Goal: Task Accomplishment & Management: Manage account settings

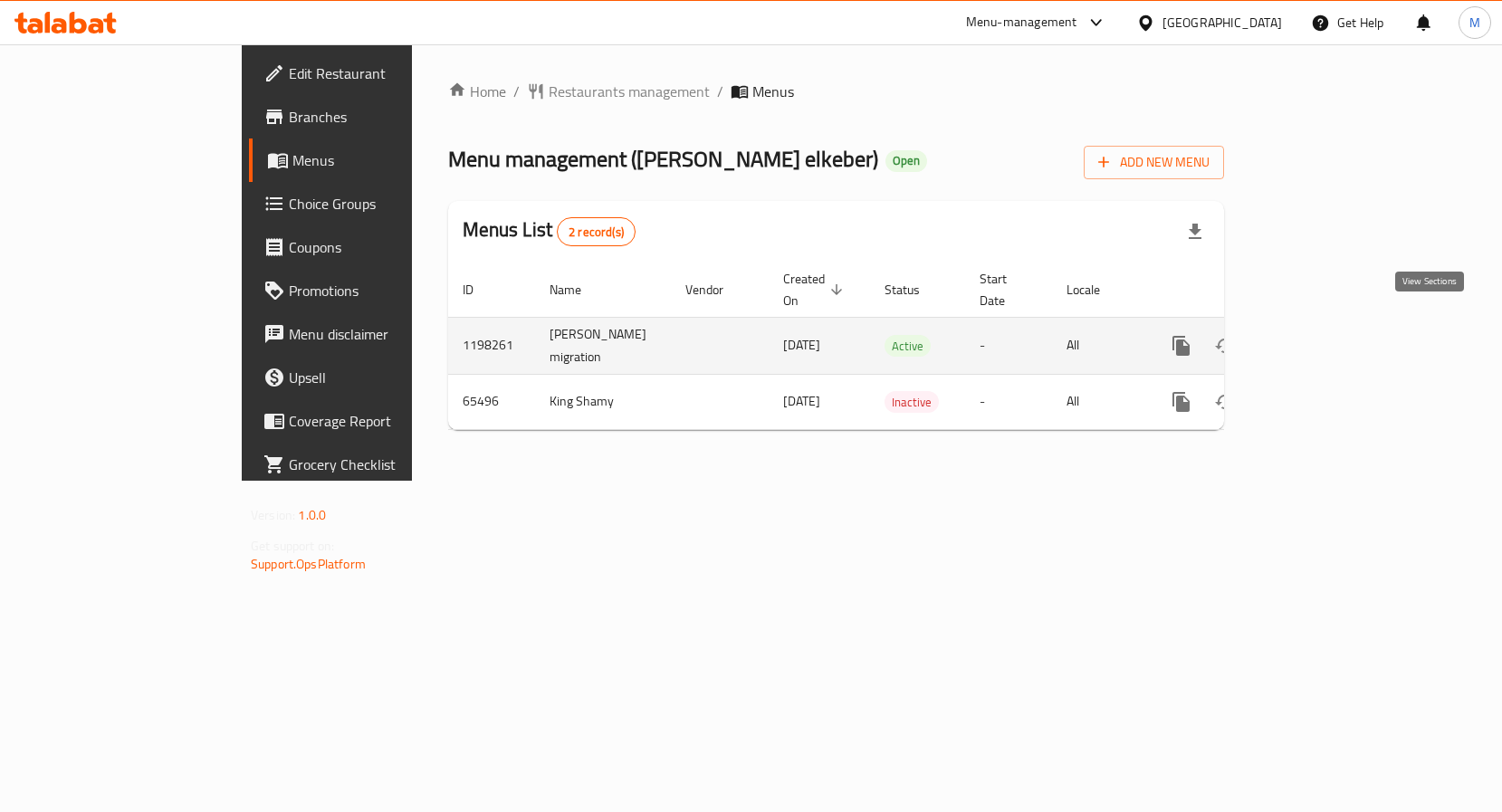
click at [1322, 334] on icon "enhanced table" at bounding box center [1312, 345] width 22 height 22
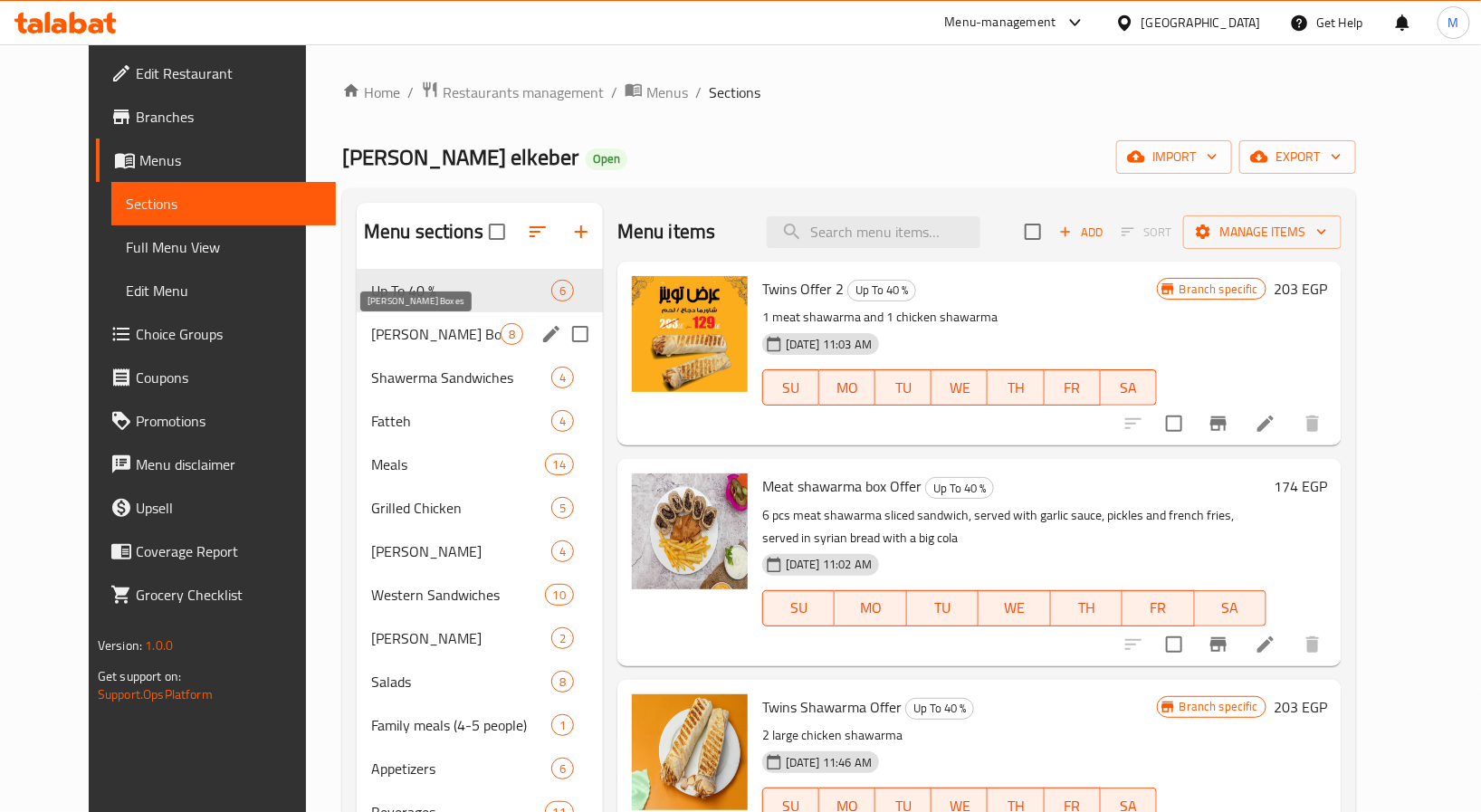
click at [380, 340] on span "[PERSON_NAME] Boxes" at bounding box center [435, 334] width 130 height 22
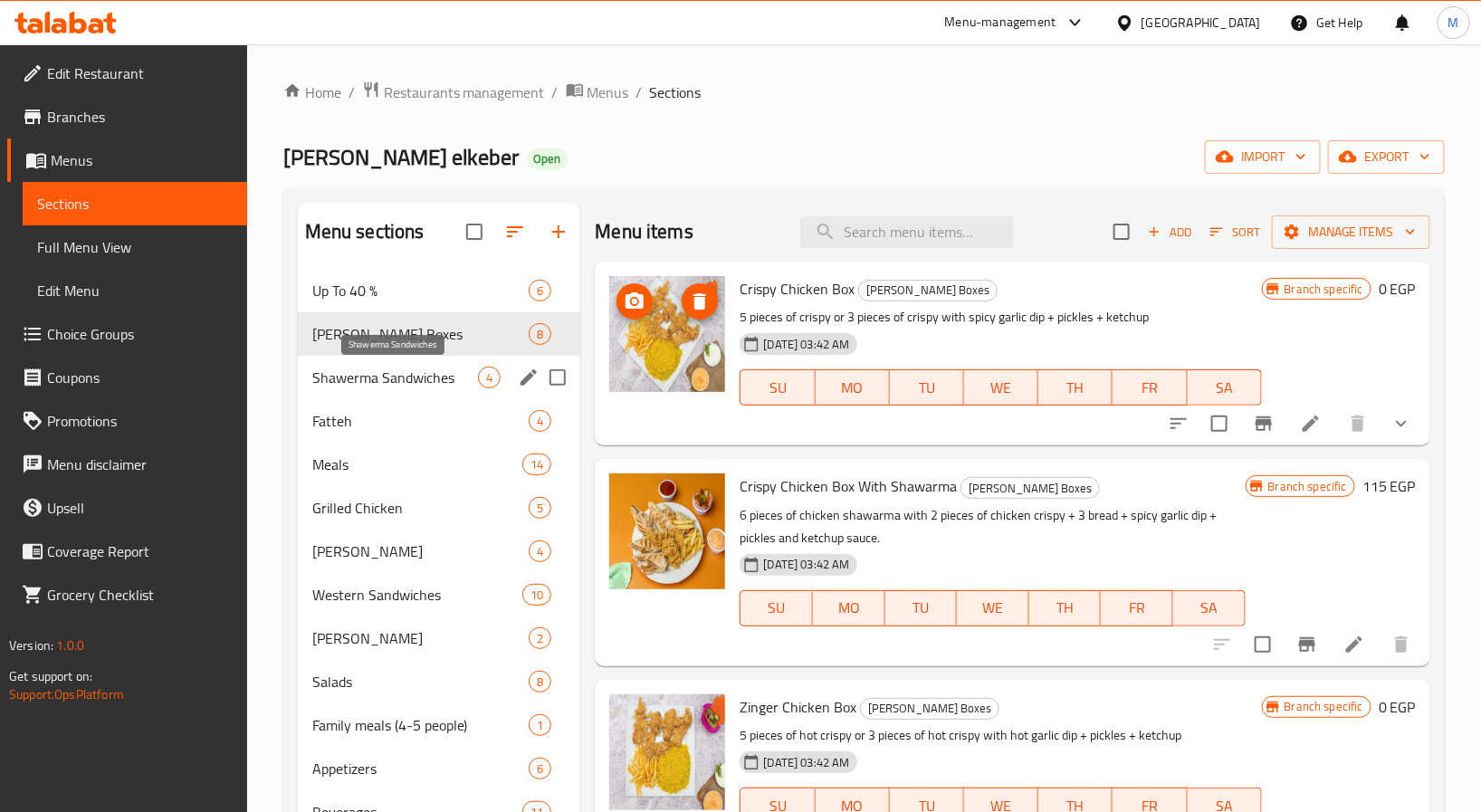
click at [356, 369] on span "Shawerma Sandwiches" at bounding box center [396, 377] width 166 height 22
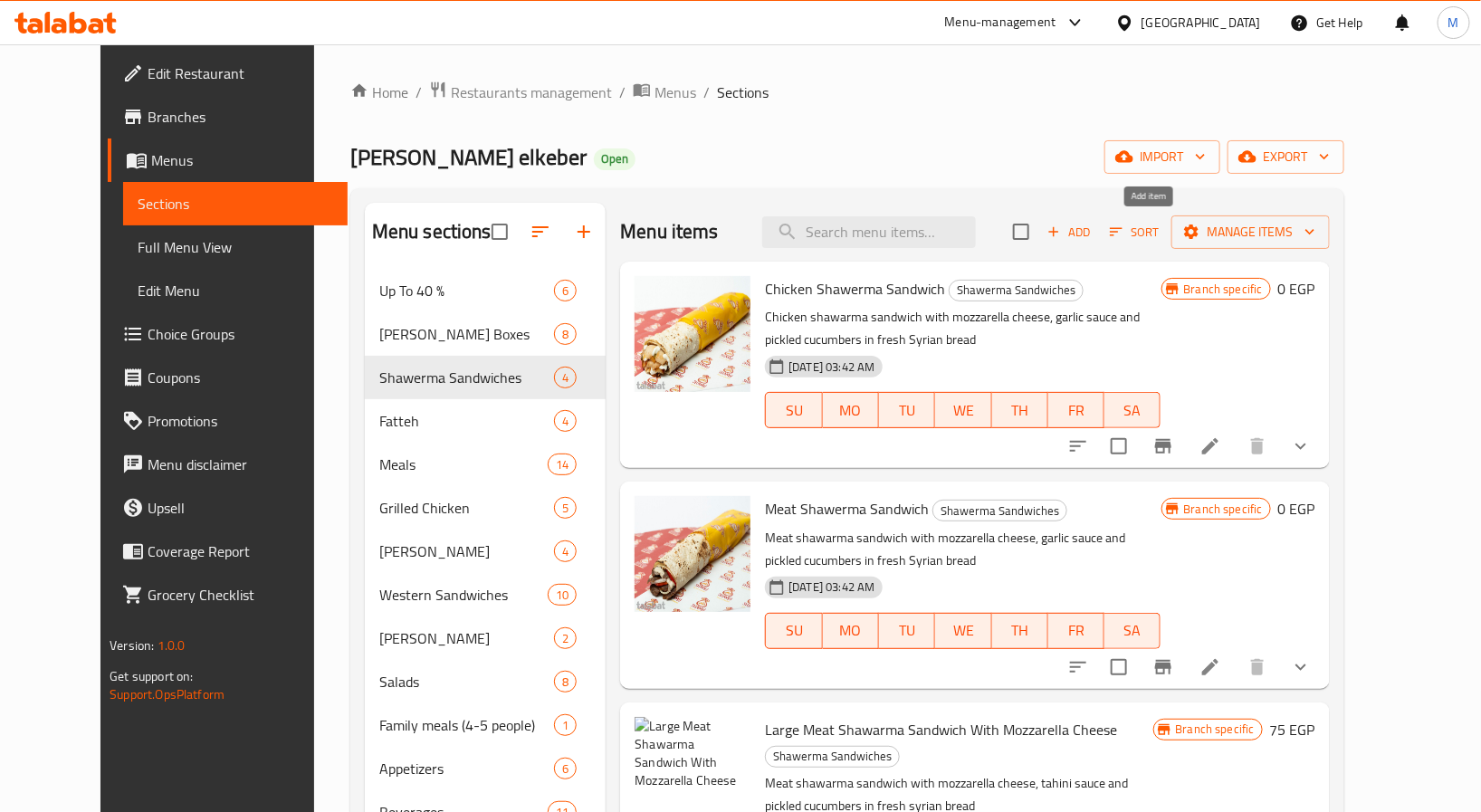
click at [1093, 228] on span "Add" at bounding box center [1068, 231] width 48 height 21
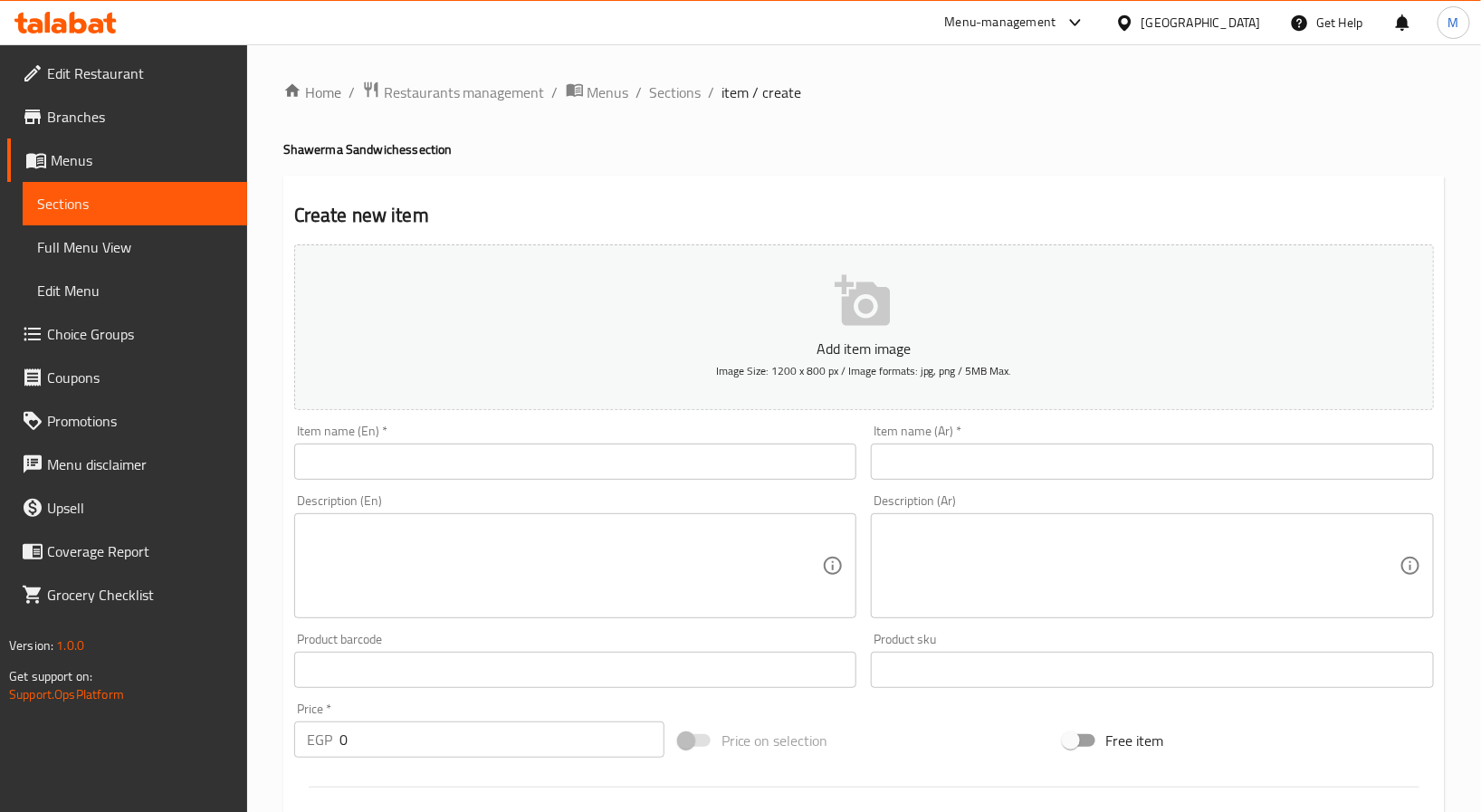
drag, startPoint x: 1192, startPoint y: 462, endPoint x: 1203, endPoint y: 464, distance: 11.2
click at [1192, 462] on input "text" at bounding box center [1152, 461] width 563 height 37
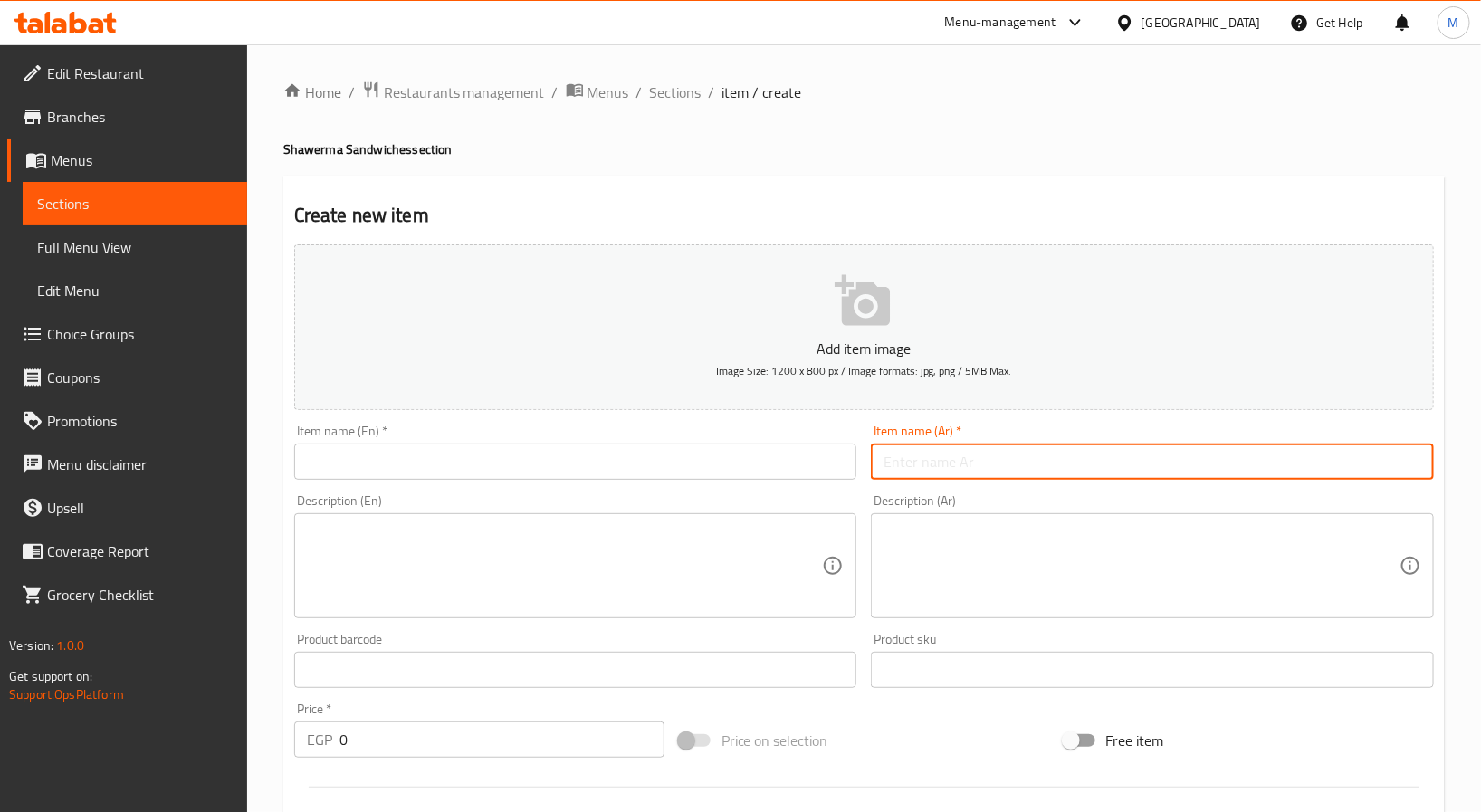
paste input "كايزر الدجاج"
type input "كايزر الدجاج"
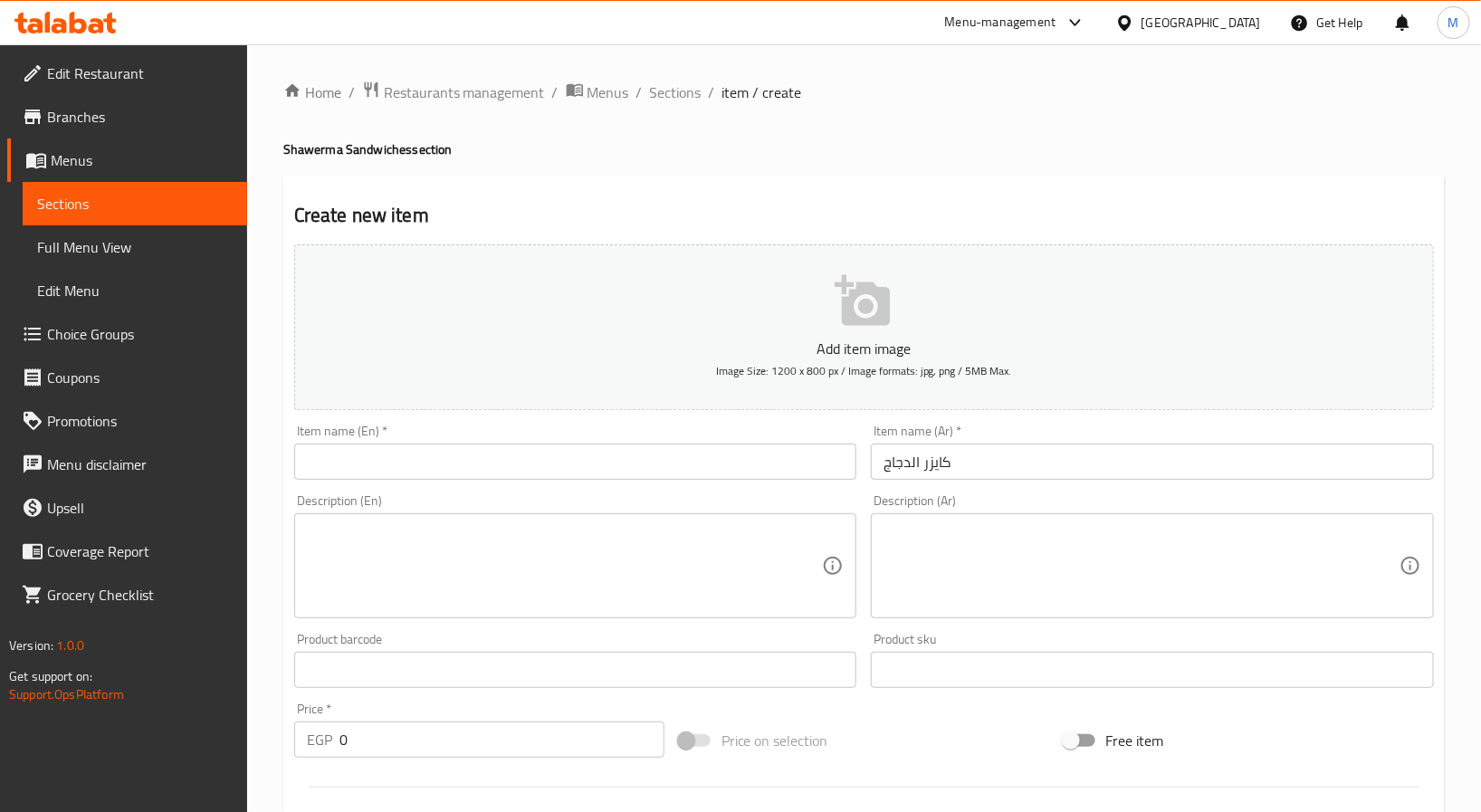
click at [1026, 552] on textarea at bounding box center [1141, 566] width 515 height 86
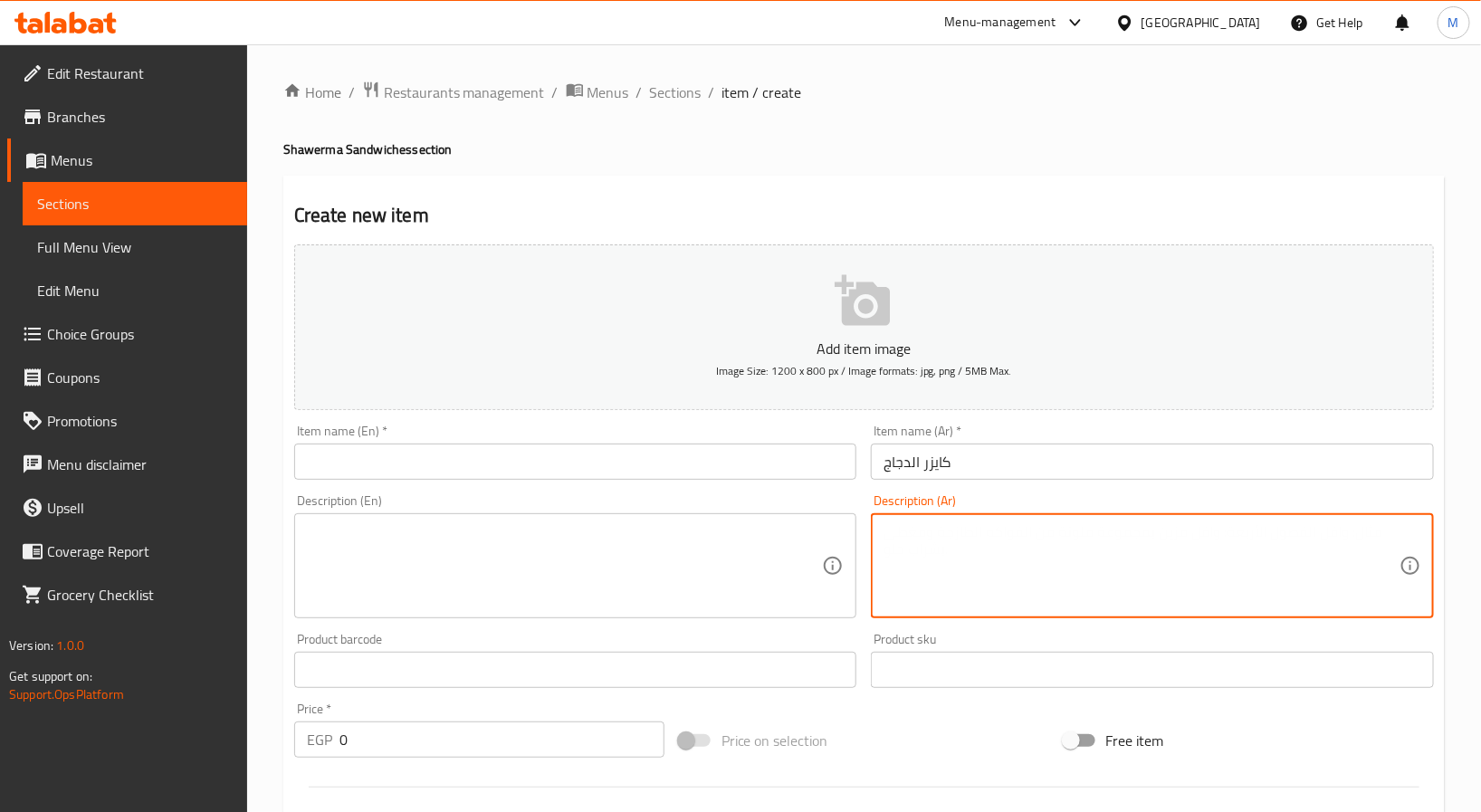
paste textarea "شرائح شاورما الدجاج مع التوميه والخيار المخلل في خبز الكايزر"
type textarea "شرائح شاورما الدجاج مع التوميه والخيار المخلل في خبز الكايزر"
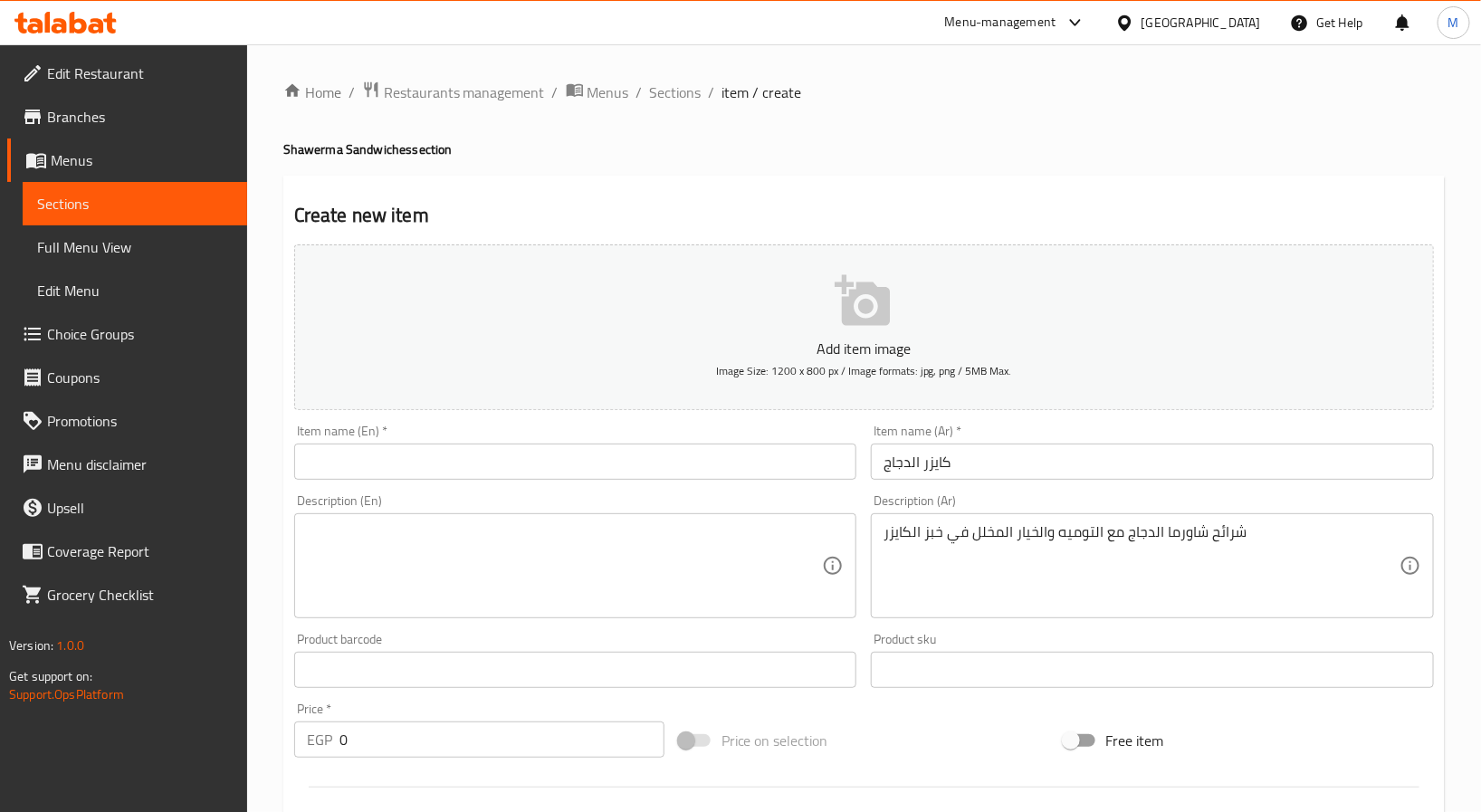
click at [703, 581] on textarea at bounding box center [564, 566] width 515 height 86
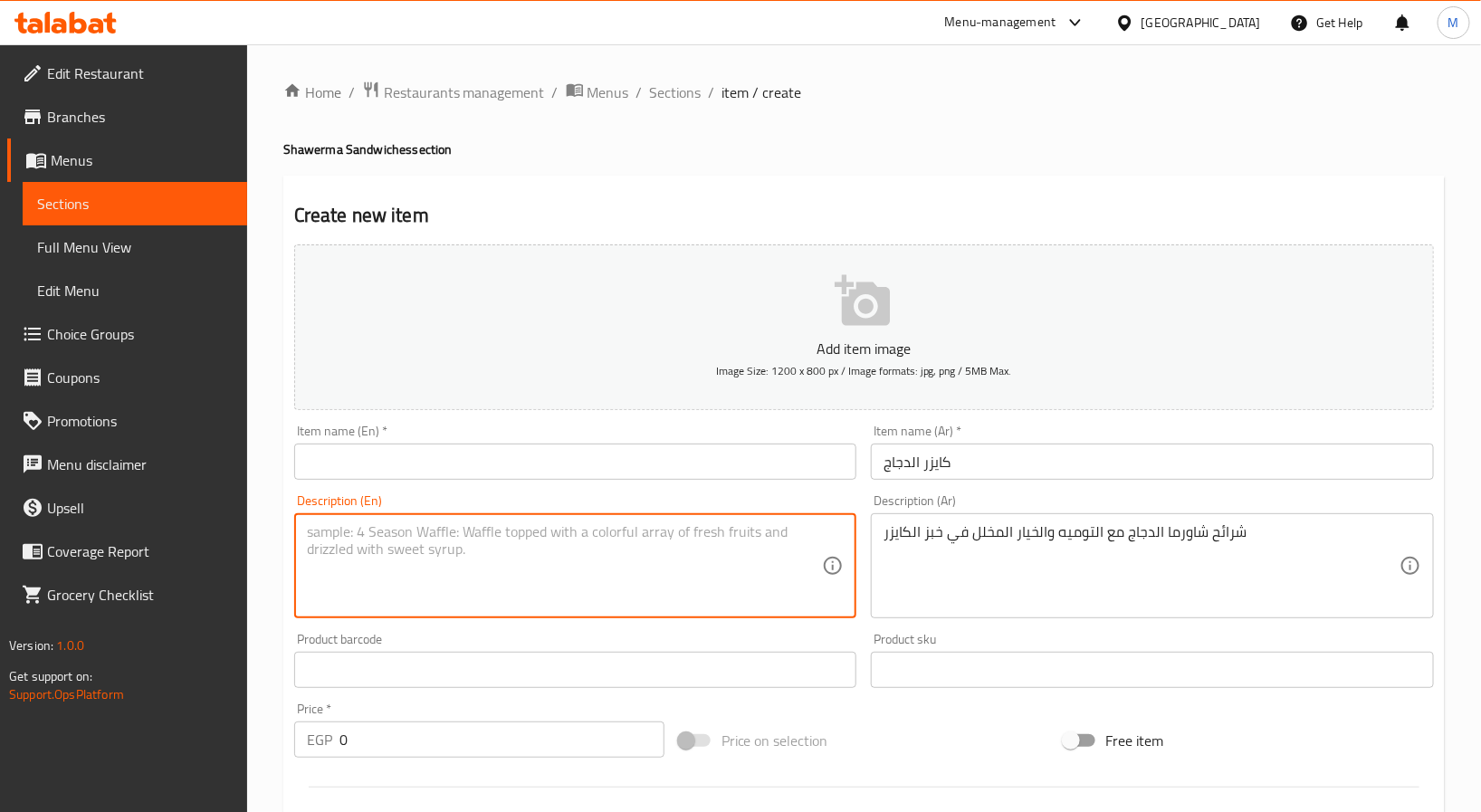
paste textarea "Chicken shawarma slices with garlic sauce and pickles in [PERSON_NAME] bread."
type textarea "Chicken shawarma slices with garlic sauce and pickles in [PERSON_NAME] bread."
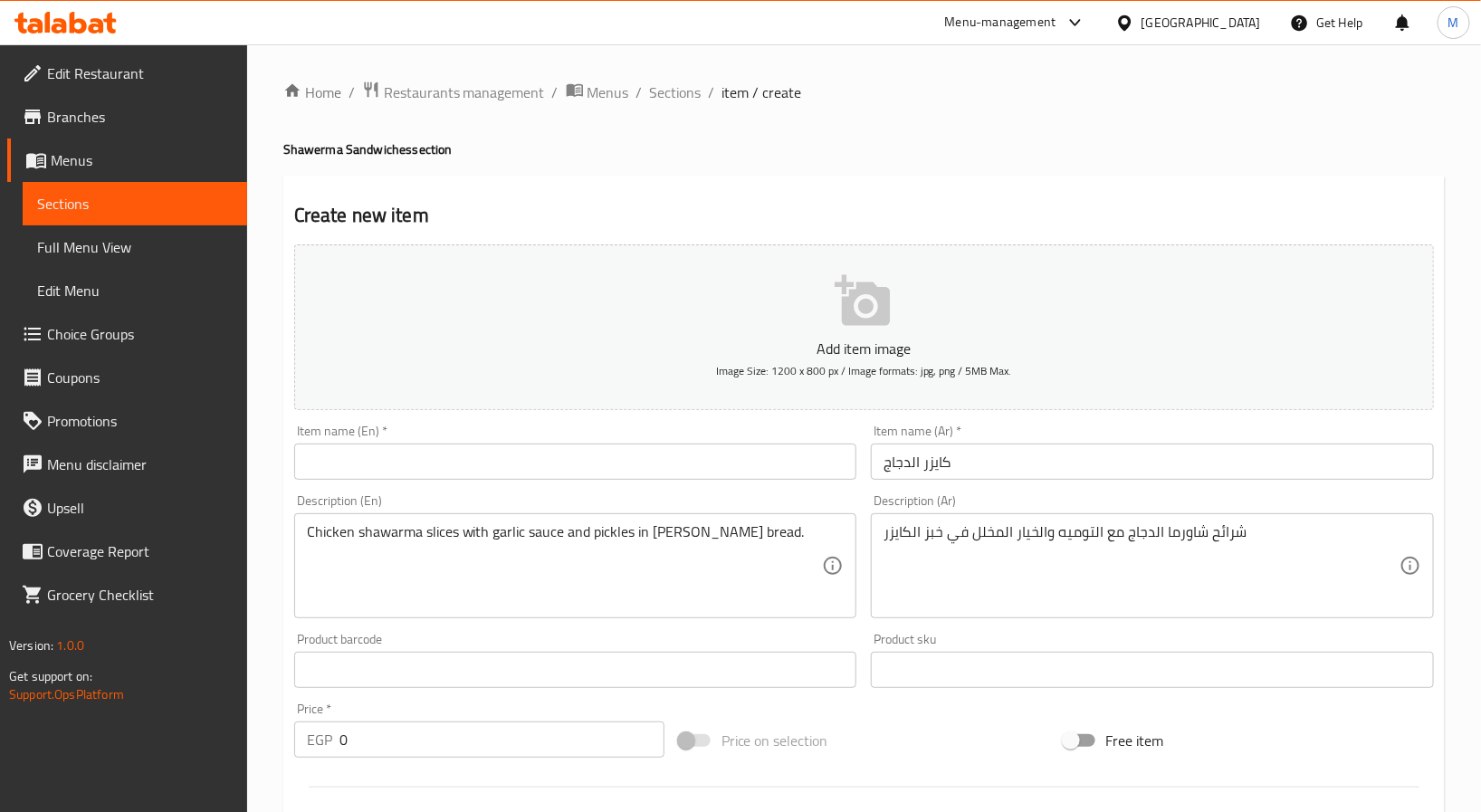
click at [636, 442] on div "Item name (En)   * Item name (En) *" at bounding box center [575, 452] width 563 height 55
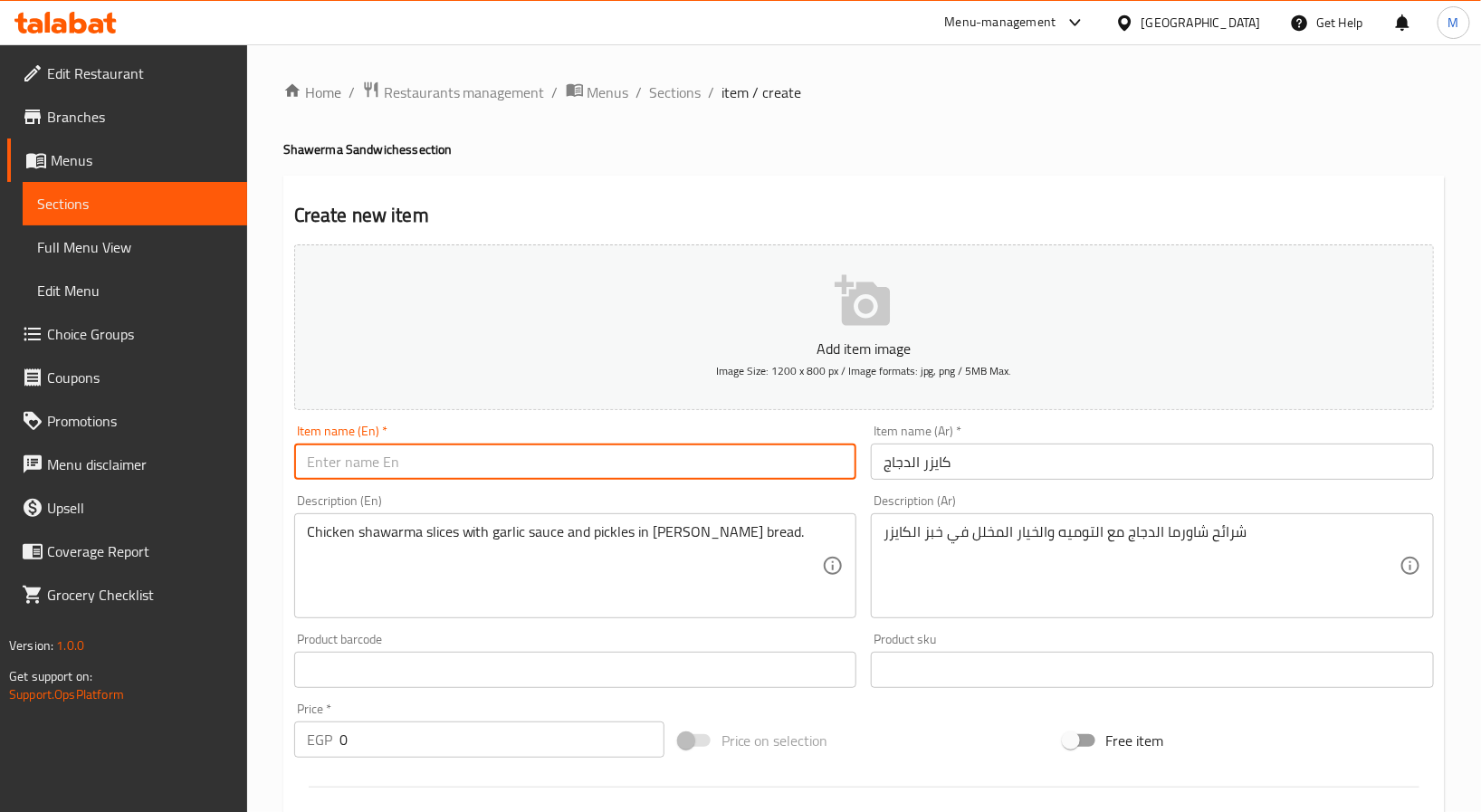
click at [636, 457] on input "text" at bounding box center [575, 461] width 563 height 37
paste input "Chicken [PERSON_NAME]"
type input "Chicken [PERSON_NAME]"
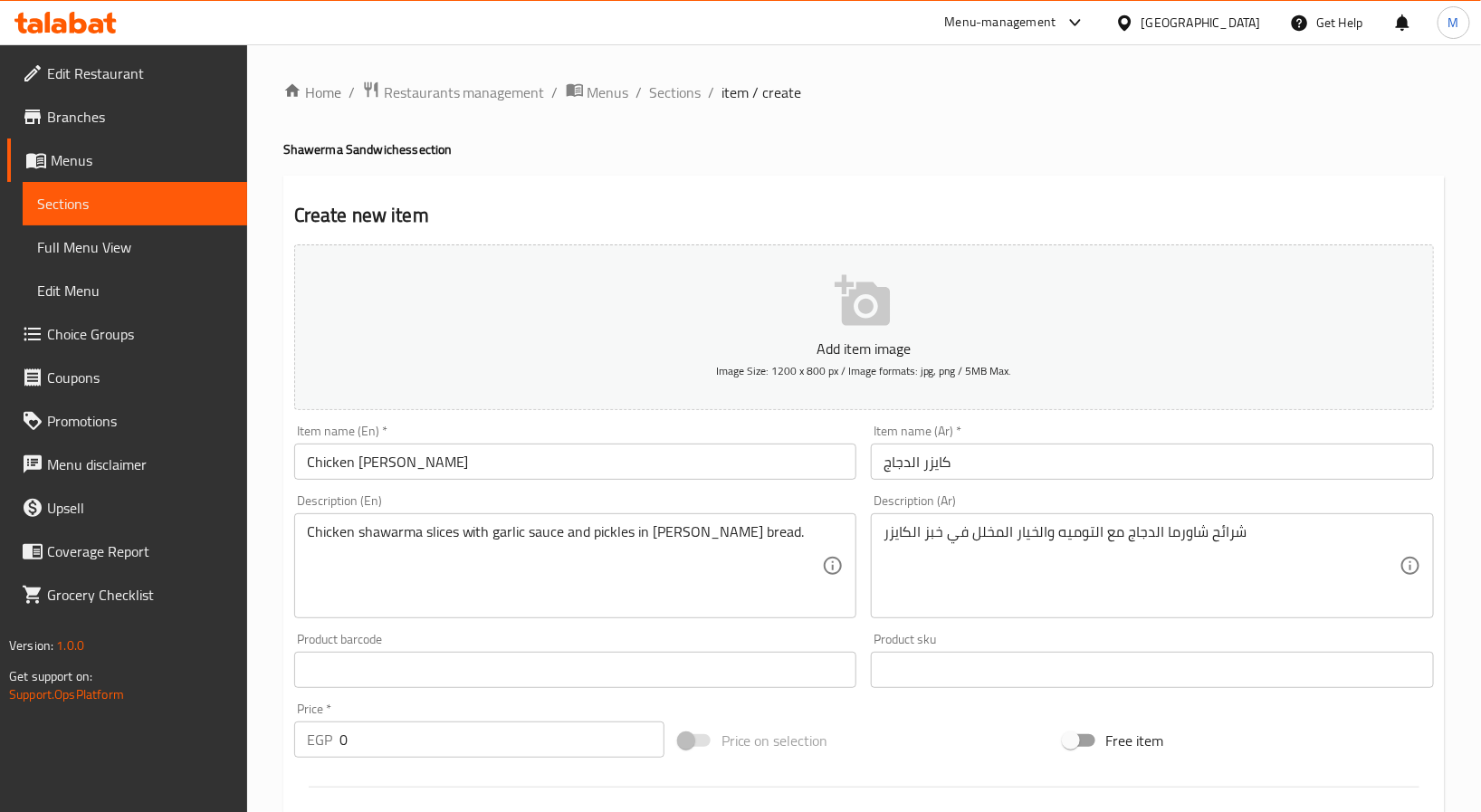
click at [487, 733] on input "0" at bounding box center [502, 739] width 324 height 37
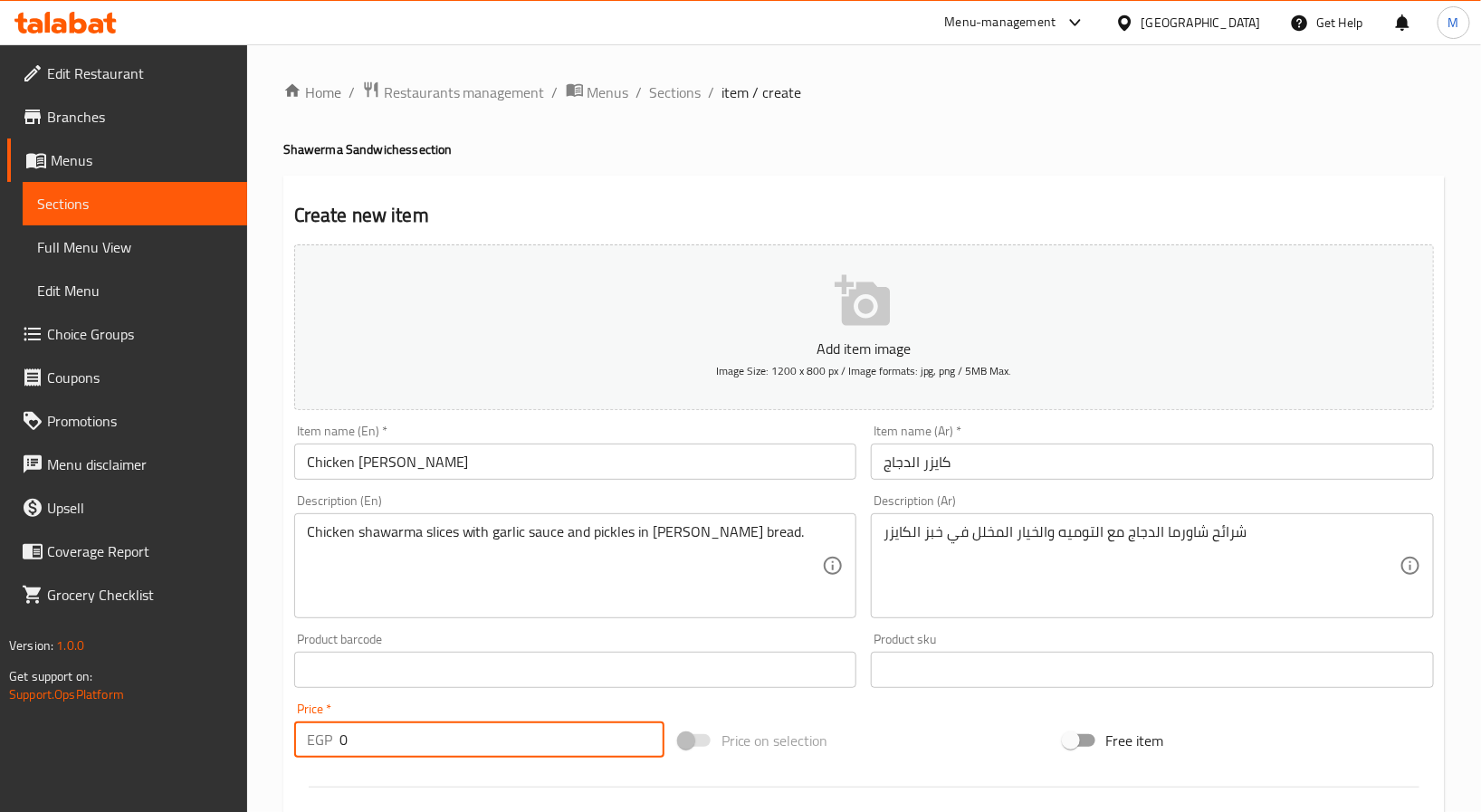
paste input "50.4"
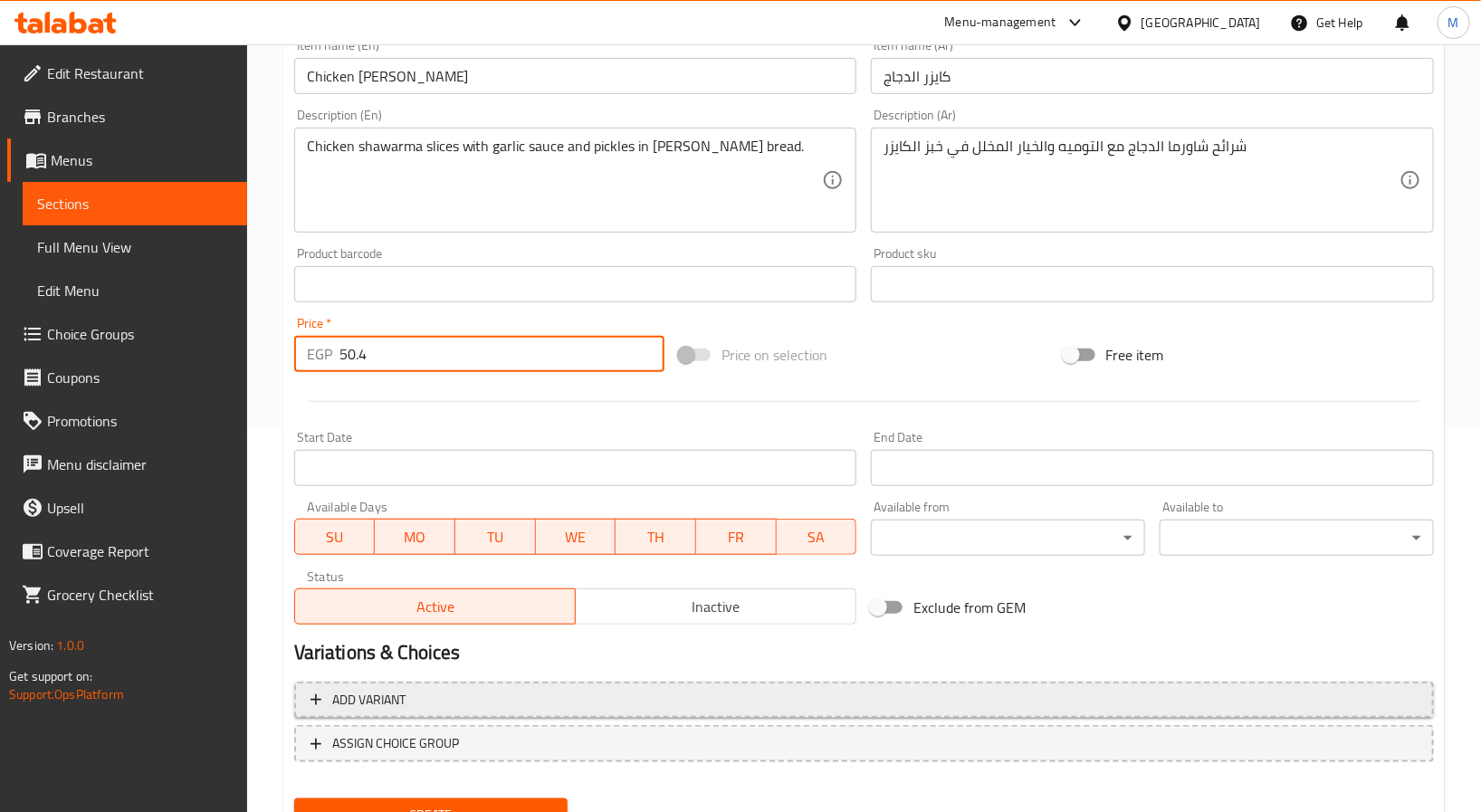
scroll to position [465, 0]
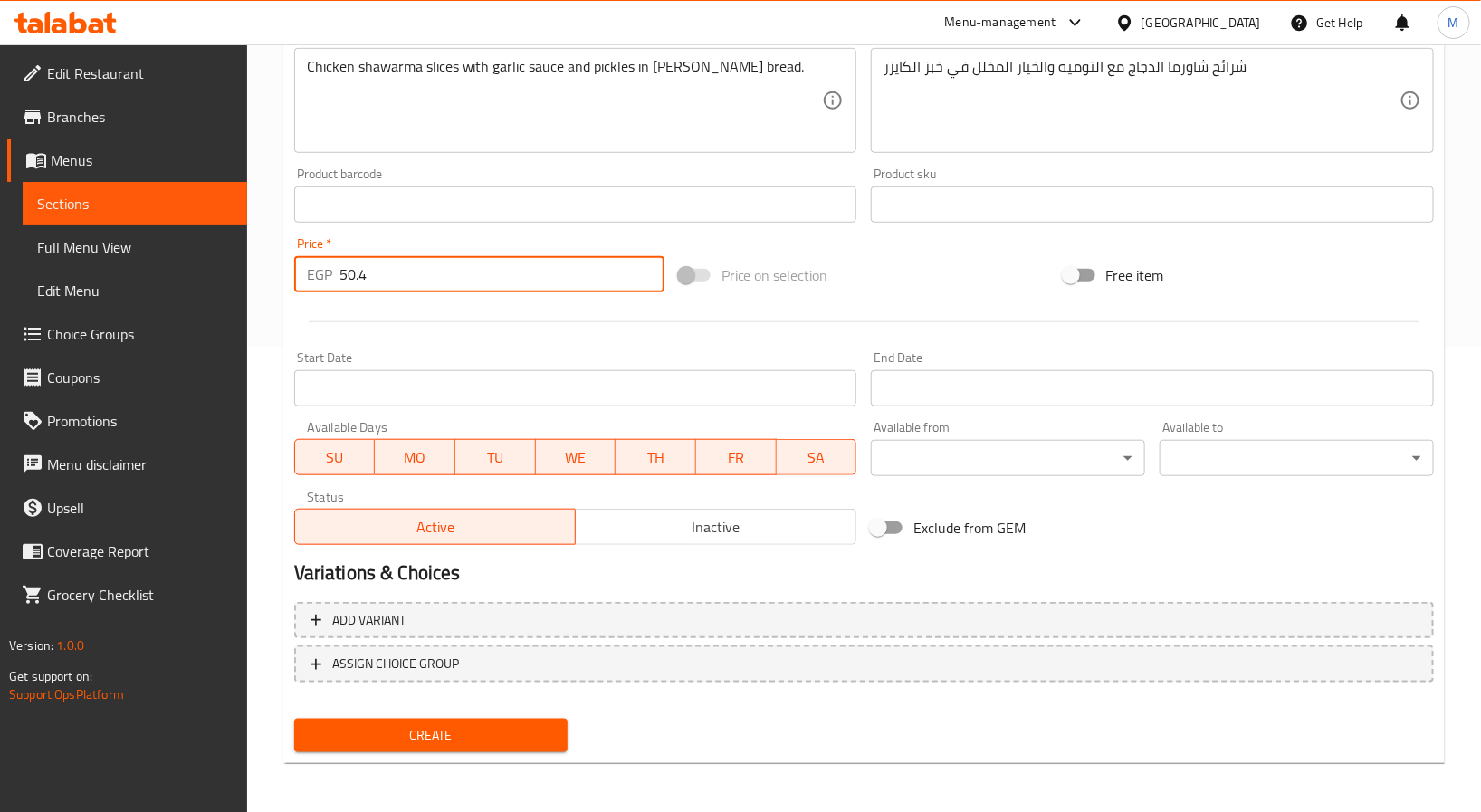
type input "50.4"
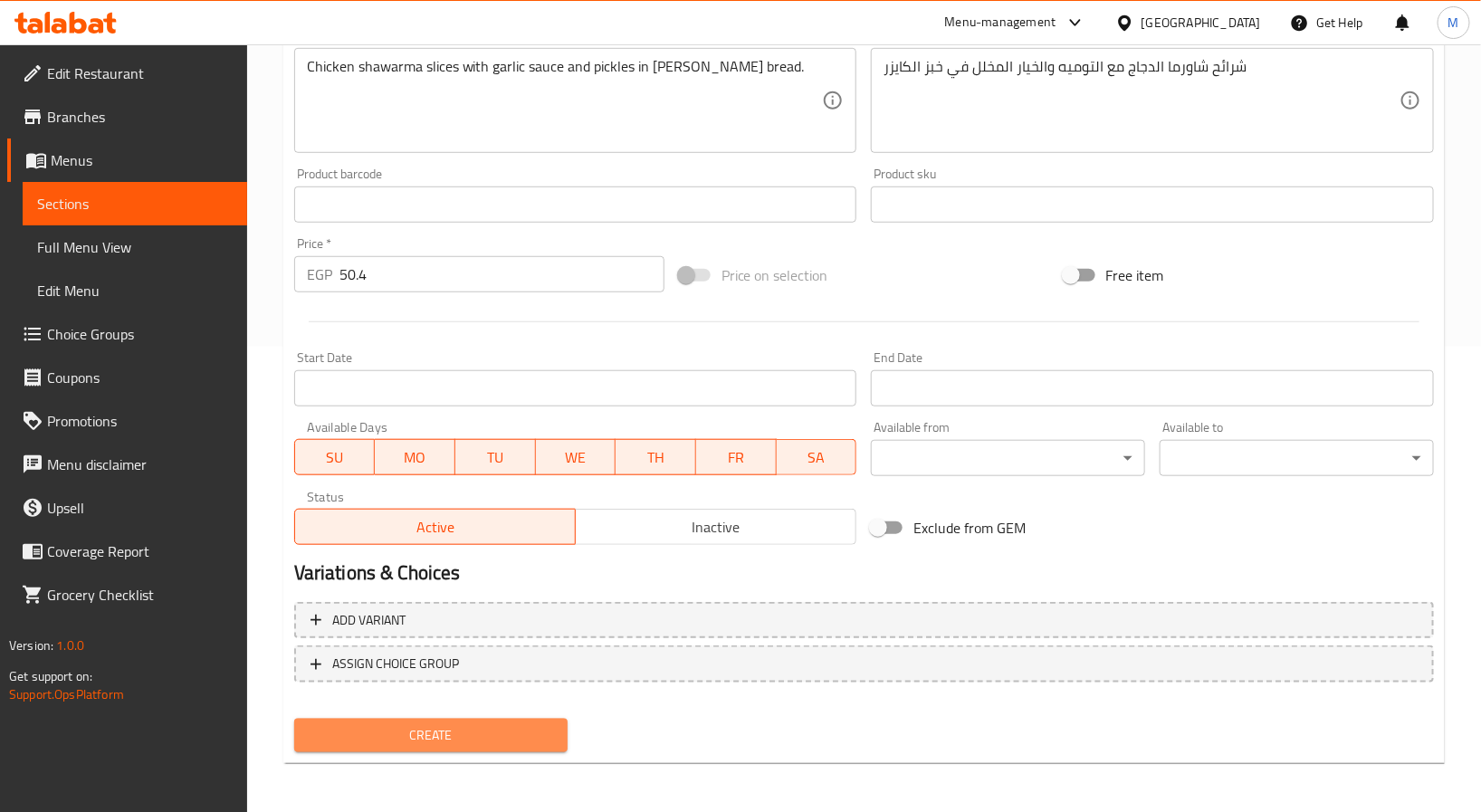
click at [522, 739] on span "Create" at bounding box center [431, 735] width 245 height 23
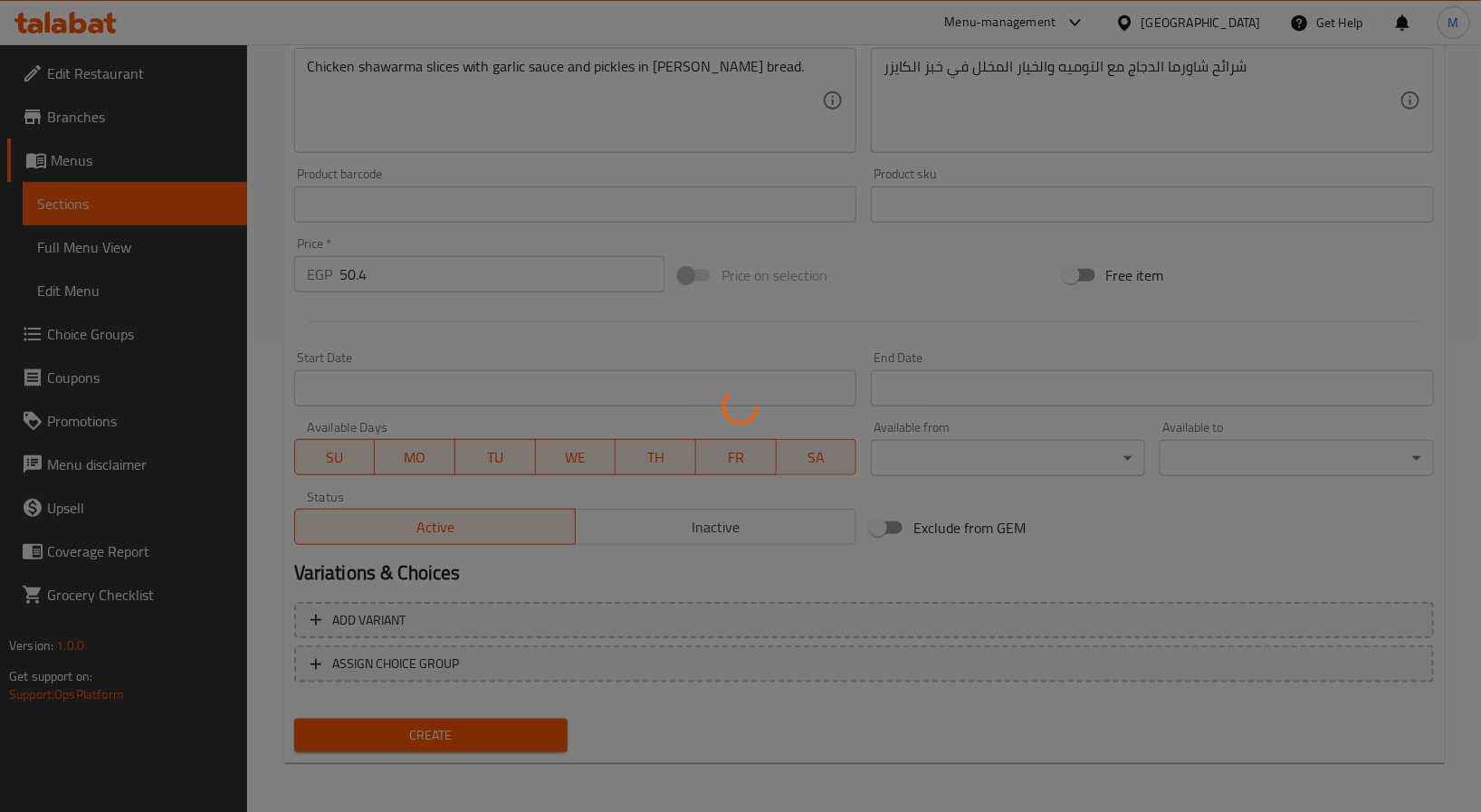
type input "0"
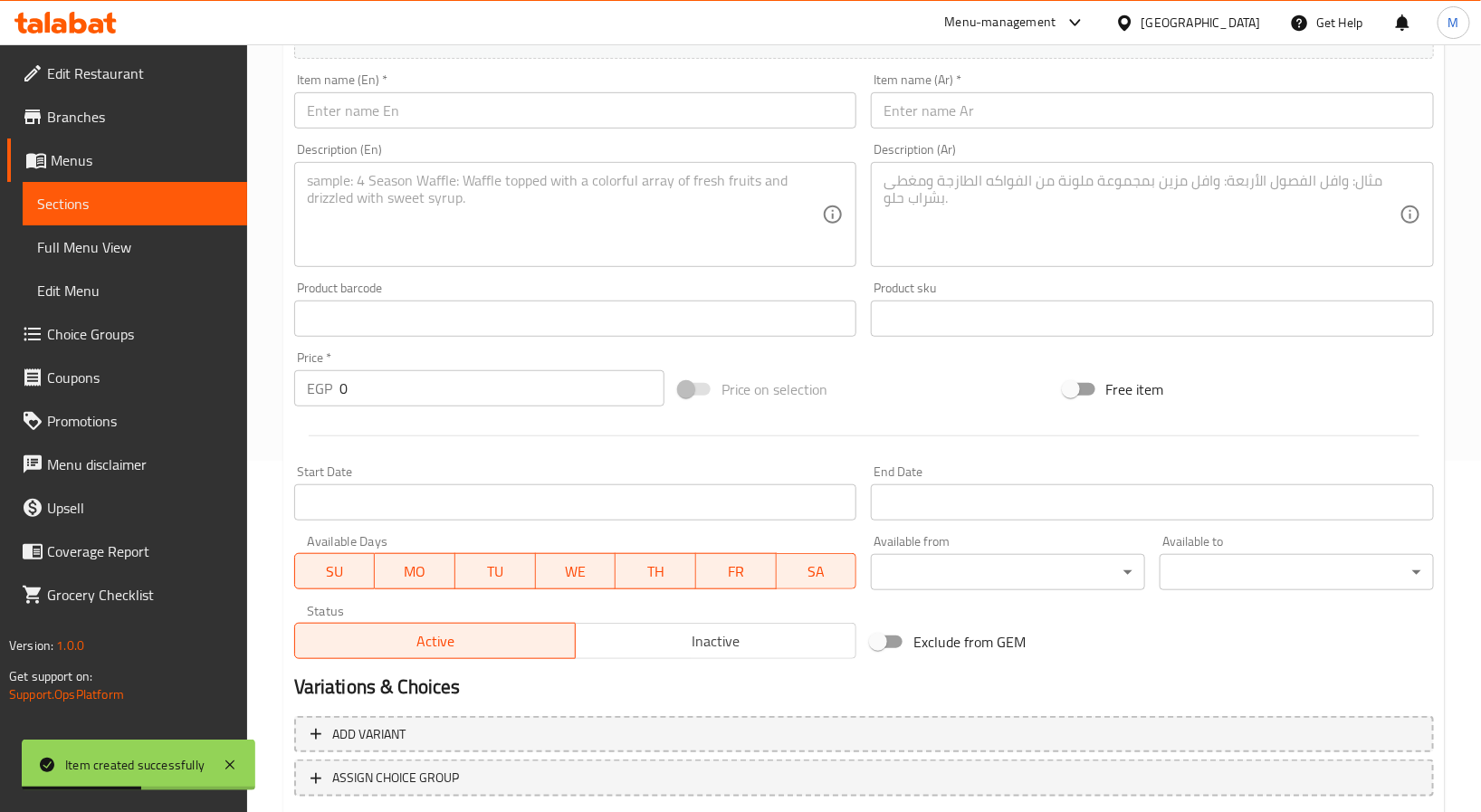
scroll to position [194, 0]
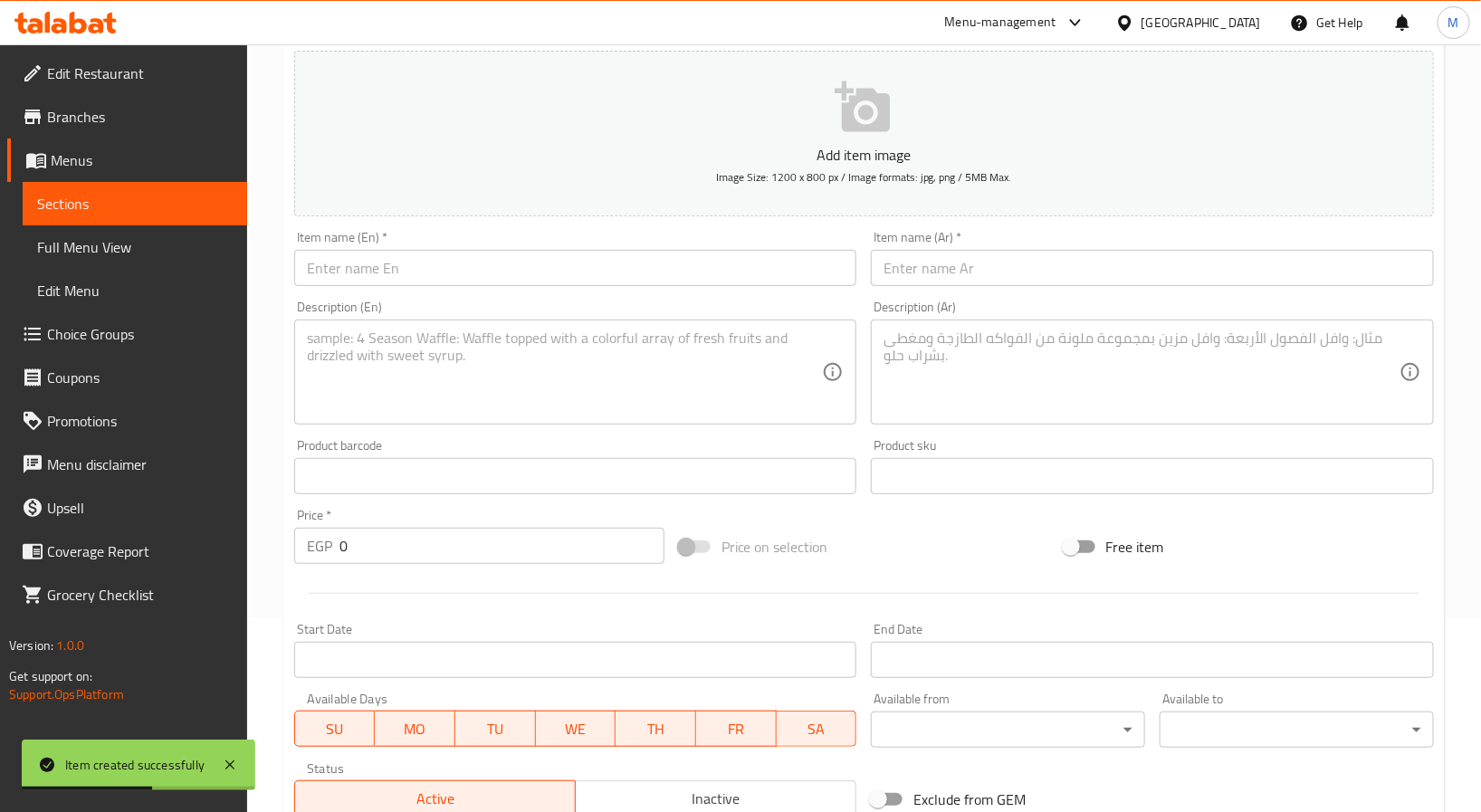
click at [1027, 277] on input "text" at bounding box center [1152, 267] width 563 height 37
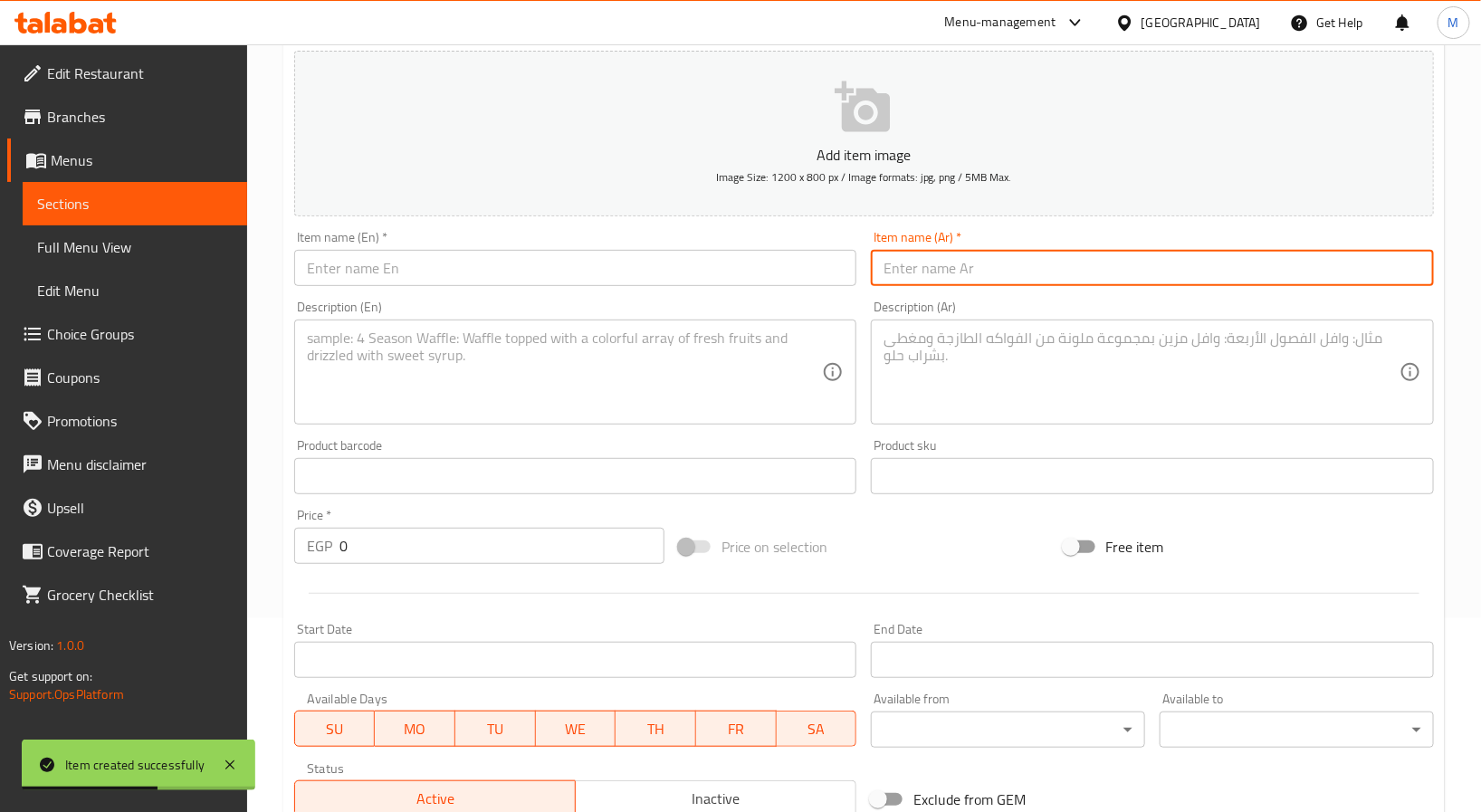
paste input "كايزر لحم"
type input "كايزر لحم"
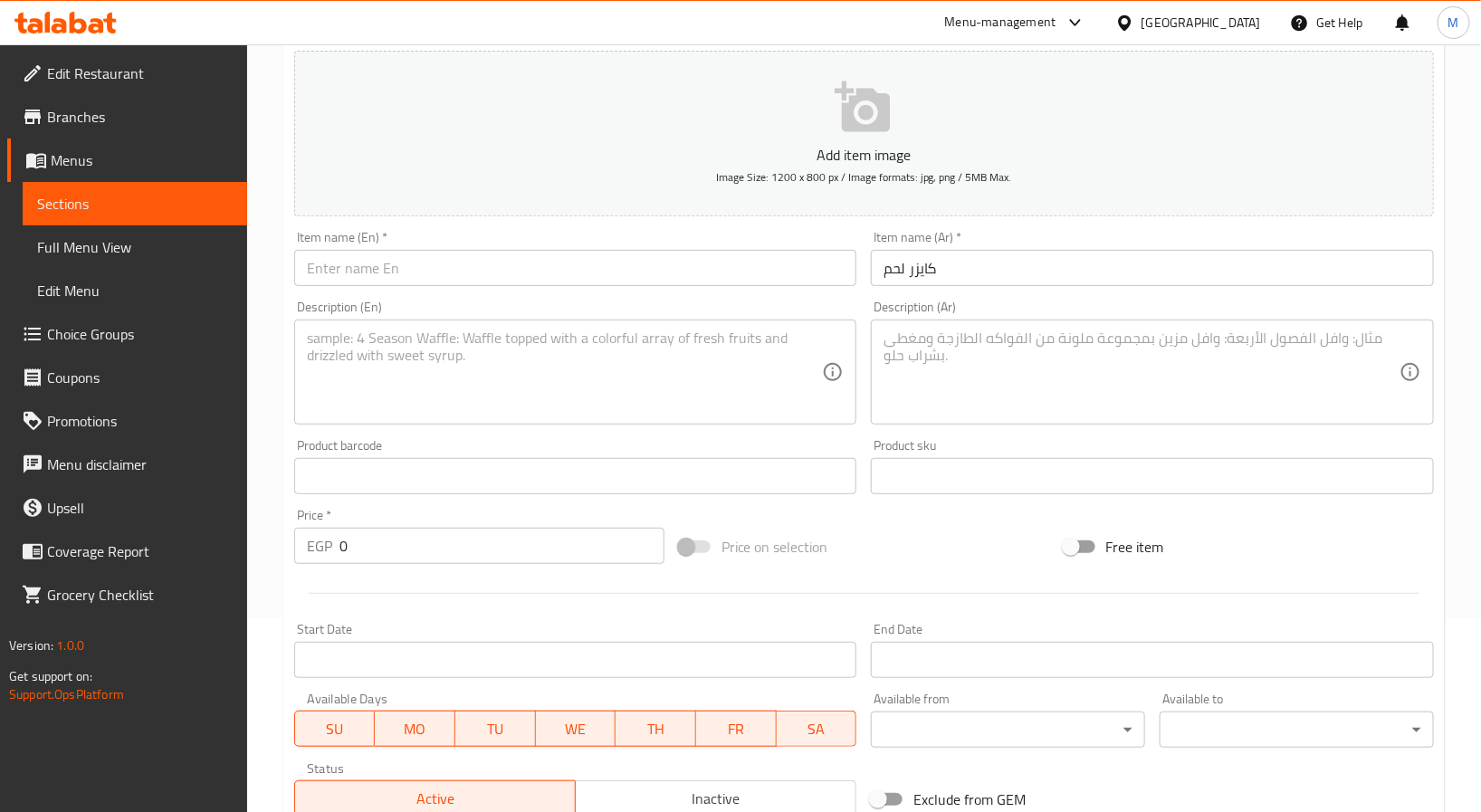
click at [395, 269] on input "text" at bounding box center [575, 267] width 563 height 37
paste input "Beef Kaiser"
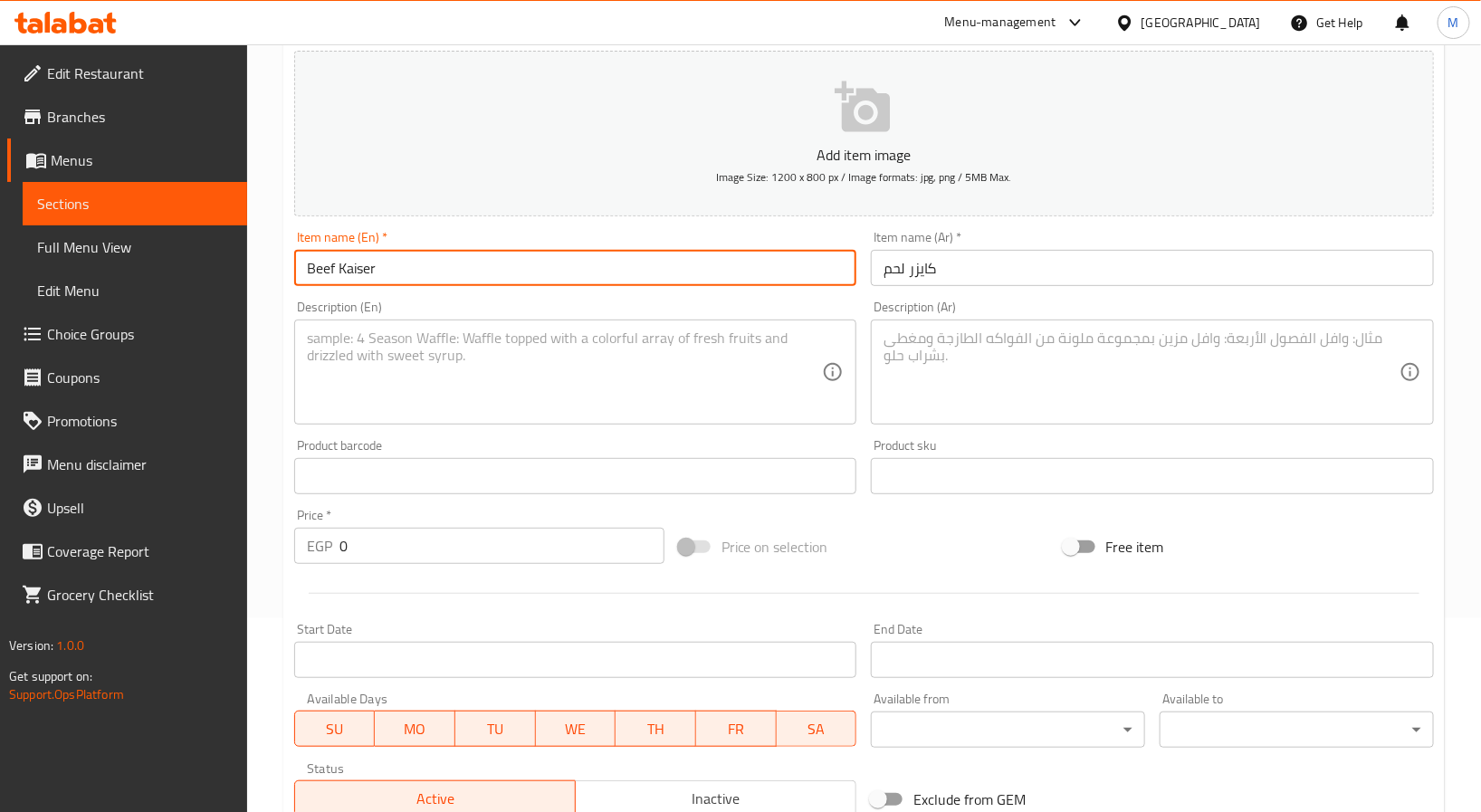
type input "Beef Kaiser"
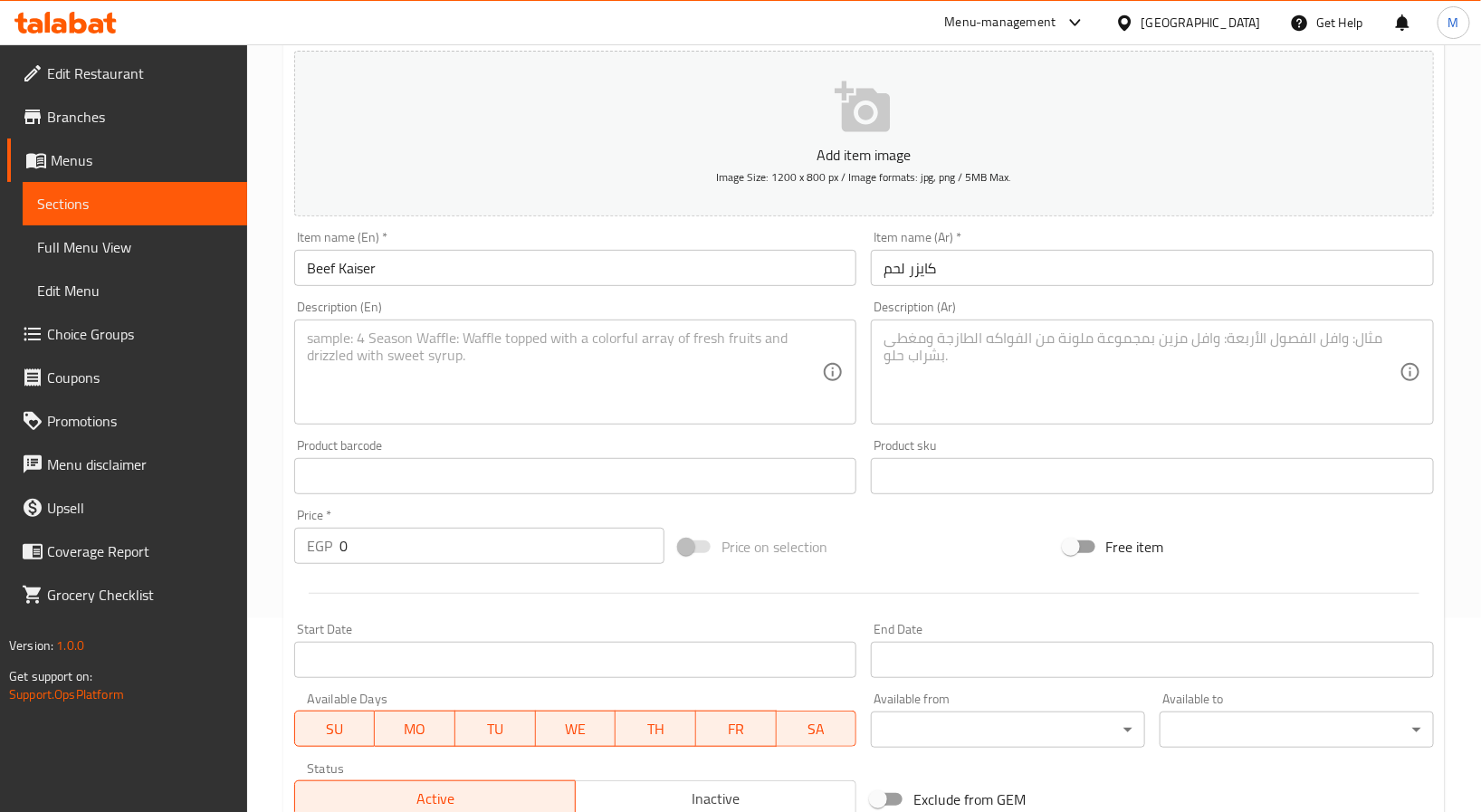
click at [627, 375] on textarea at bounding box center [564, 372] width 515 height 86
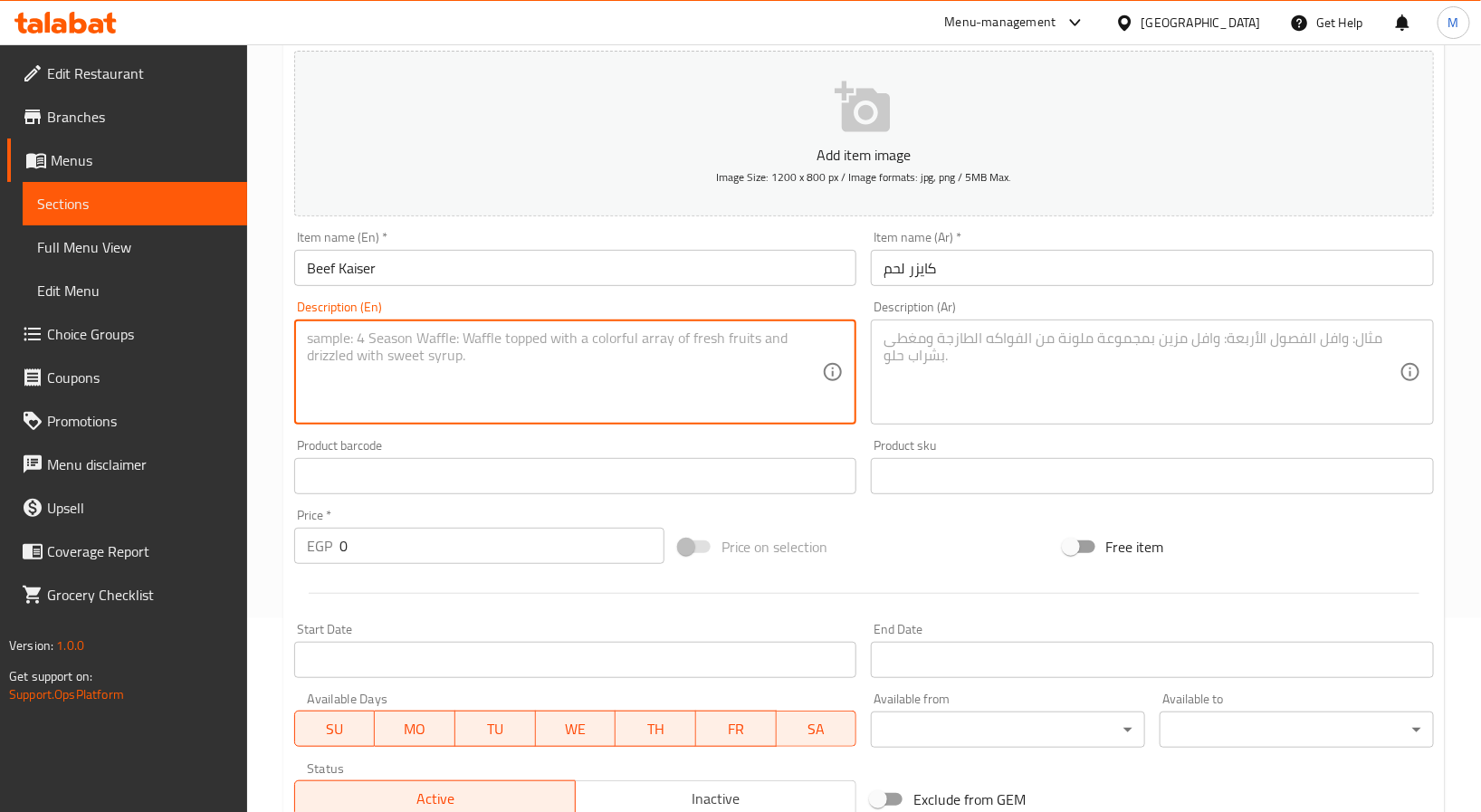
paste textarea "Beef shawarma slices with tomato, onion, and tahini in [PERSON_NAME] bread."
type textarea "Beef shawarma slices with tomato, onion, and tahini in [PERSON_NAME] bread."
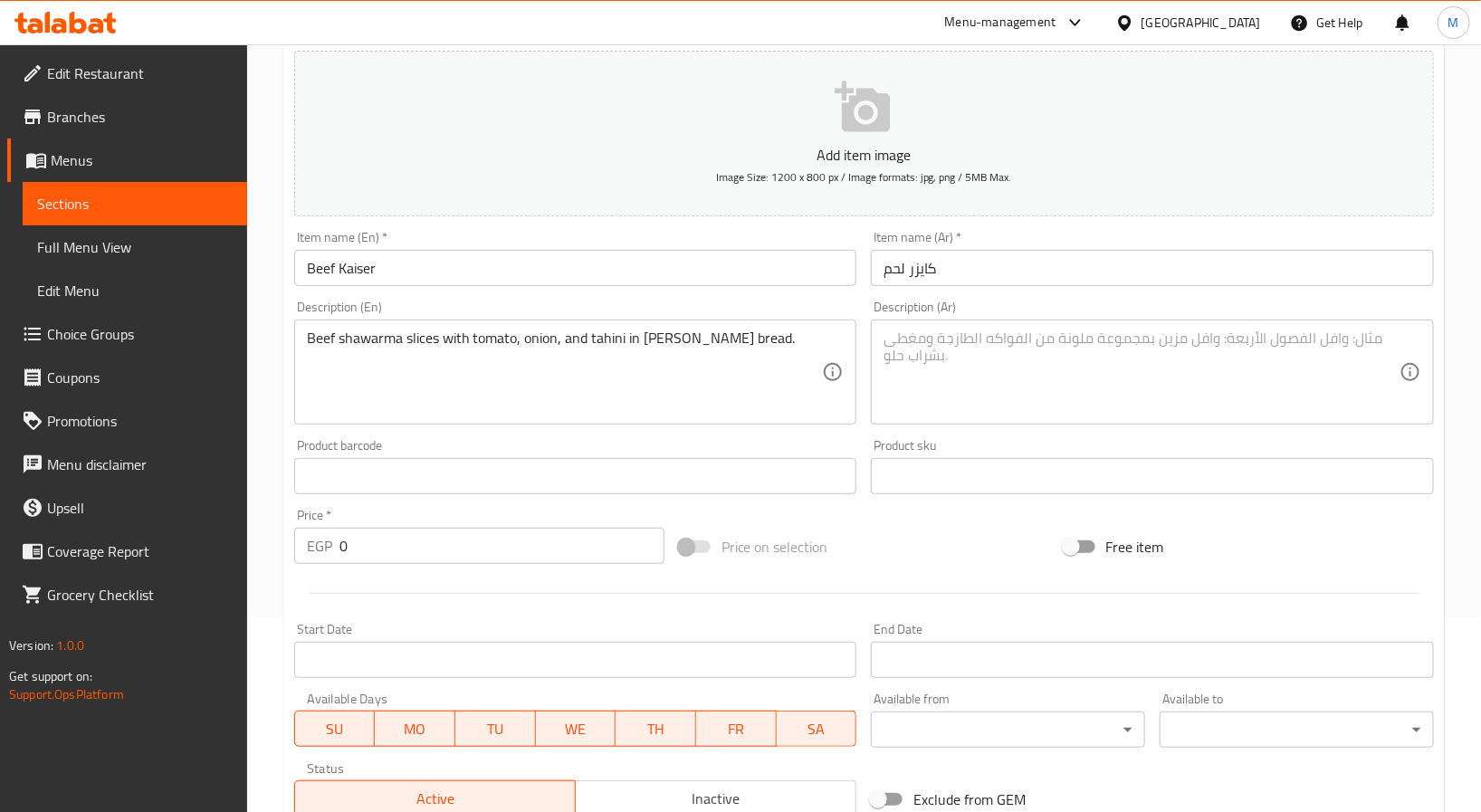
click at [1040, 359] on textarea at bounding box center [1141, 372] width 515 height 86
paste textarea "شرائح شاورما اللحم مع الطماطم والبصل والطحينه في خبز الكايزر"
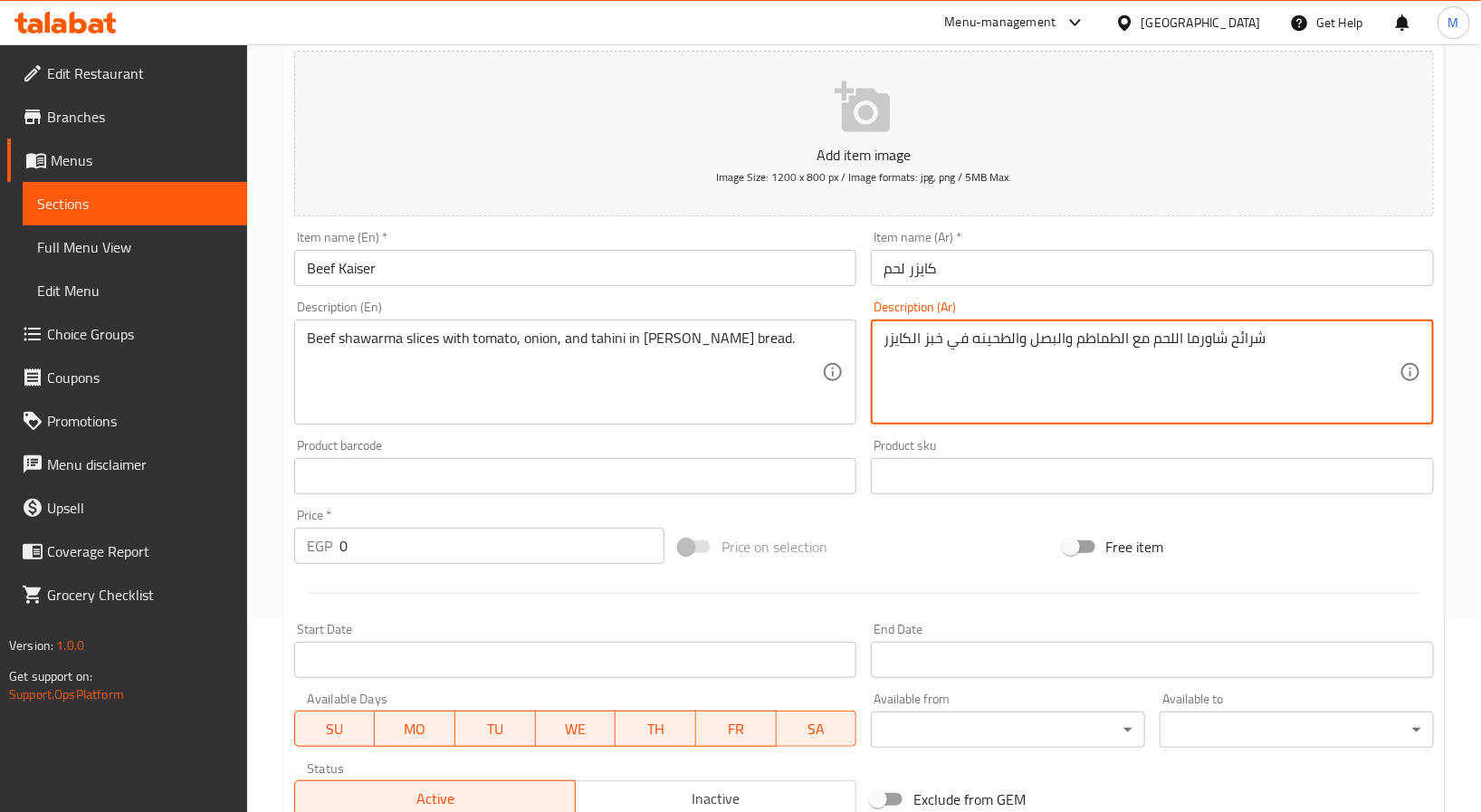
type textarea "شرائح شاورما اللحم مع الطماطم والبصل والطحينه في خبز الكايزر"
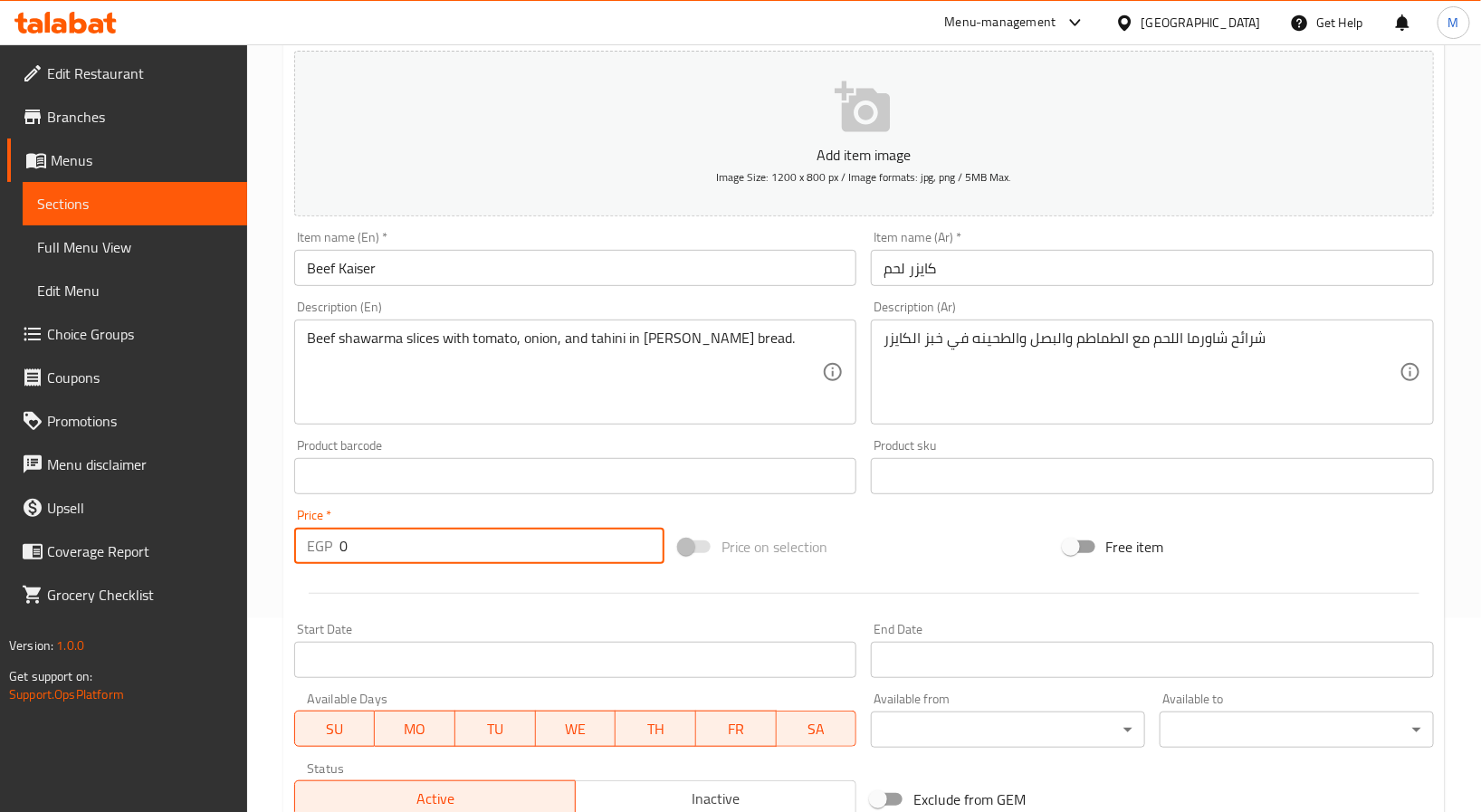
drag, startPoint x: 418, startPoint y: 555, endPoint x: 300, endPoint y: 570, distance: 118.9
click at [300, 570] on div "Price   * EGP 0 Price *" at bounding box center [479, 536] width 385 height 69
paste input "56"
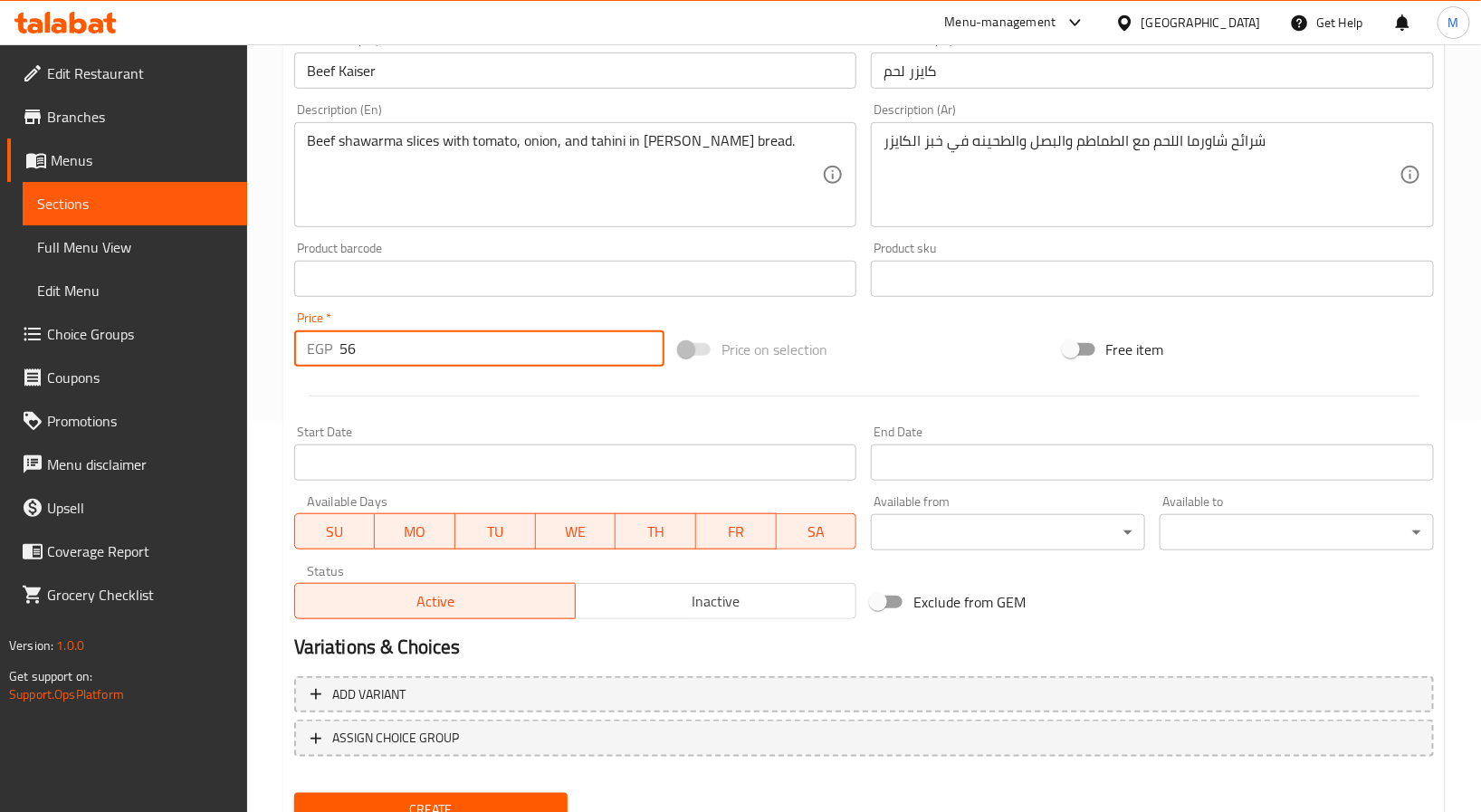
scroll to position [465, 0]
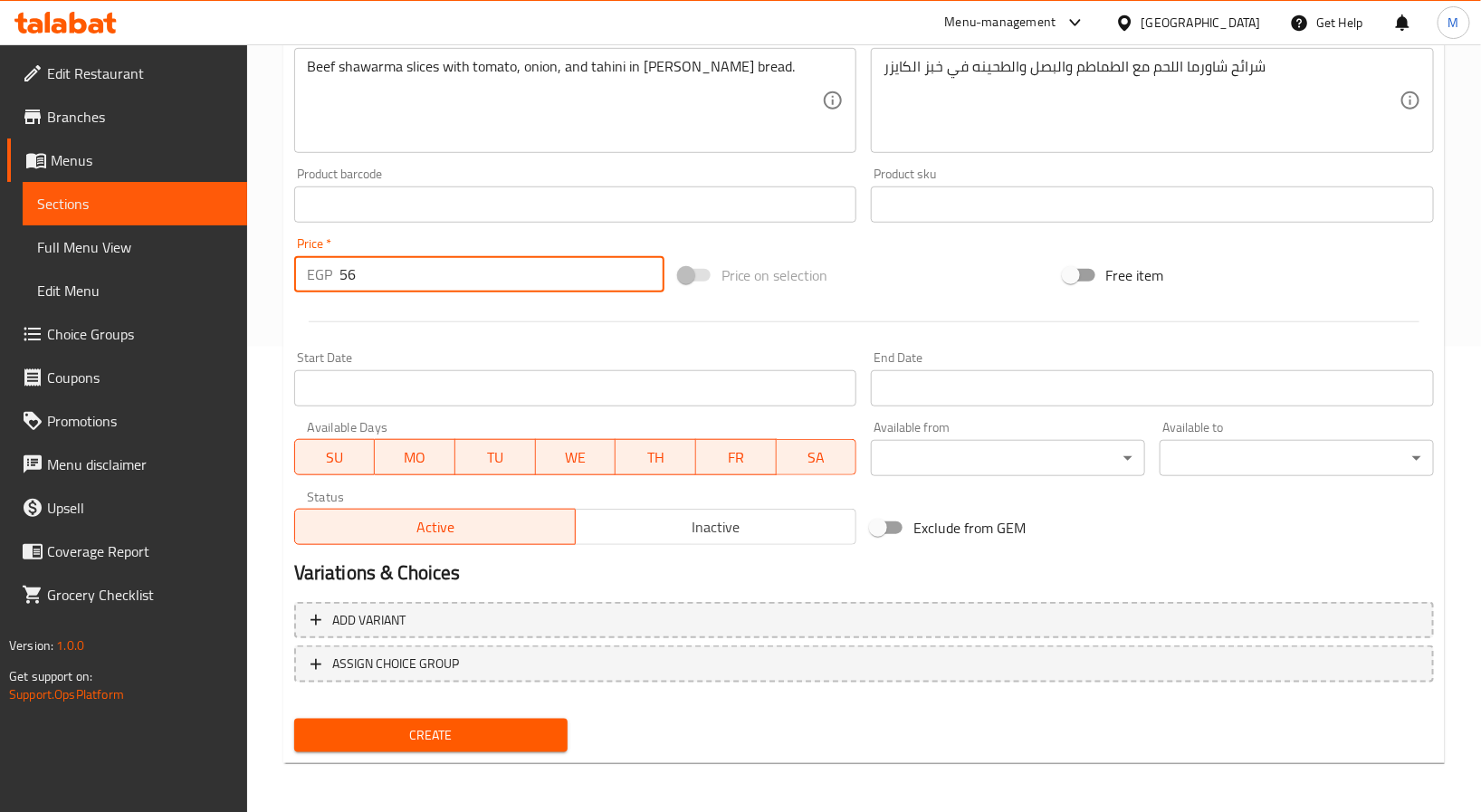
type input "56"
click at [451, 725] on span "Create" at bounding box center [431, 735] width 245 height 23
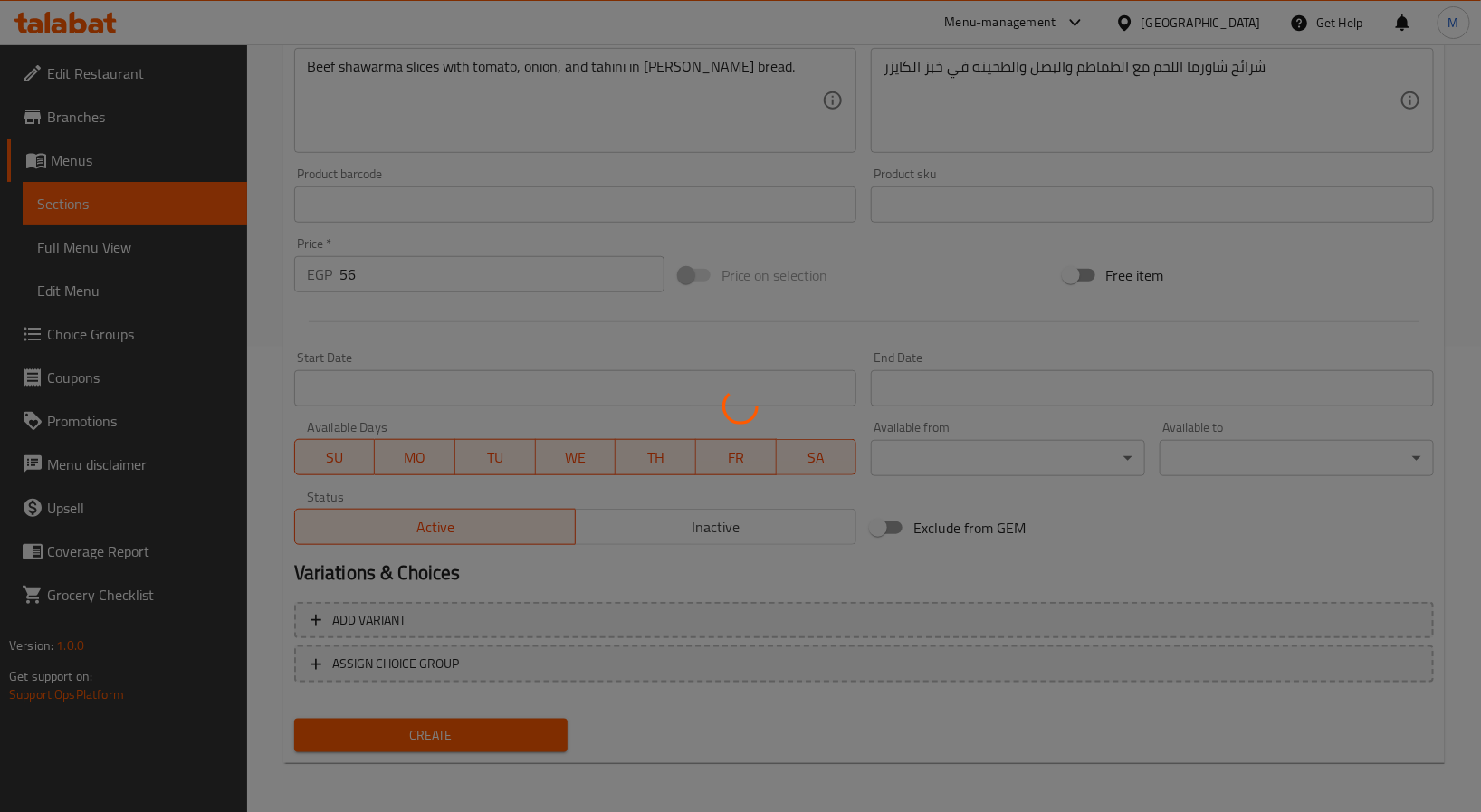
type input "0"
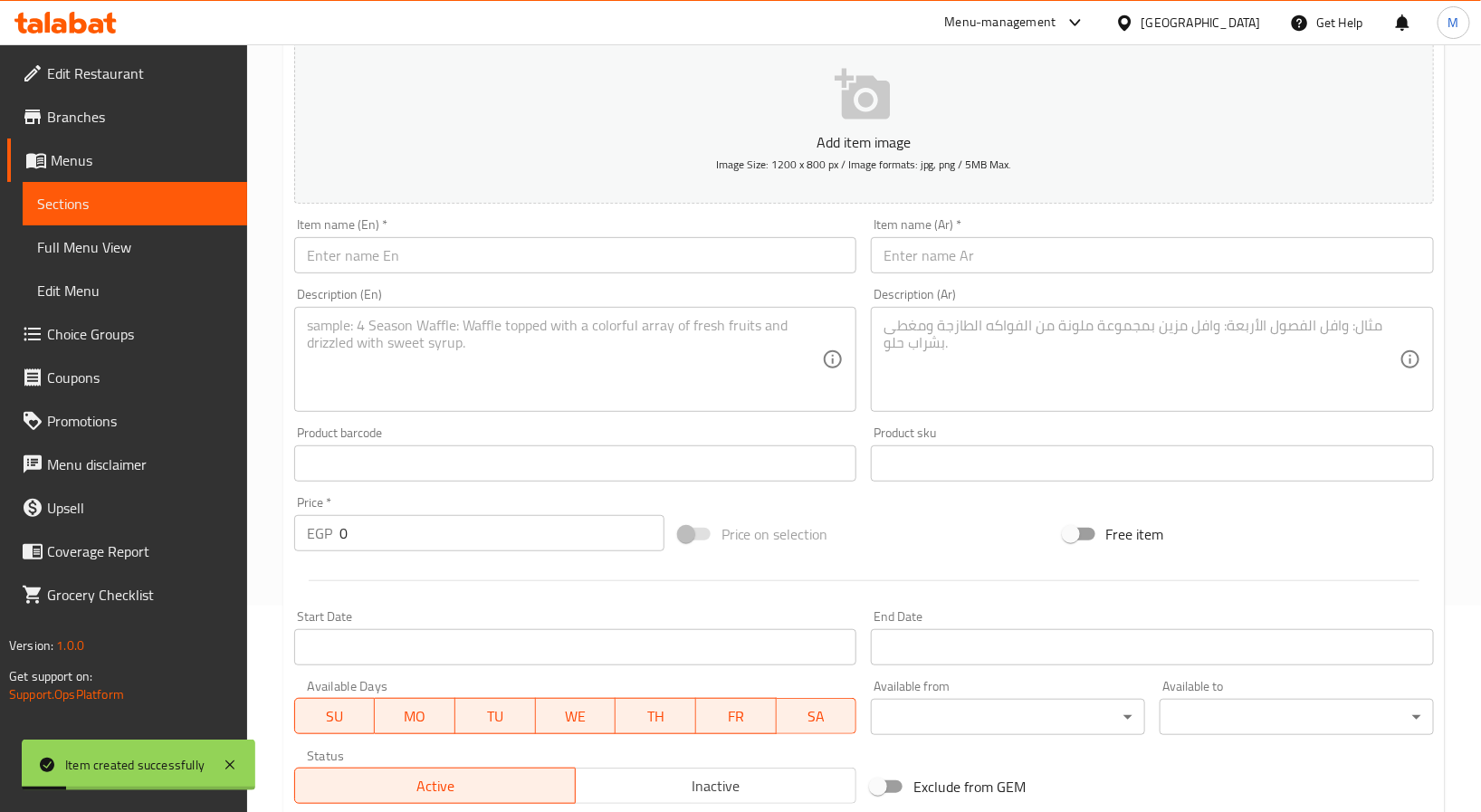
scroll to position [194, 0]
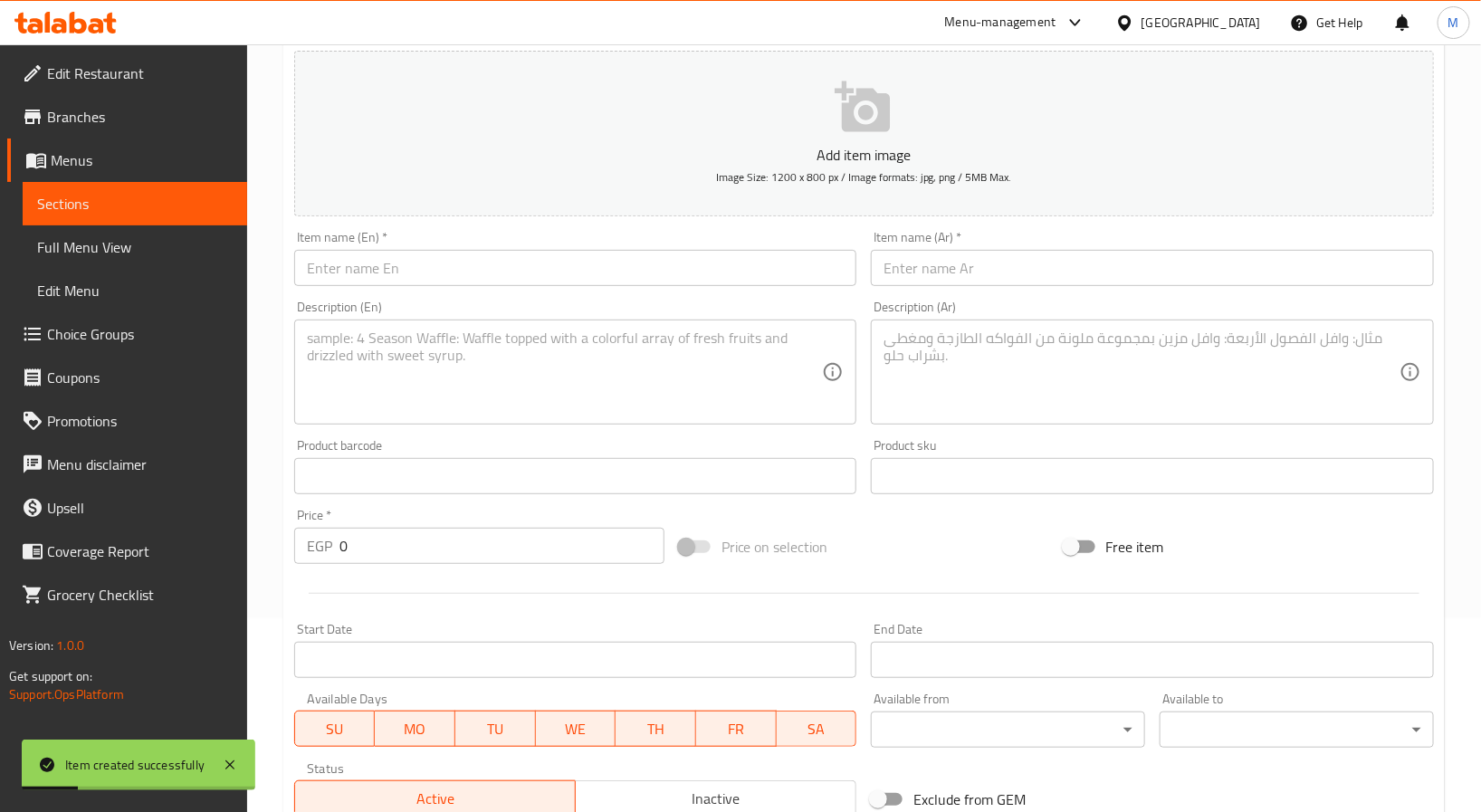
click at [981, 270] on input "text" at bounding box center [1152, 267] width 563 height 37
paste input "شوما دجاج"
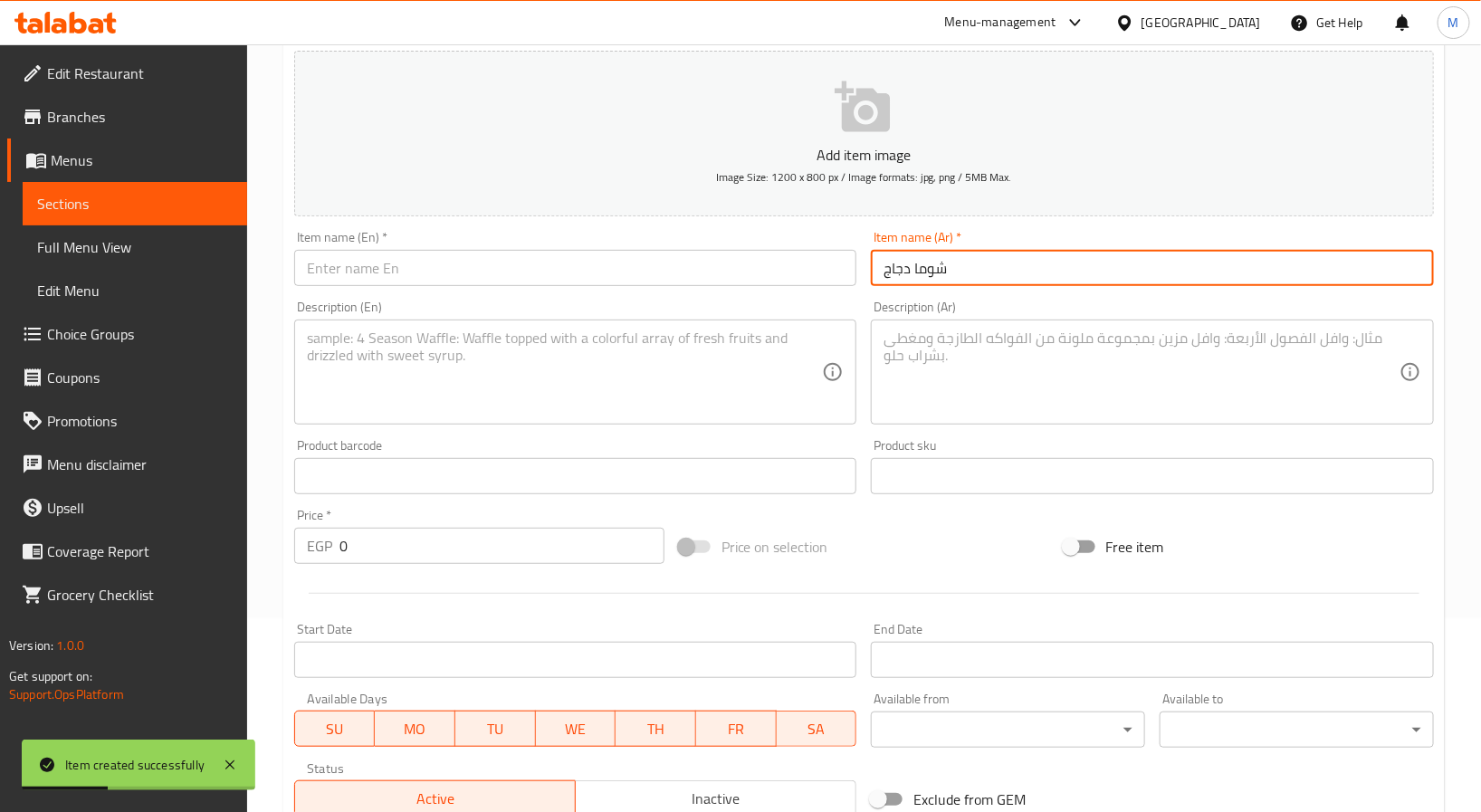
type input "شوما دجاج"
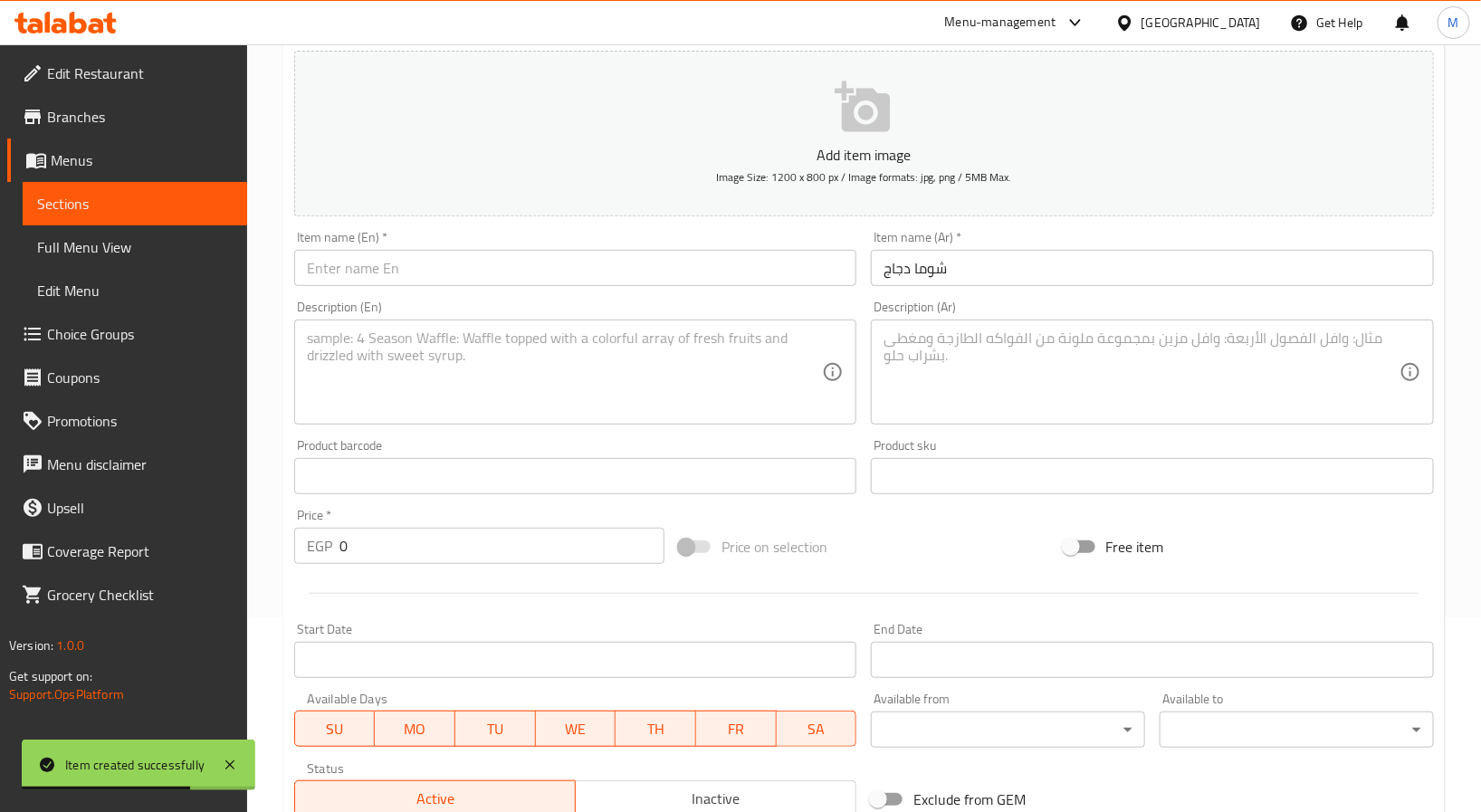
click at [938, 350] on textarea at bounding box center [1141, 372] width 515 height 86
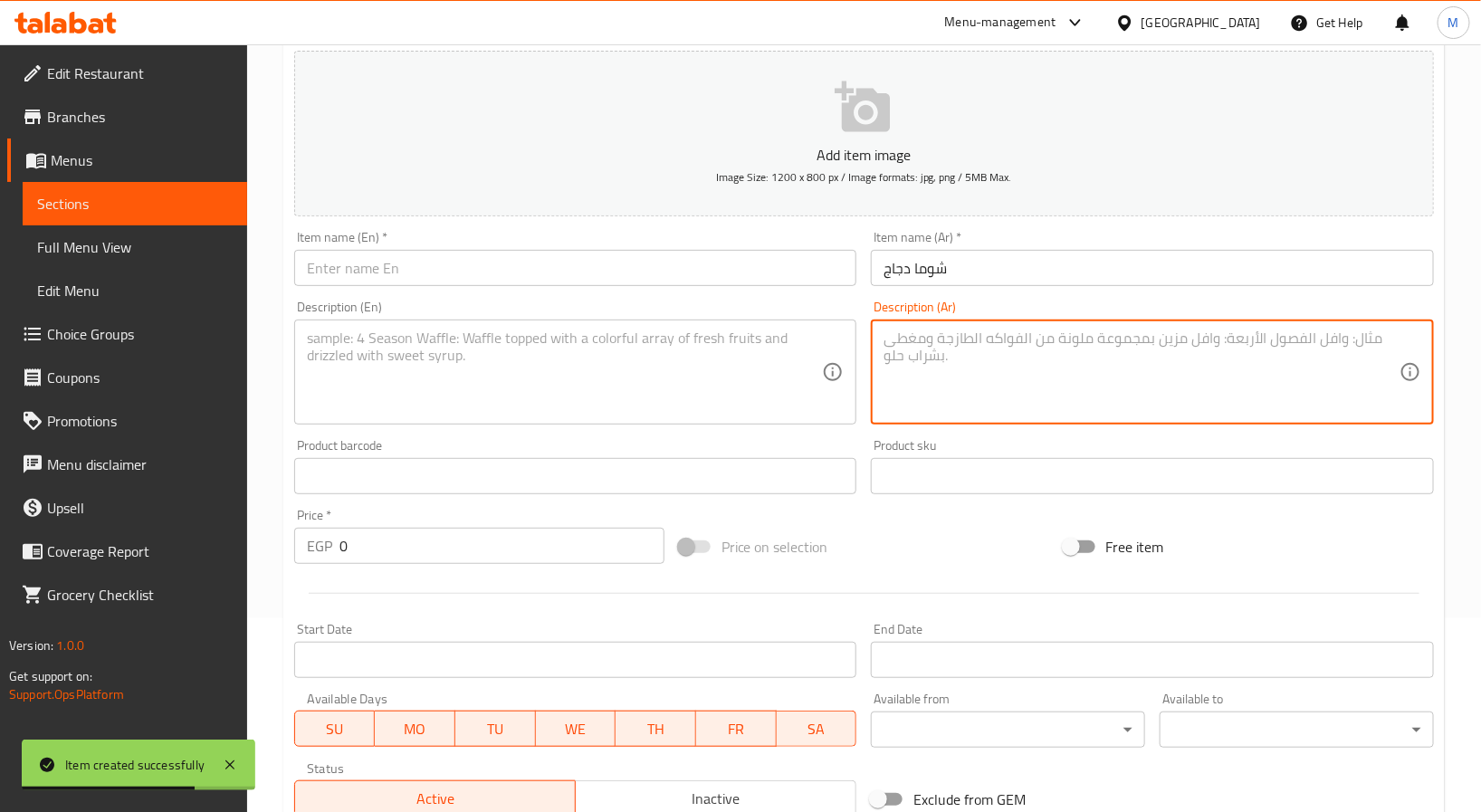
paste textarea "حجم كبيررر لشرائح شاورما الدجاج في الخبز السوري مع التوميه والكاتشب والبطاطس وا…"
type textarea "حجم كبيررر لشرائح شاورما الدجاج في الخبز السوري مع التوميه والكاتشب والبطاطس وا…"
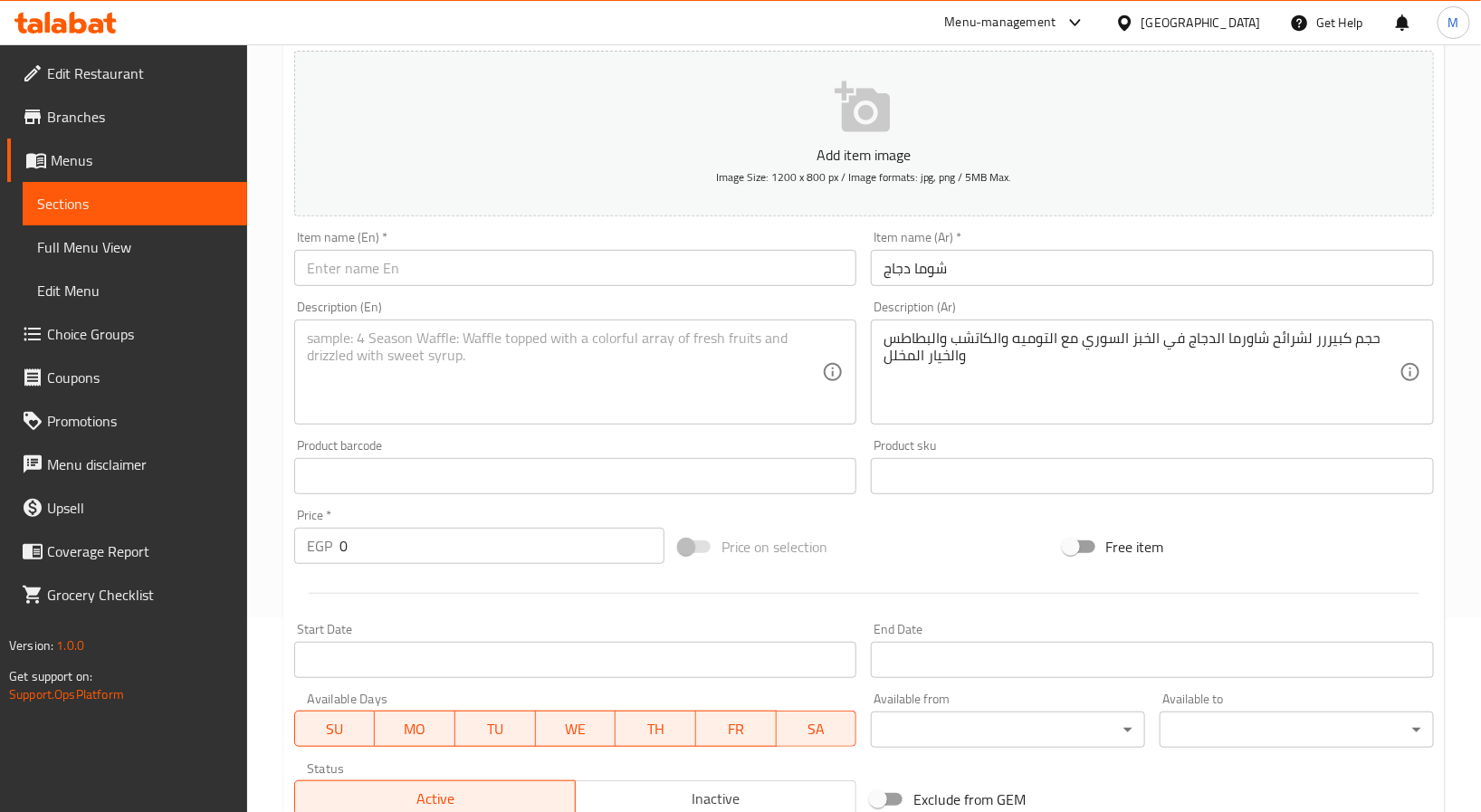
click at [420, 275] on input "text" at bounding box center [575, 267] width 563 height 37
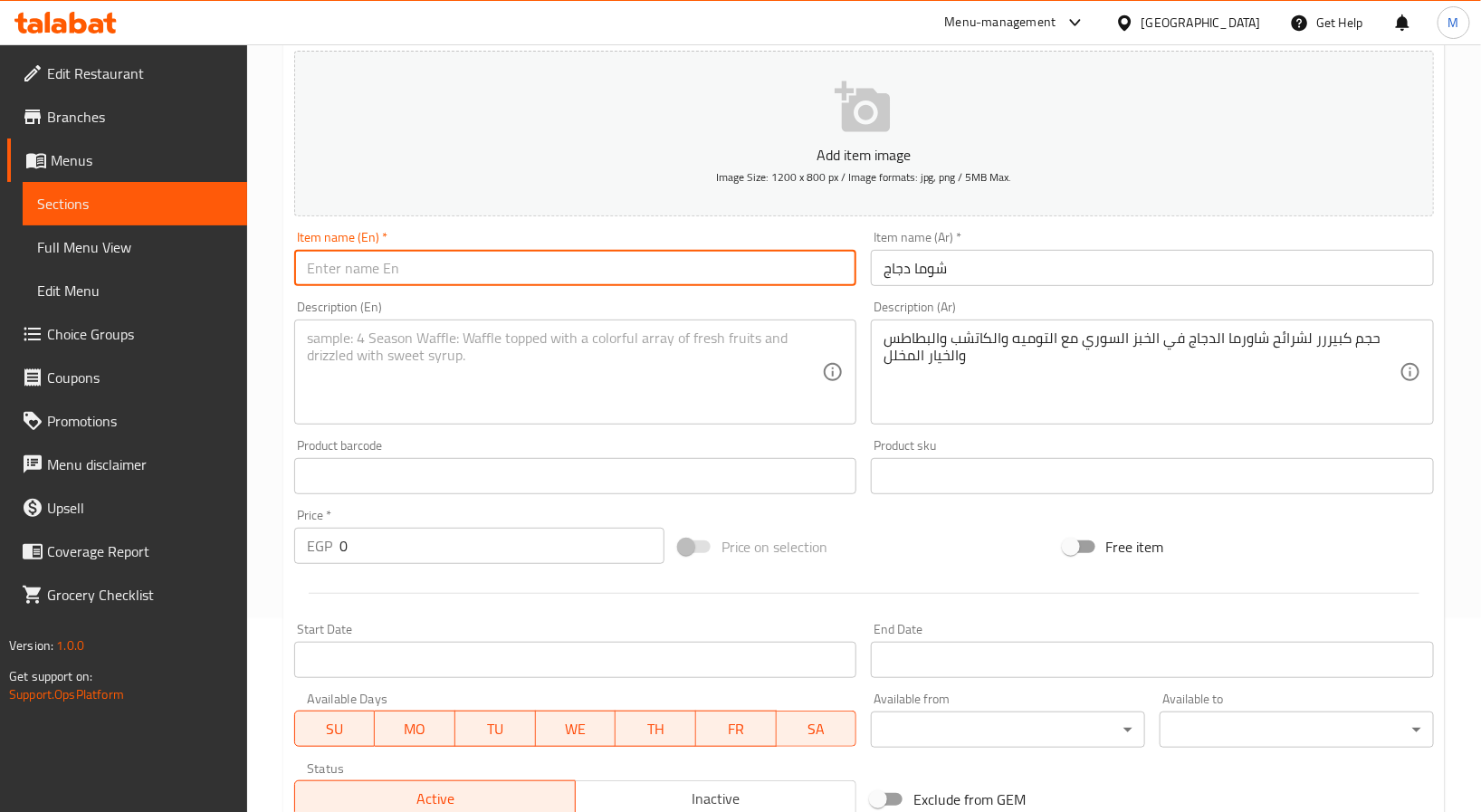
paste input "Shoma Chicken"
type input "Shoma Chicken"
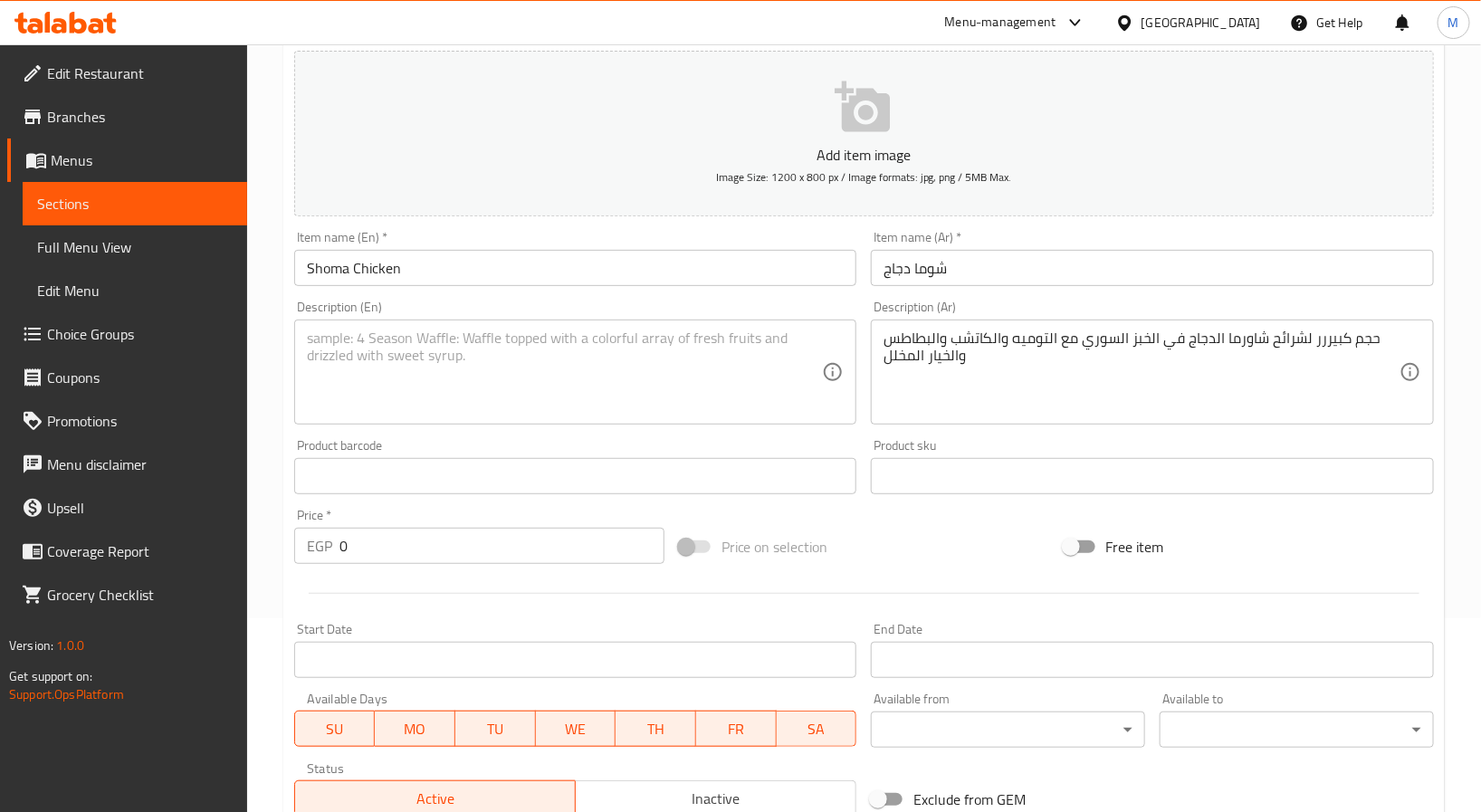
click at [595, 376] on textarea at bounding box center [564, 372] width 515 height 86
paste textarea "Extra-large chicken shawarma in Syrian bread with garlic sauce, ketchup, fries,…"
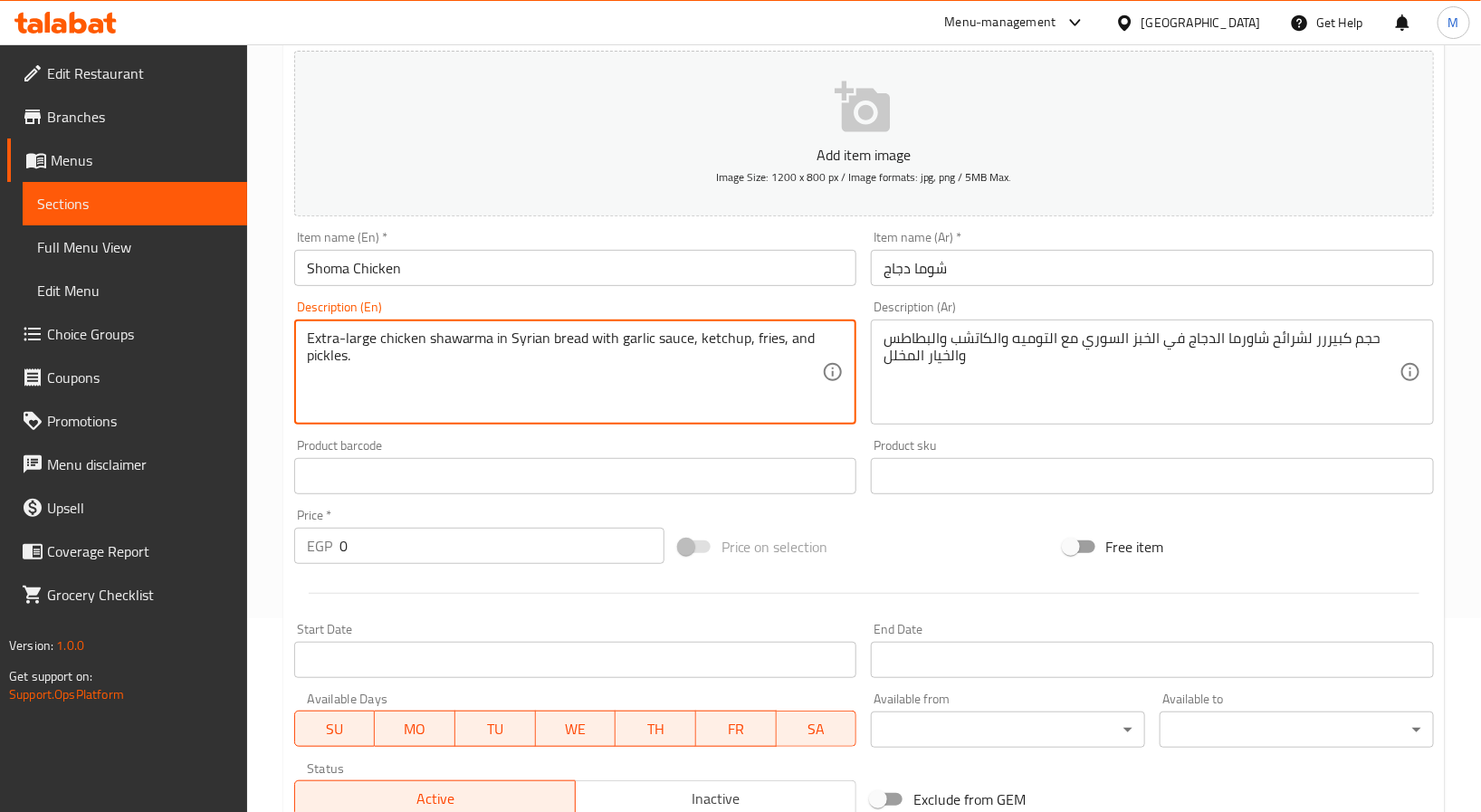
type textarea "Extra-large chicken shawarma in Syrian bread with garlic sauce, ketchup, fries,…"
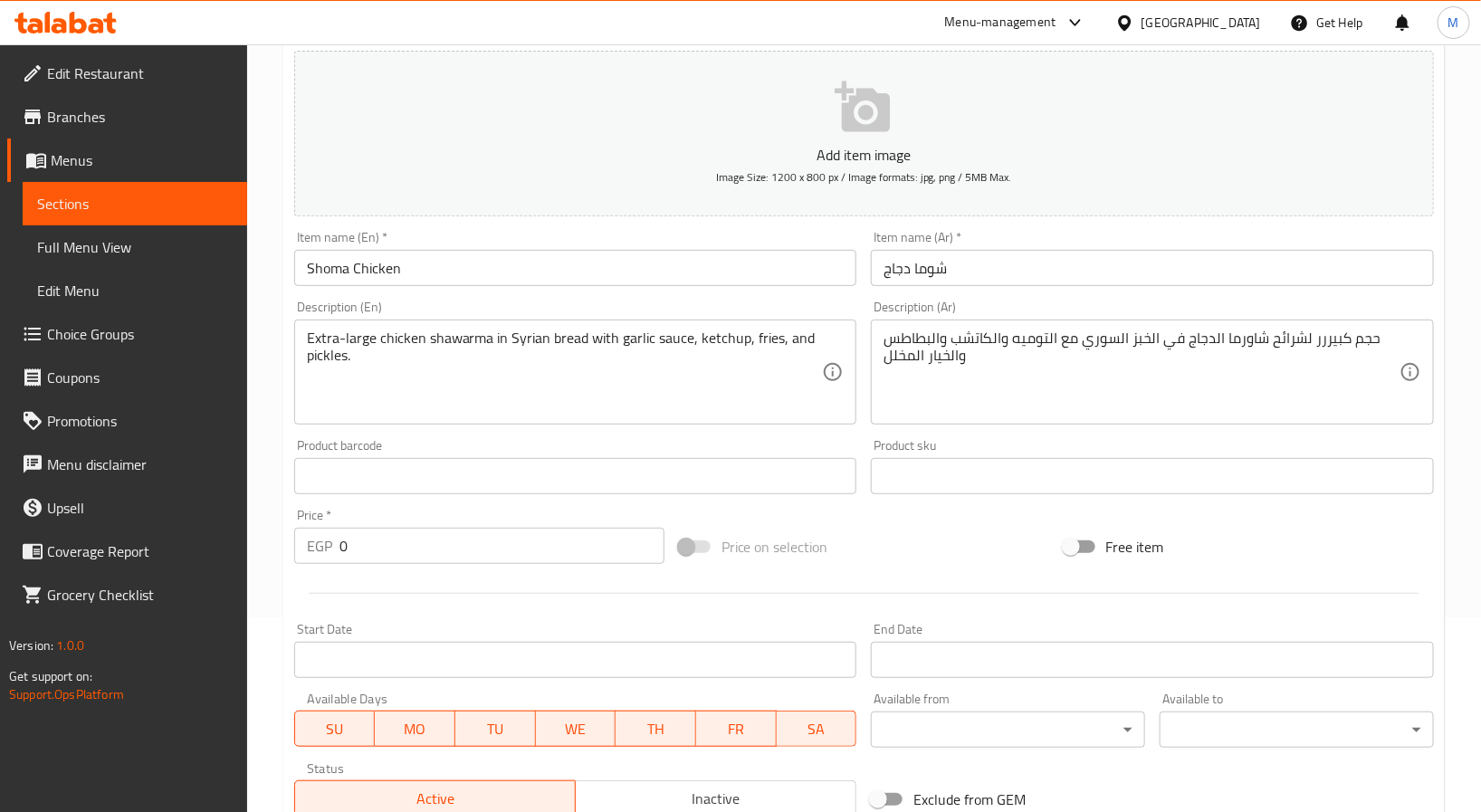
click at [448, 549] on input "0" at bounding box center [502, 545] width 324 height 37
click at [449, 551] on input "0" at bounding box center [502, 545] width 324 height 37
click at [451, 551] on input "0" at bounding box center [502, 545] width 324 height 37
click at [451, 549] on input "0" at bounding box center [502, 545] width 324 height 37
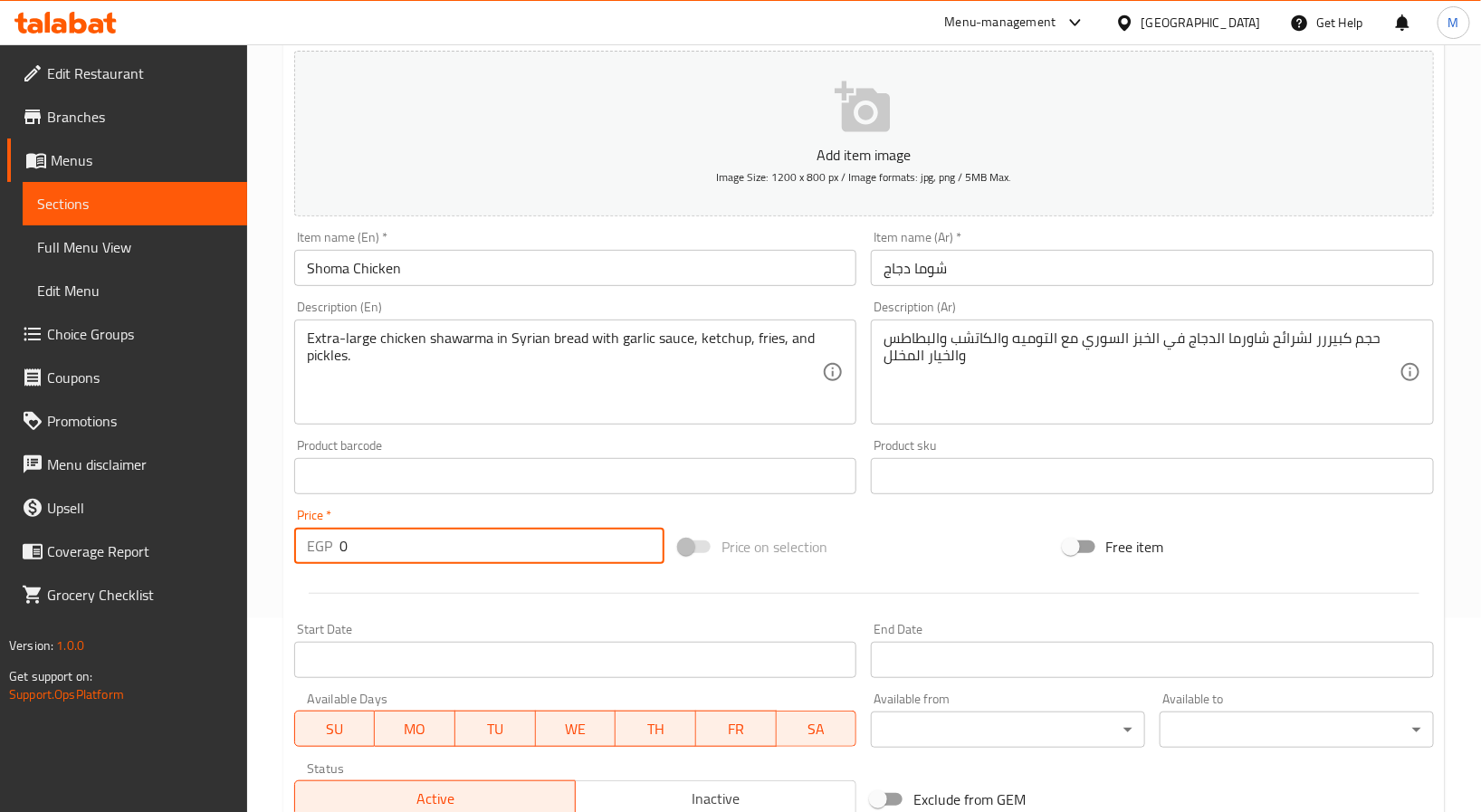
click at [451, 549] on input "0" at bounding box center [502, 545] width 324 height 37
paste input "151.2"
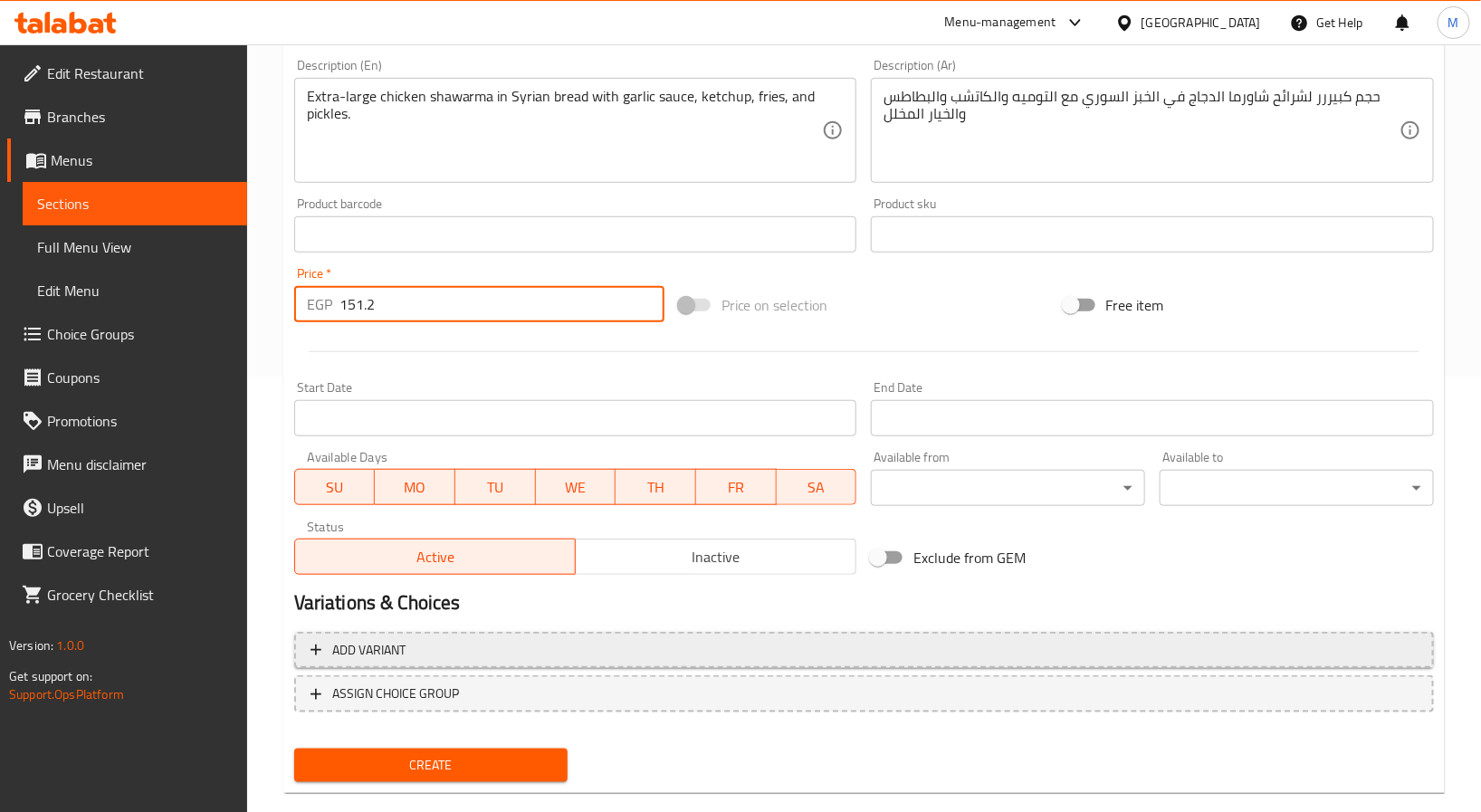
scroll to position [465, 0]
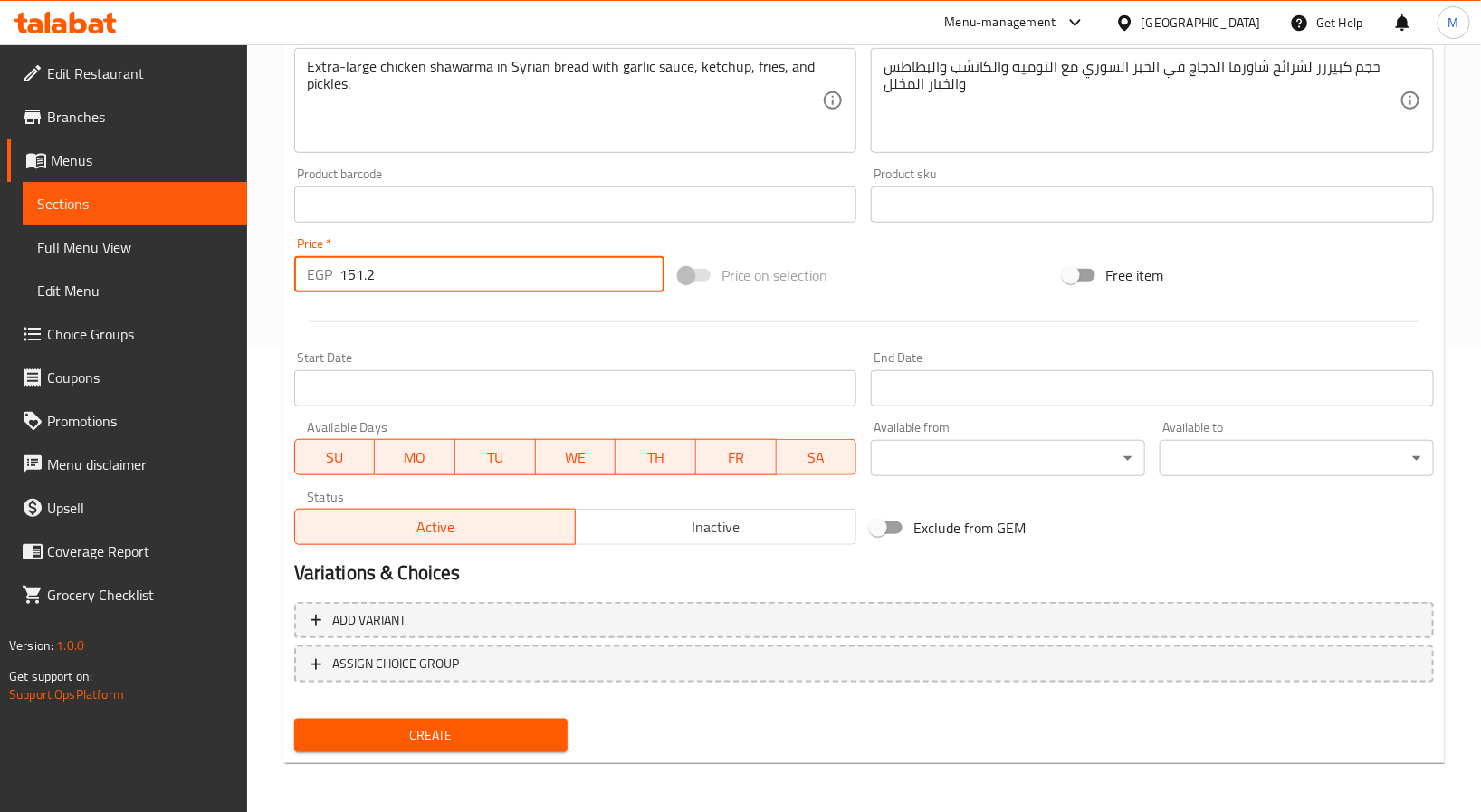
type input "151.2"
click at [505, 726] on span "Create" at bounding box center [431, 735] width 245 height 23
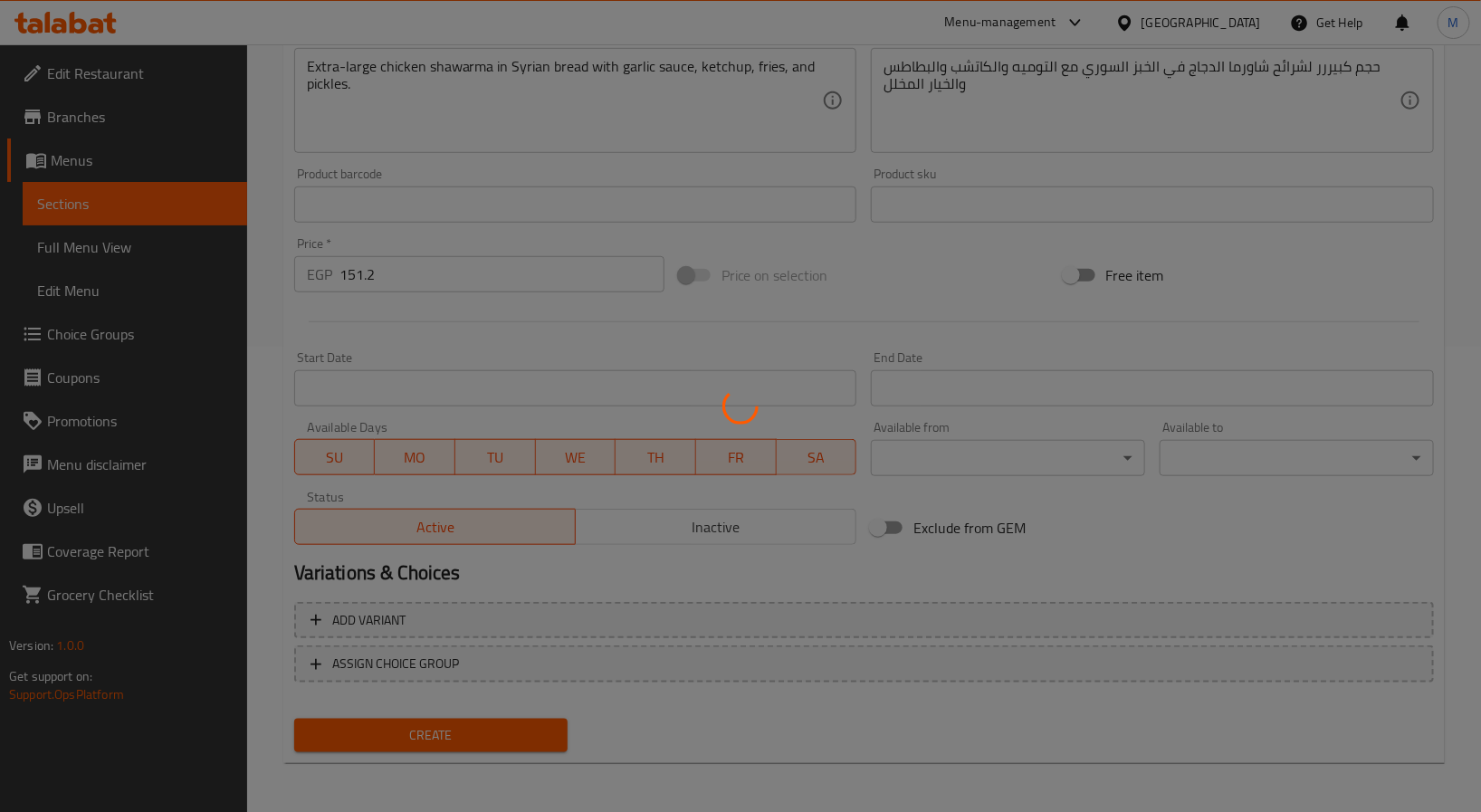
type input "0"
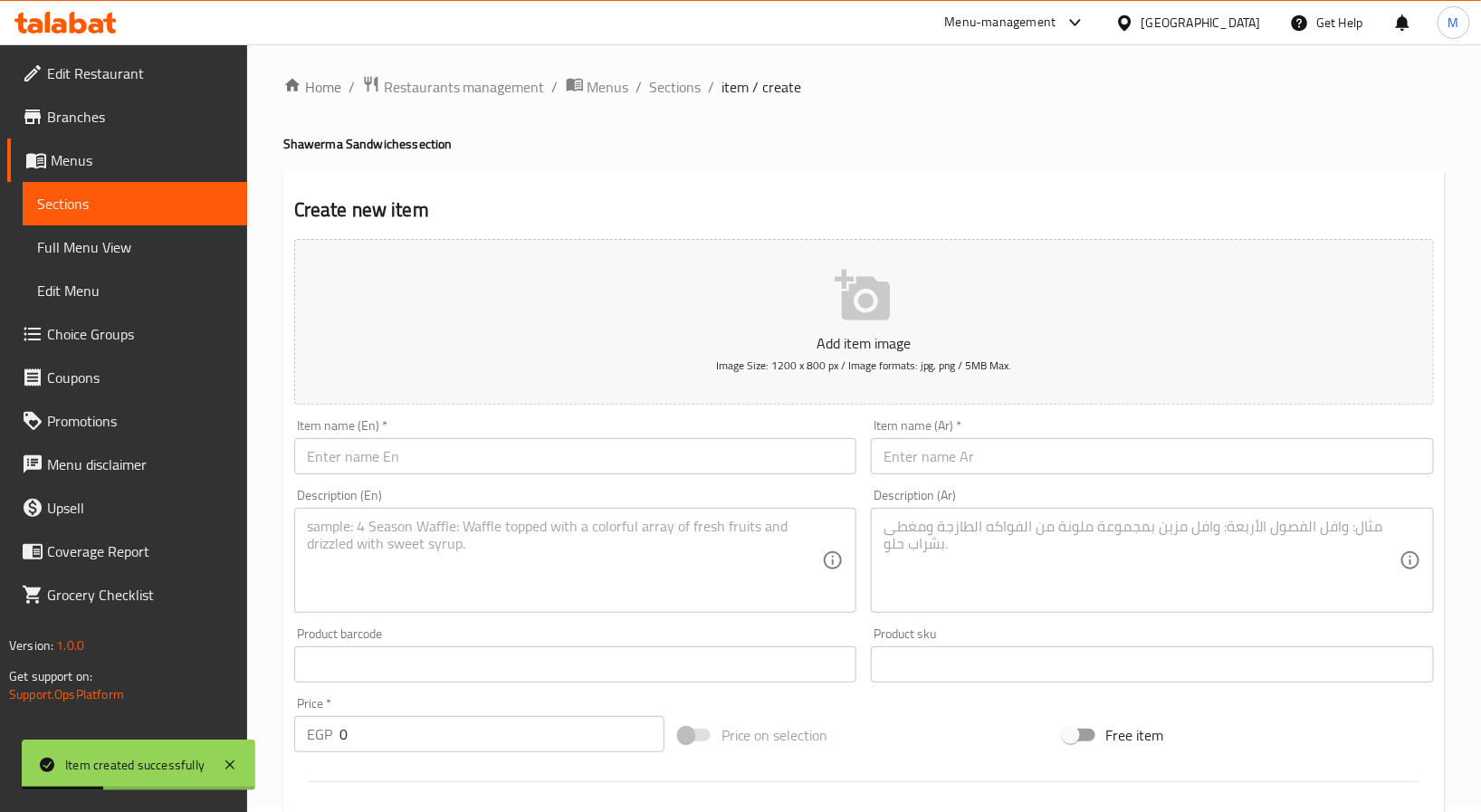
scroll to position [0, 0]
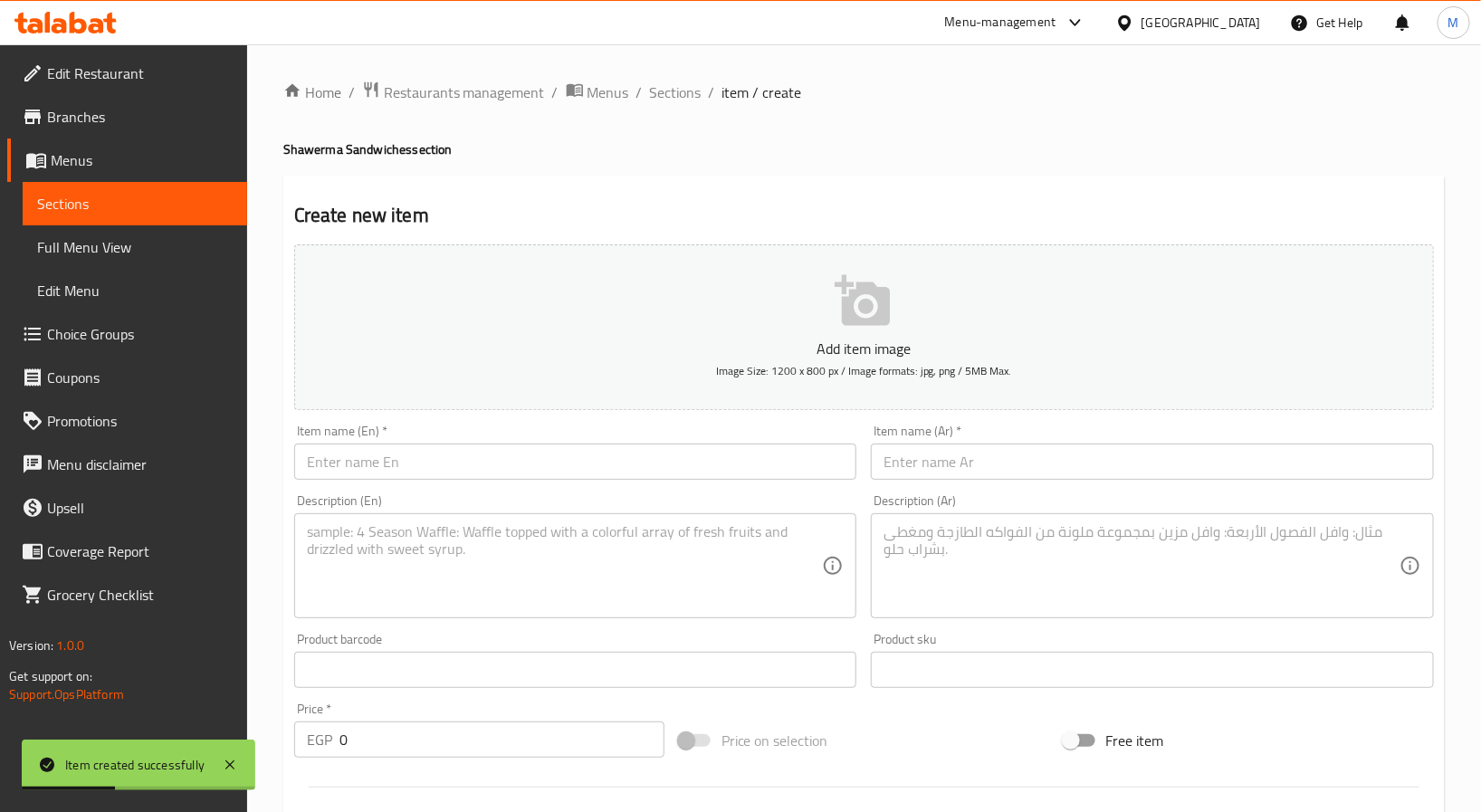
click at [369, 471] on input "text" at bounding box center [575, 461] width 563 height 37
paste input "Shoma Beef"
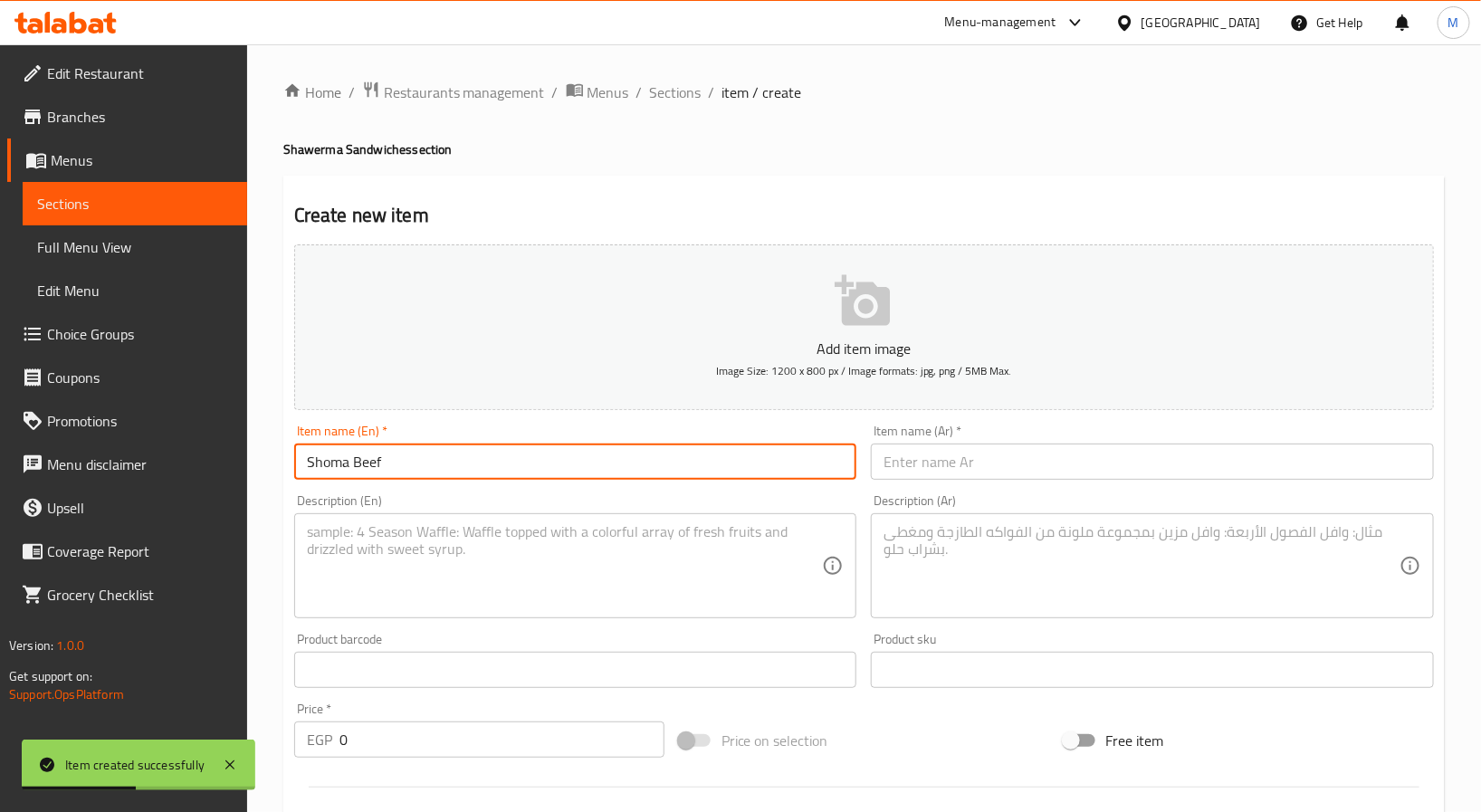
type input "Shoma Beef"
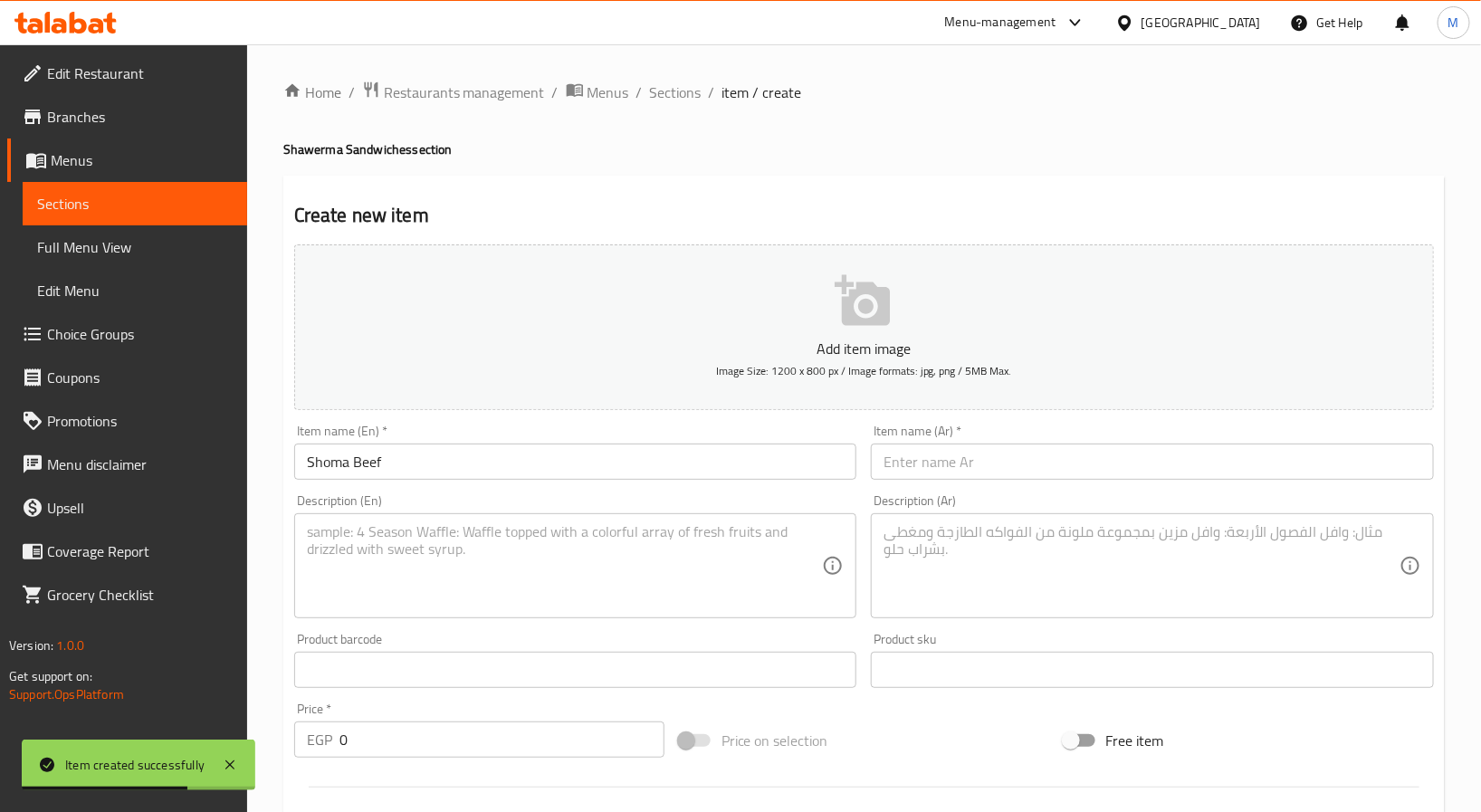
click at [587, 544] on textarea at bounding box center [564, 566] width 515 height 86
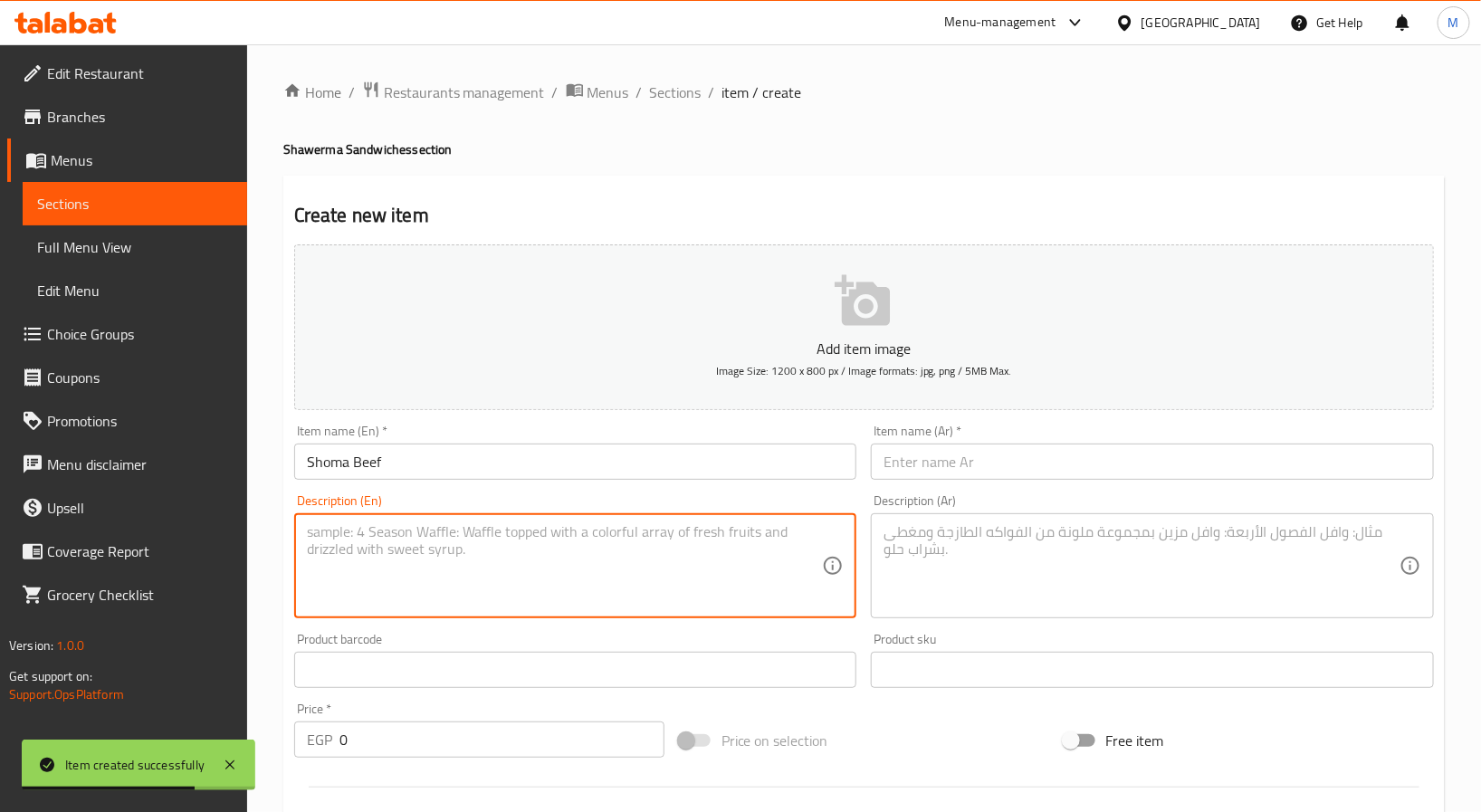
paste textarea "Extra-large beef shawarma with onion, tomato, tahini, fries, and ketchup."
type textarea "Extra-large beef shawarma with onion, tomato, tahini, fries, and ketchup."
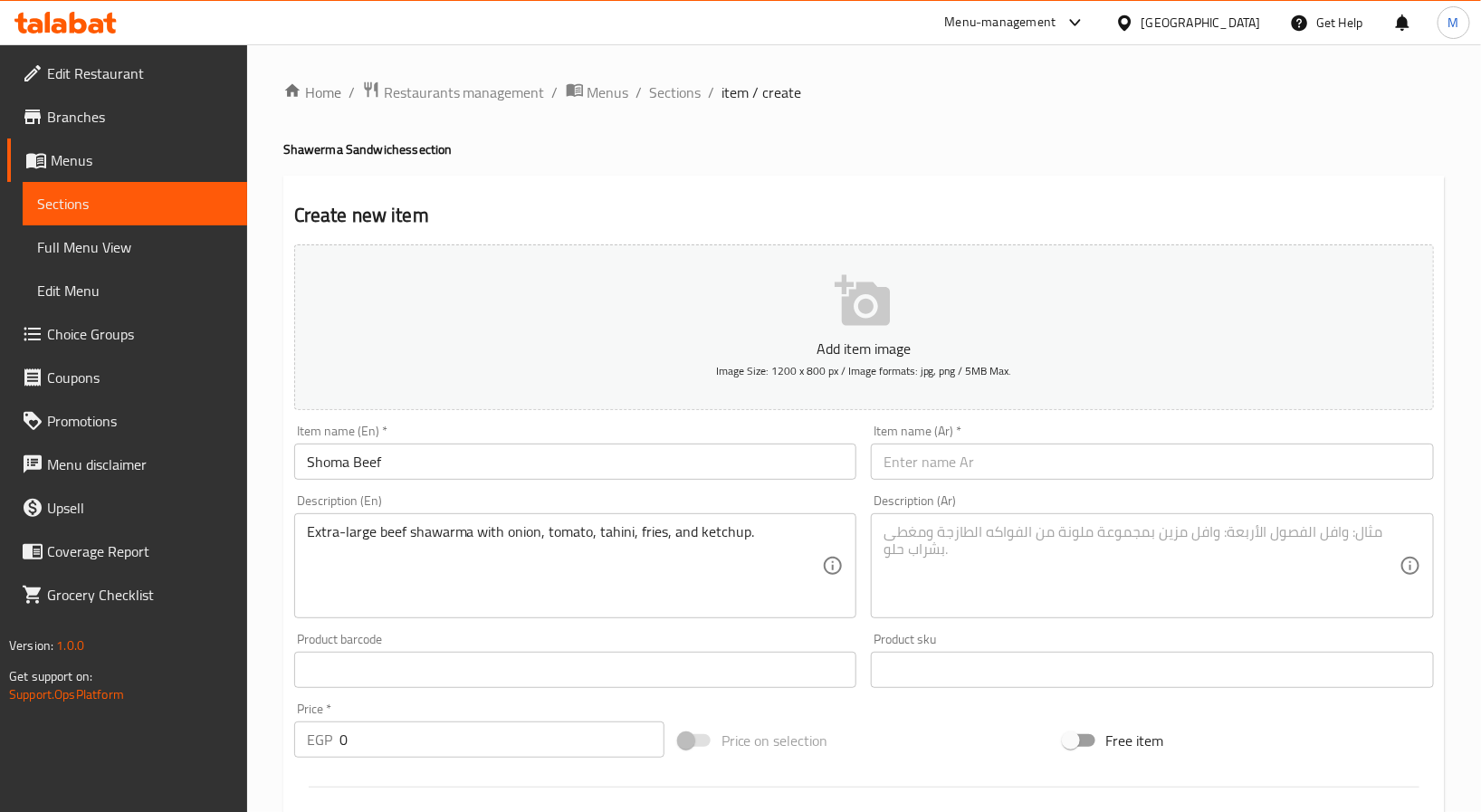
click at [386, 753] on input "0" at bounding box center [502, 739] width 324 height 37
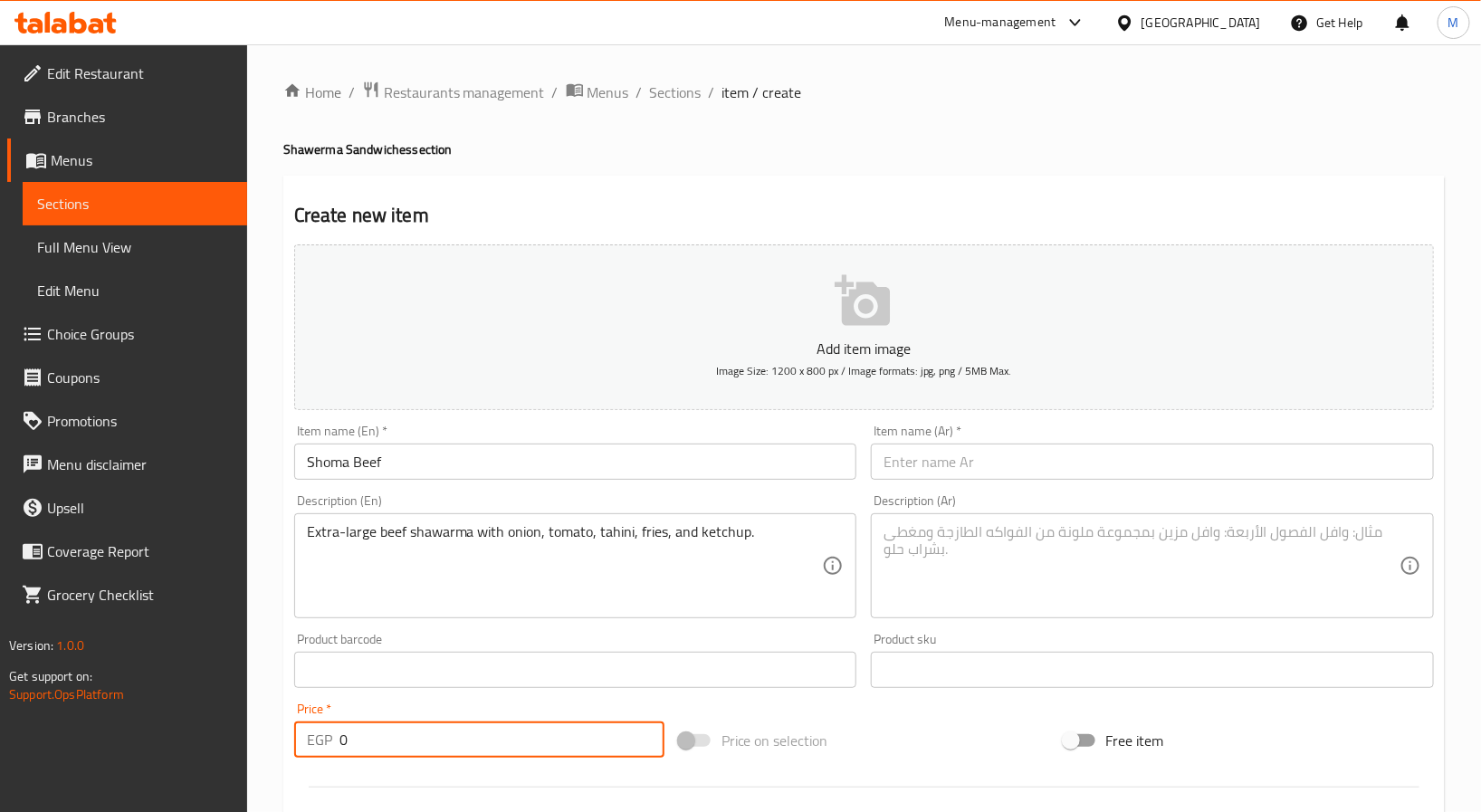
paste input "168"
type input "168"
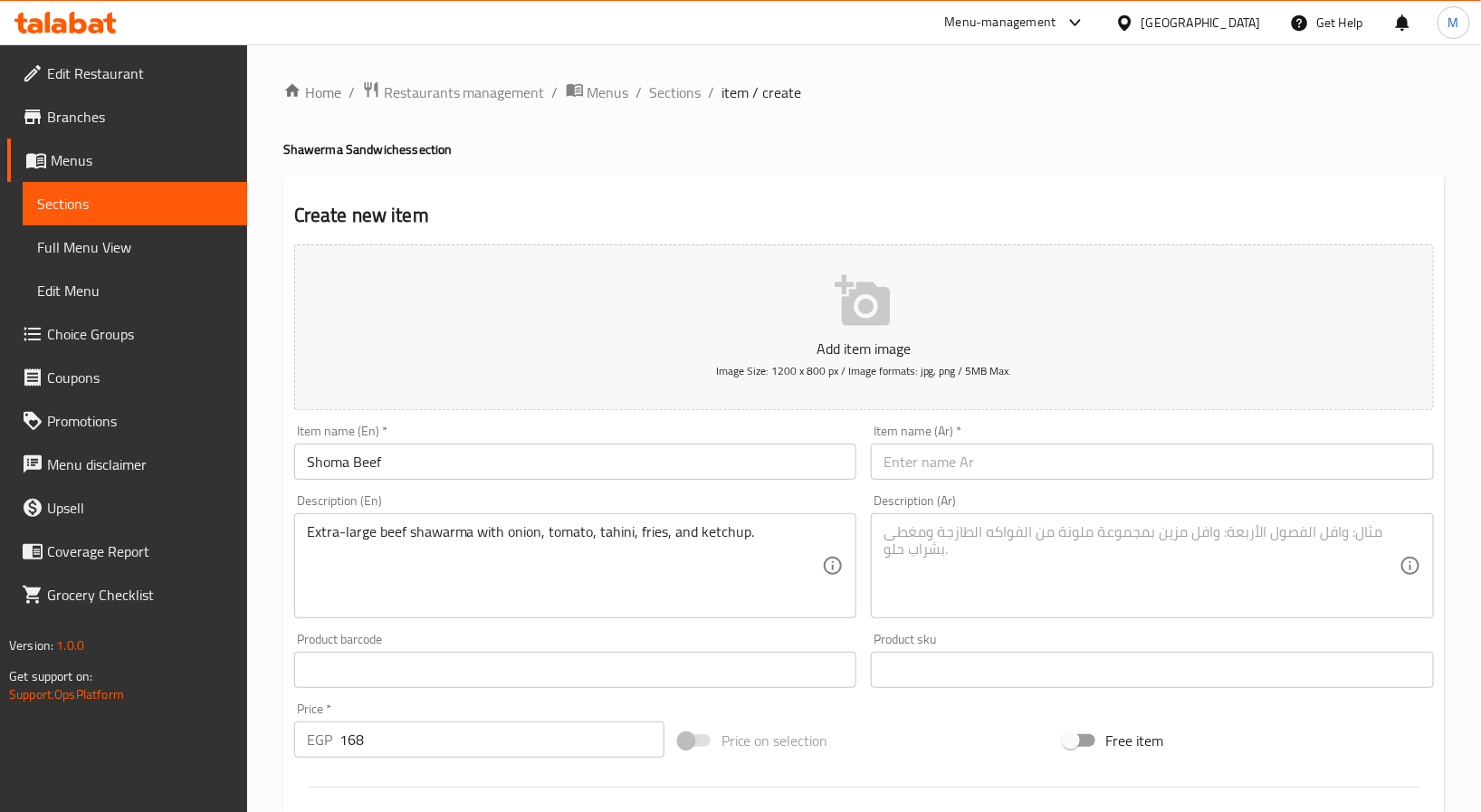
click at [1054, 536] on textarea at bounding box center [1141, 566] width 515 height 86
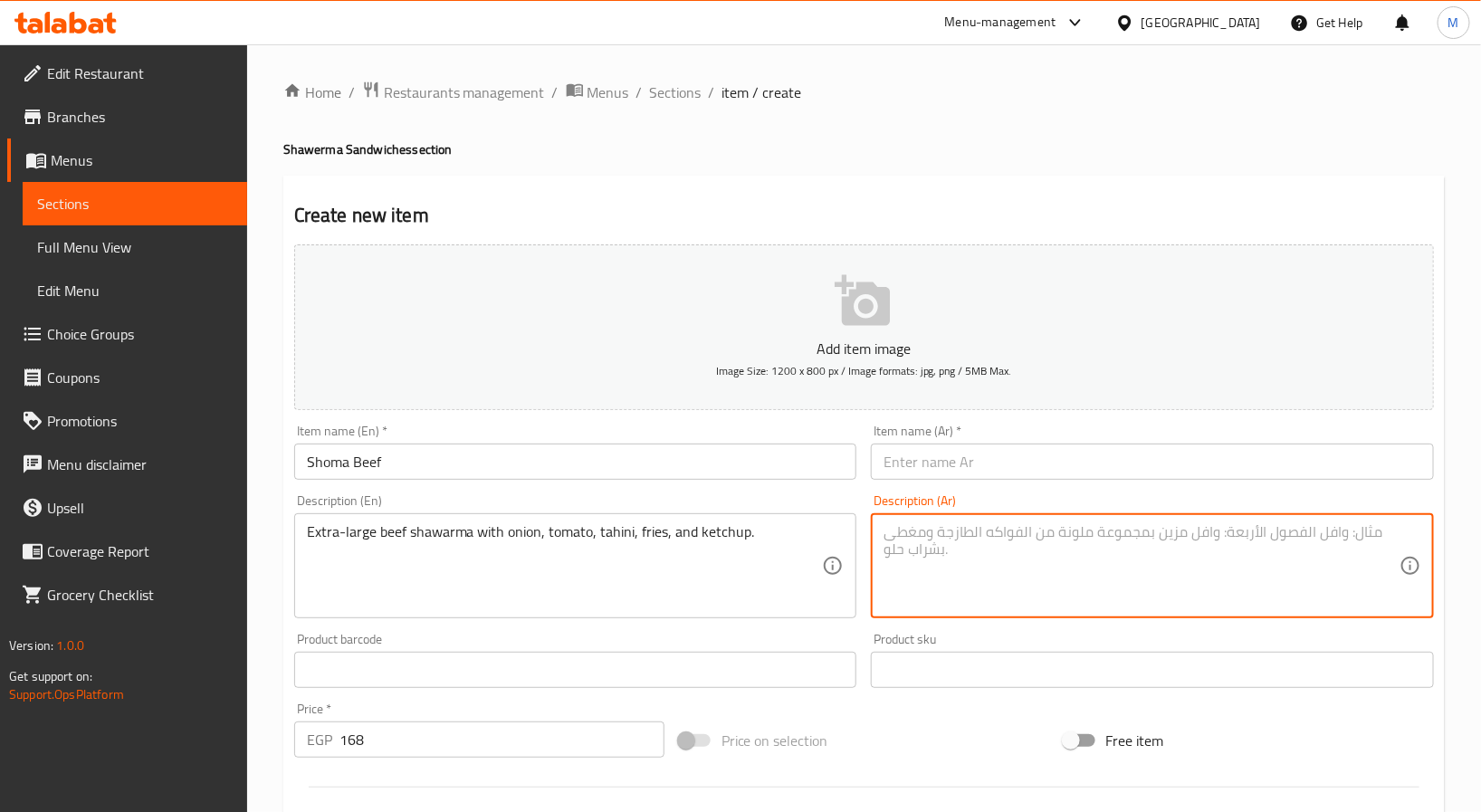
paste textarea "حجم كبيررر لشرائح شاورما اللحم مع البصل والطماطم والطحينه والبطاطس والكاتشب"
type textarea "حجم كبيررر لشرائح شاورما اللحم مع البصل والطماطم والطحينه والبطاطس والكاتشب"
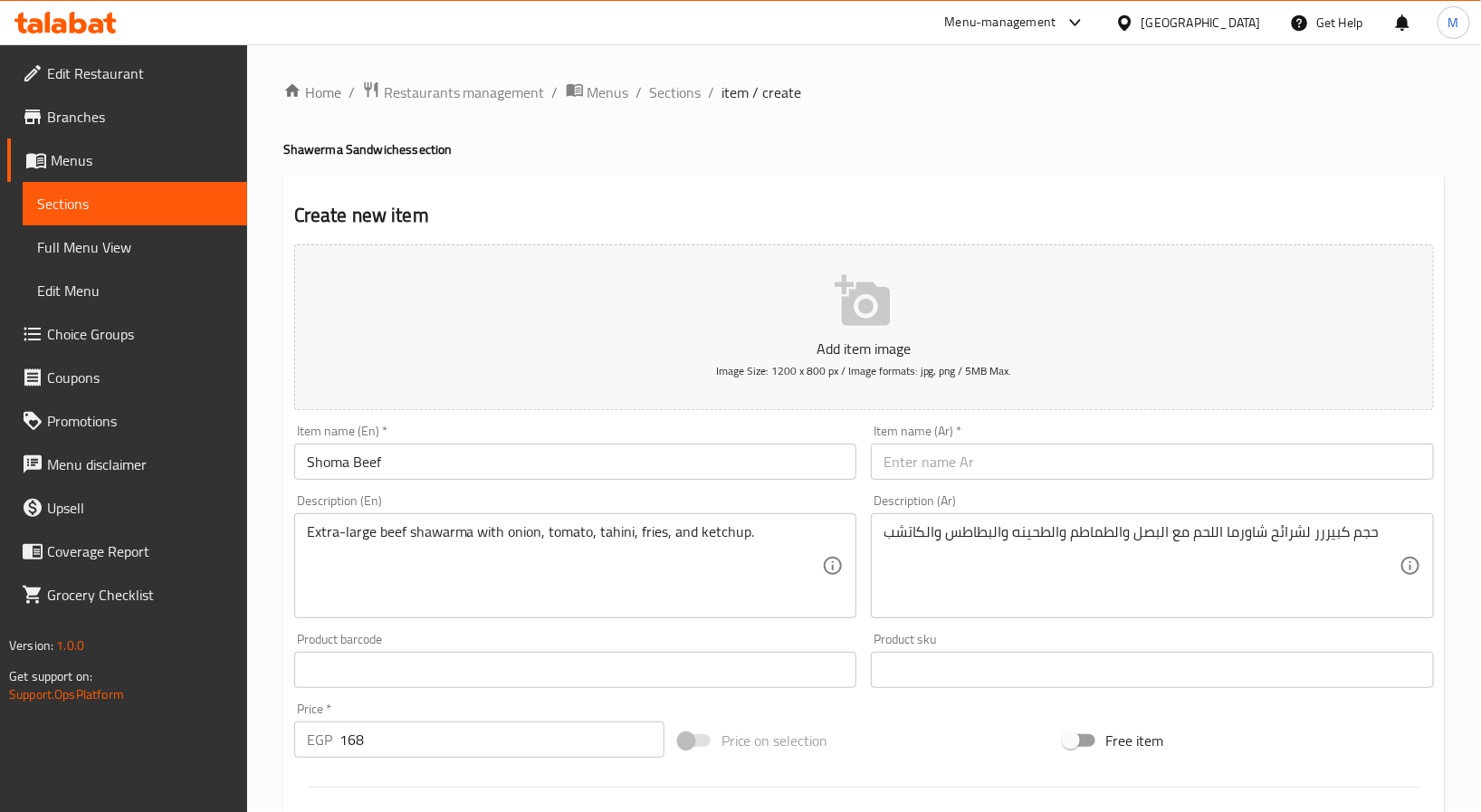
click at [986, 454] on input "text" at bounding box center [1152, 461] width 563 height 37
paste input "شوما لحم"
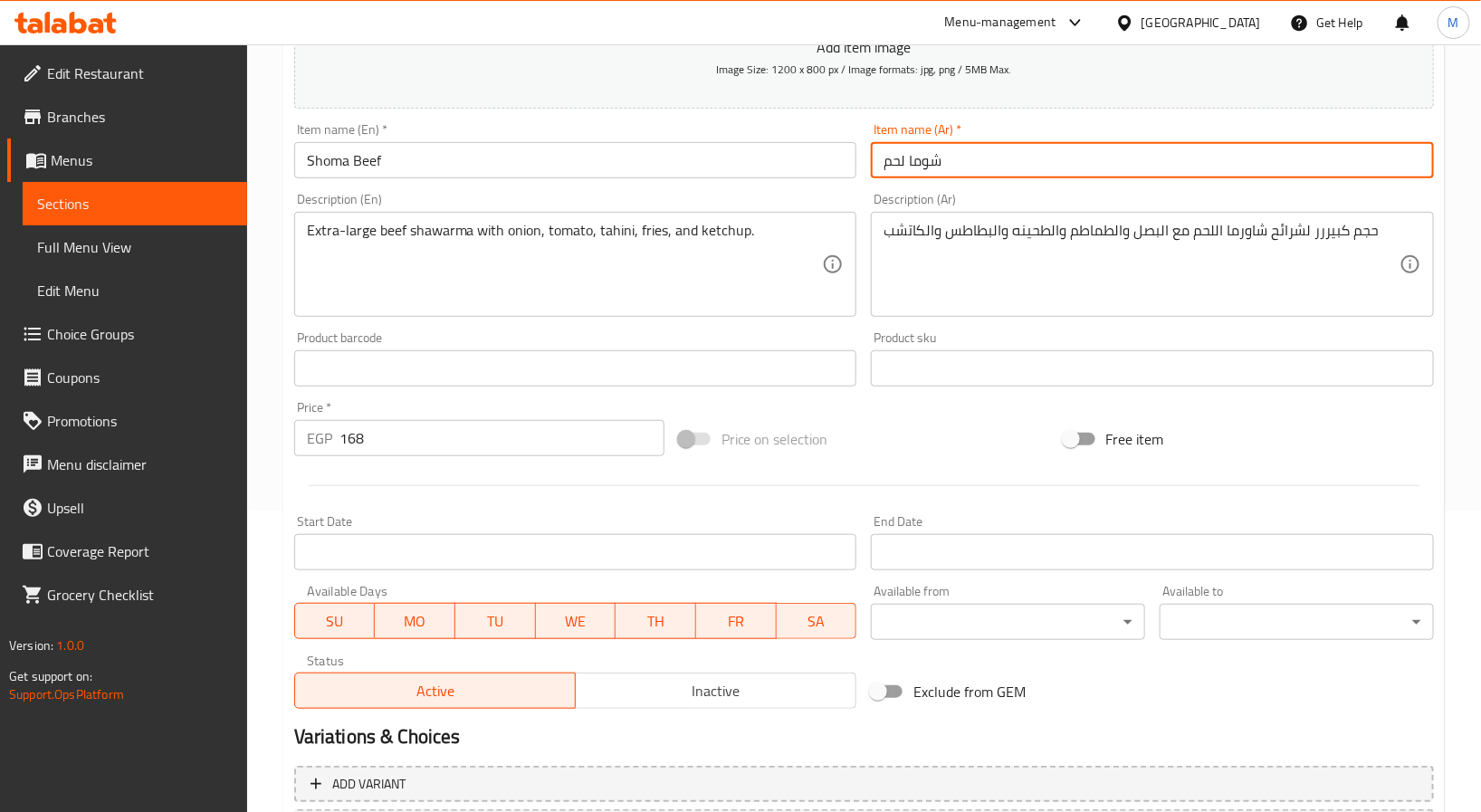
scroll to position [407, 0]
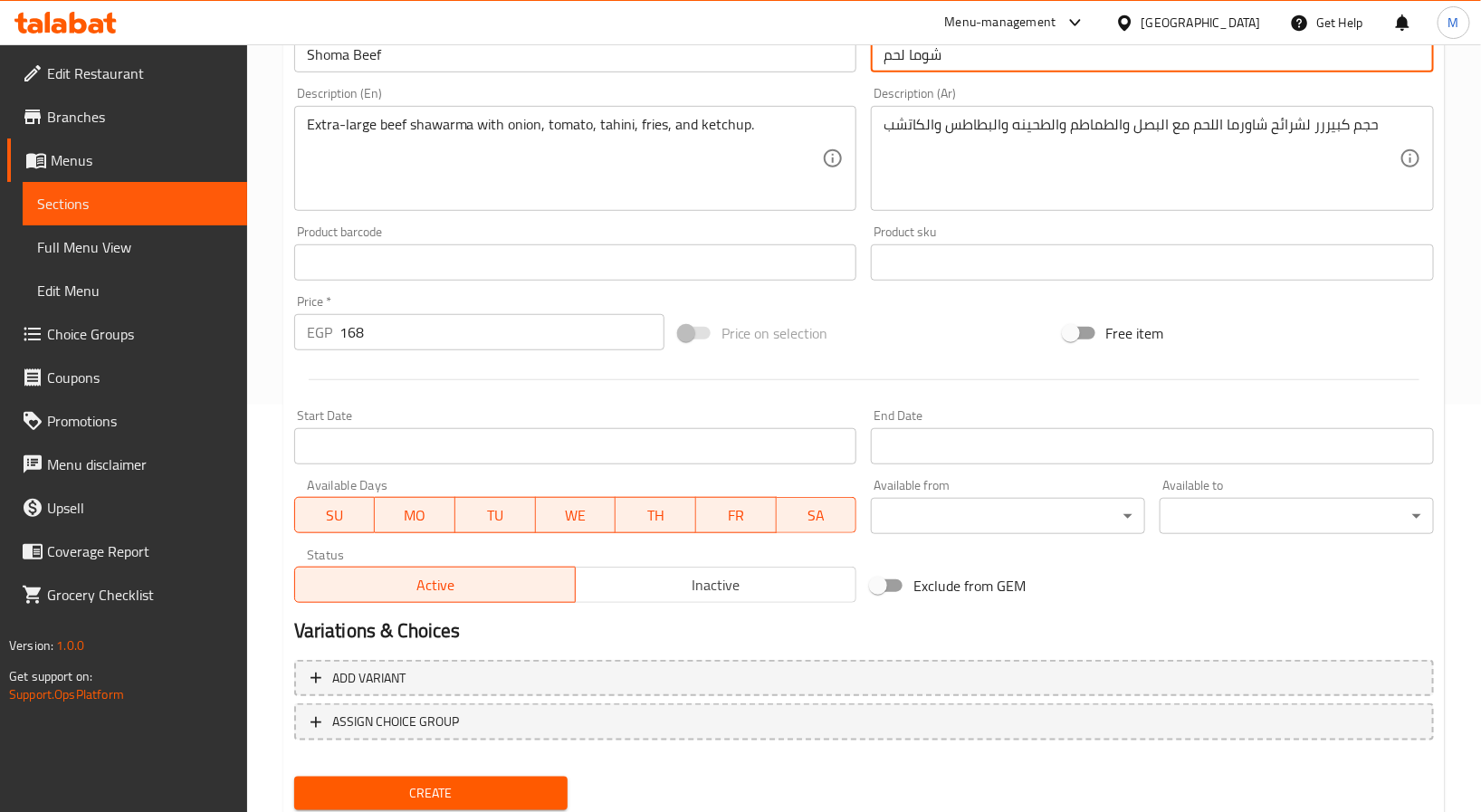
type input "شوما لحم"
click at [479, 791] on span "Create" at bounding box center [431, 792] width 245 height 23
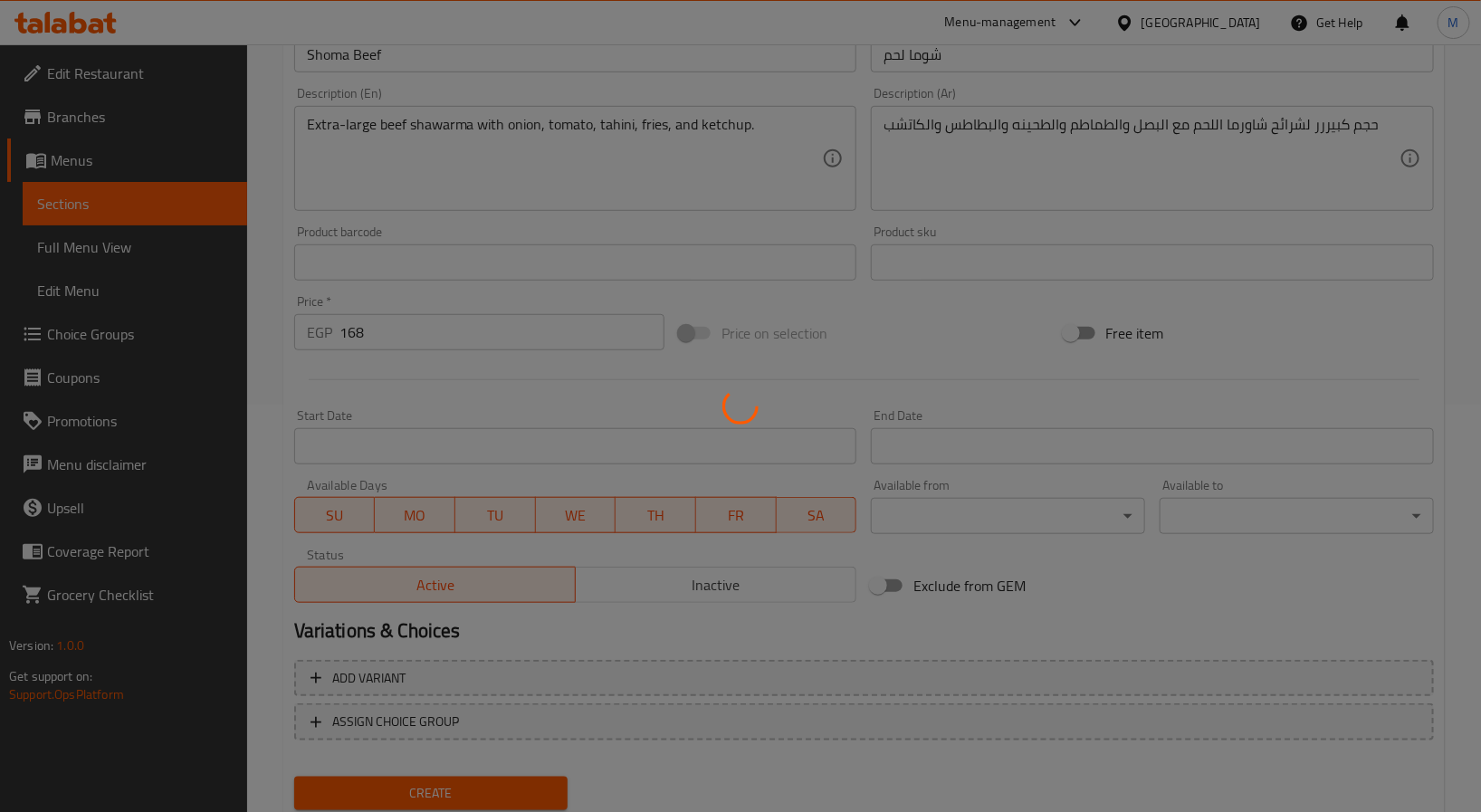
type input "0"
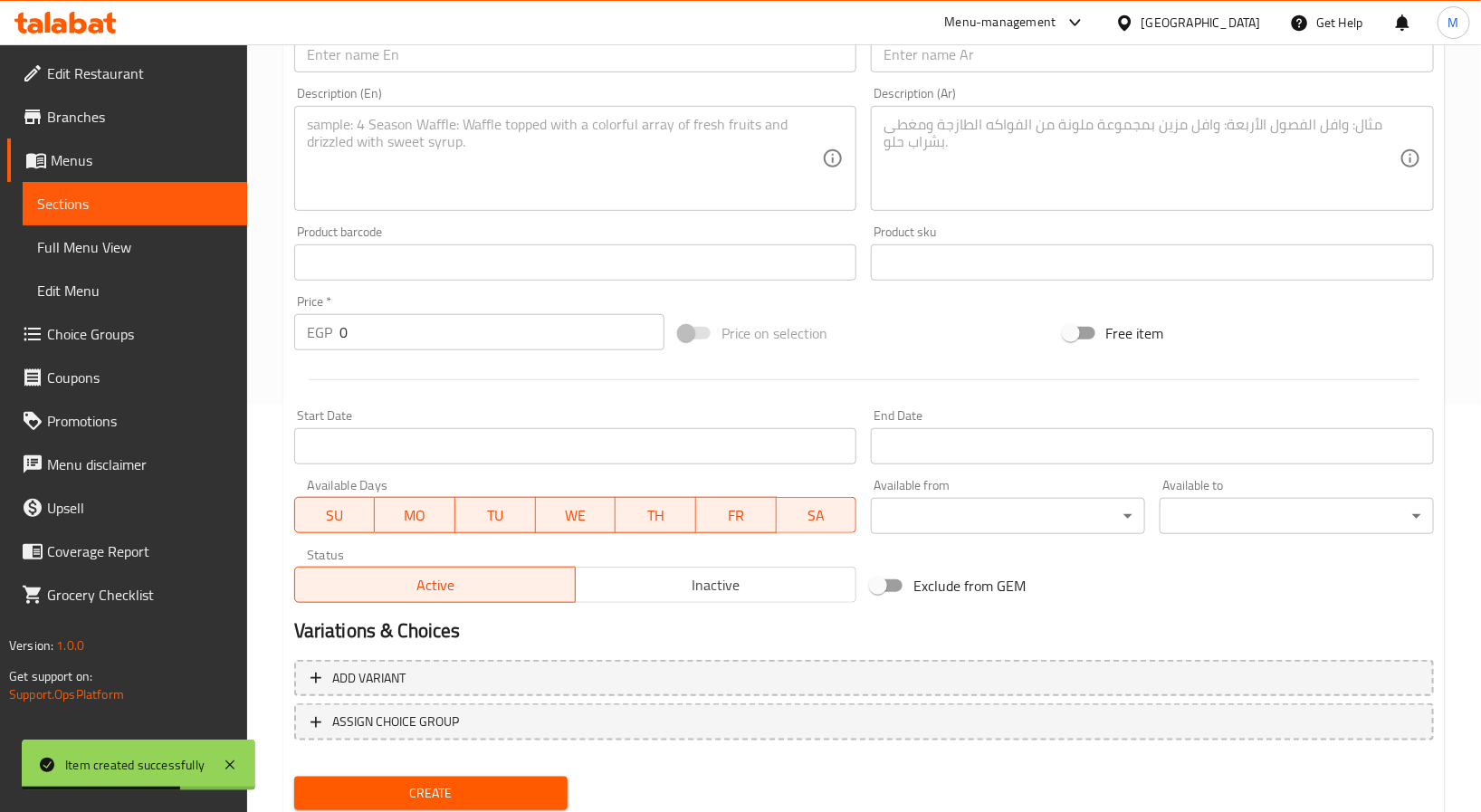
scroll to position [0, 0]
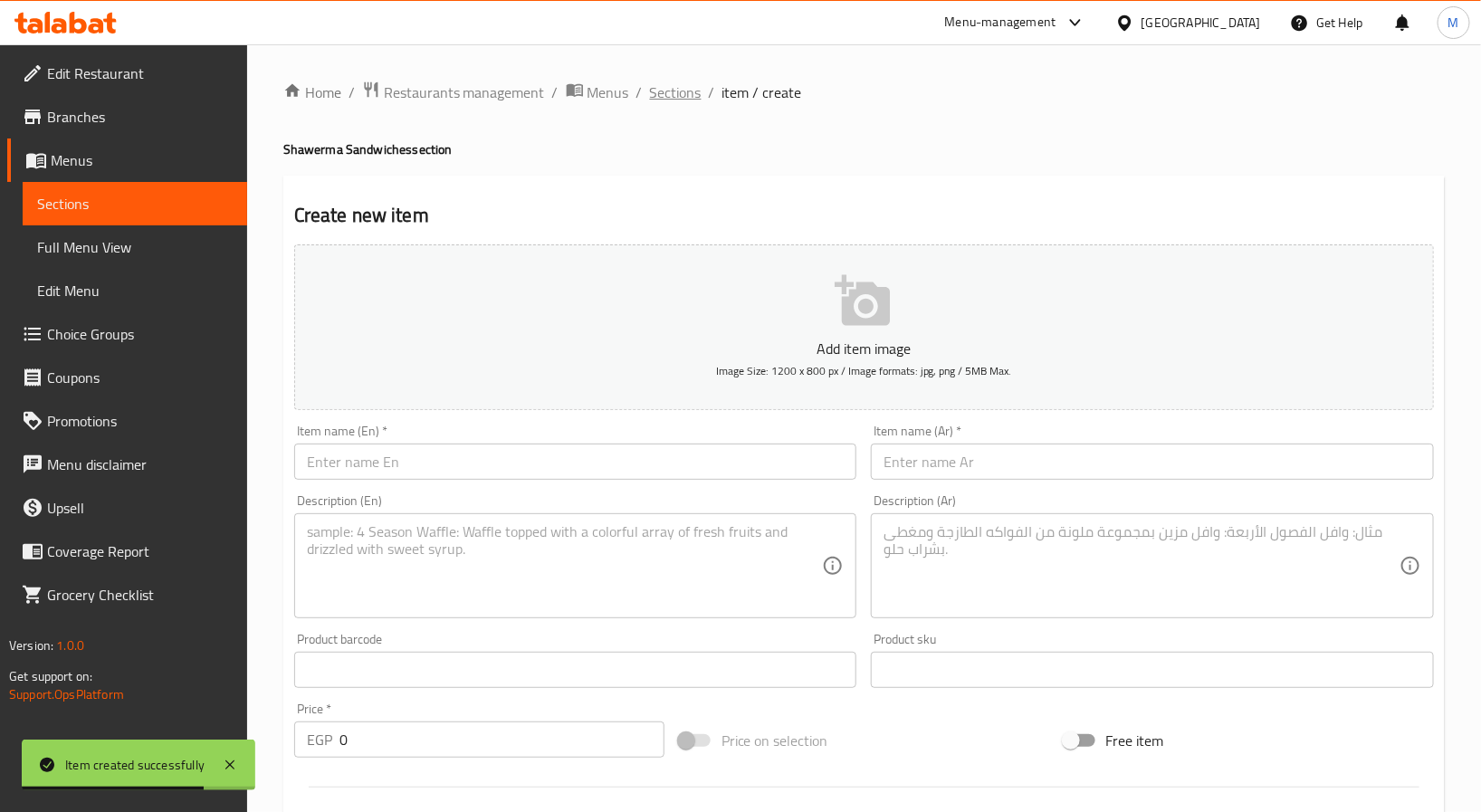
click at [687, 96] on span "Sections" at bounding box center [676, 92] width 51 height 22
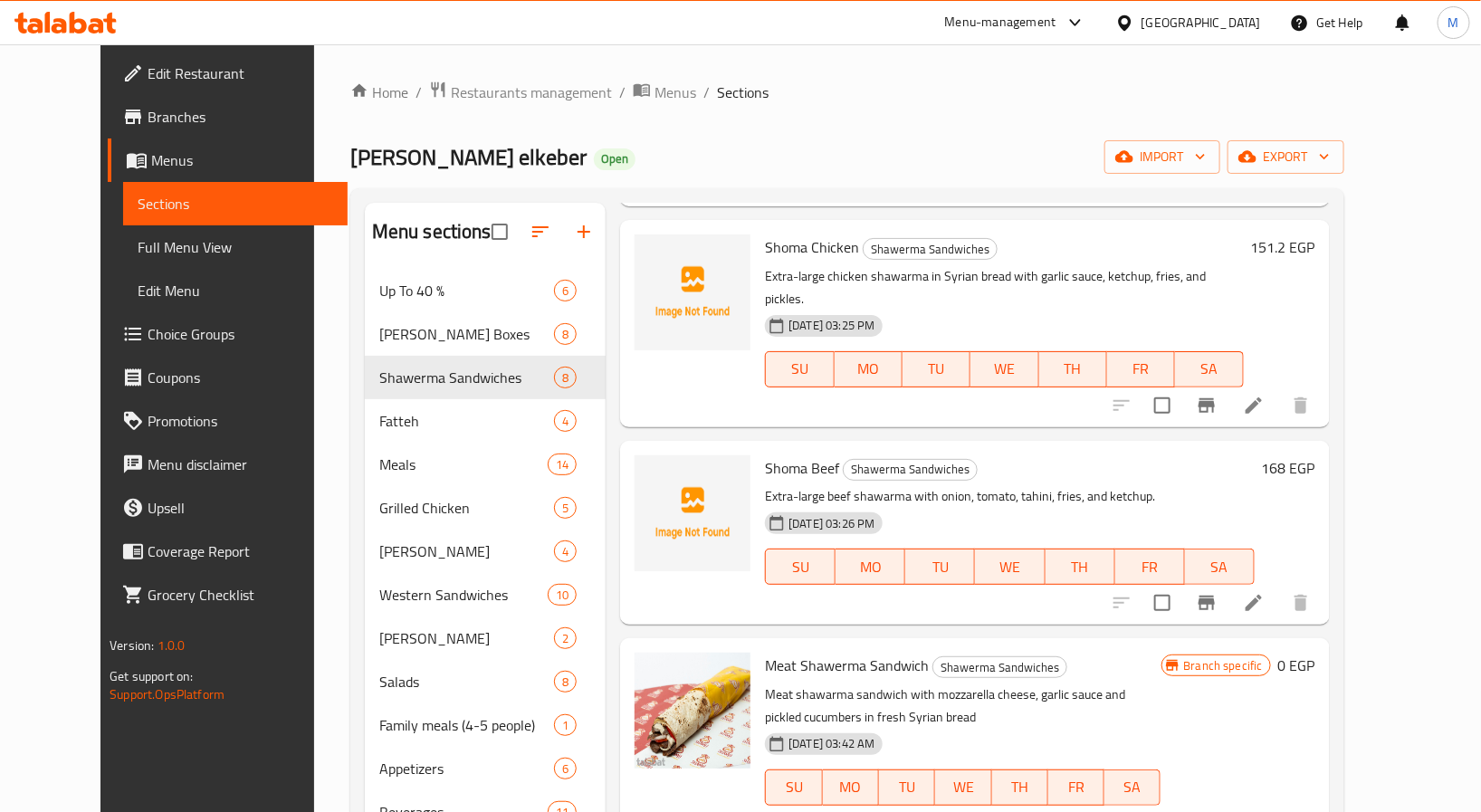
scroll to position [904, 0]
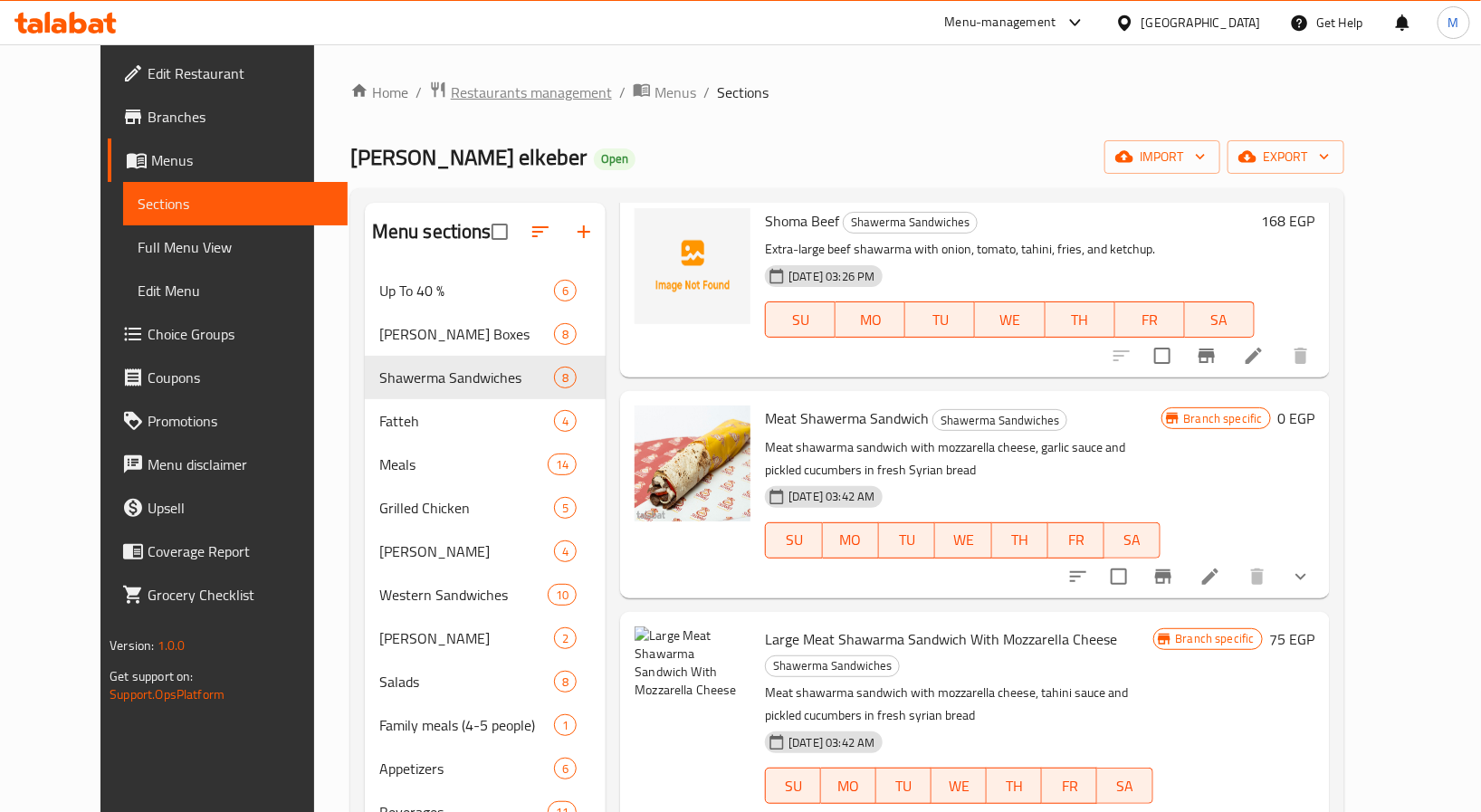
click at [451, 90] on span "Restaurants management" at bounding box center [531, 92] width 161 height 22
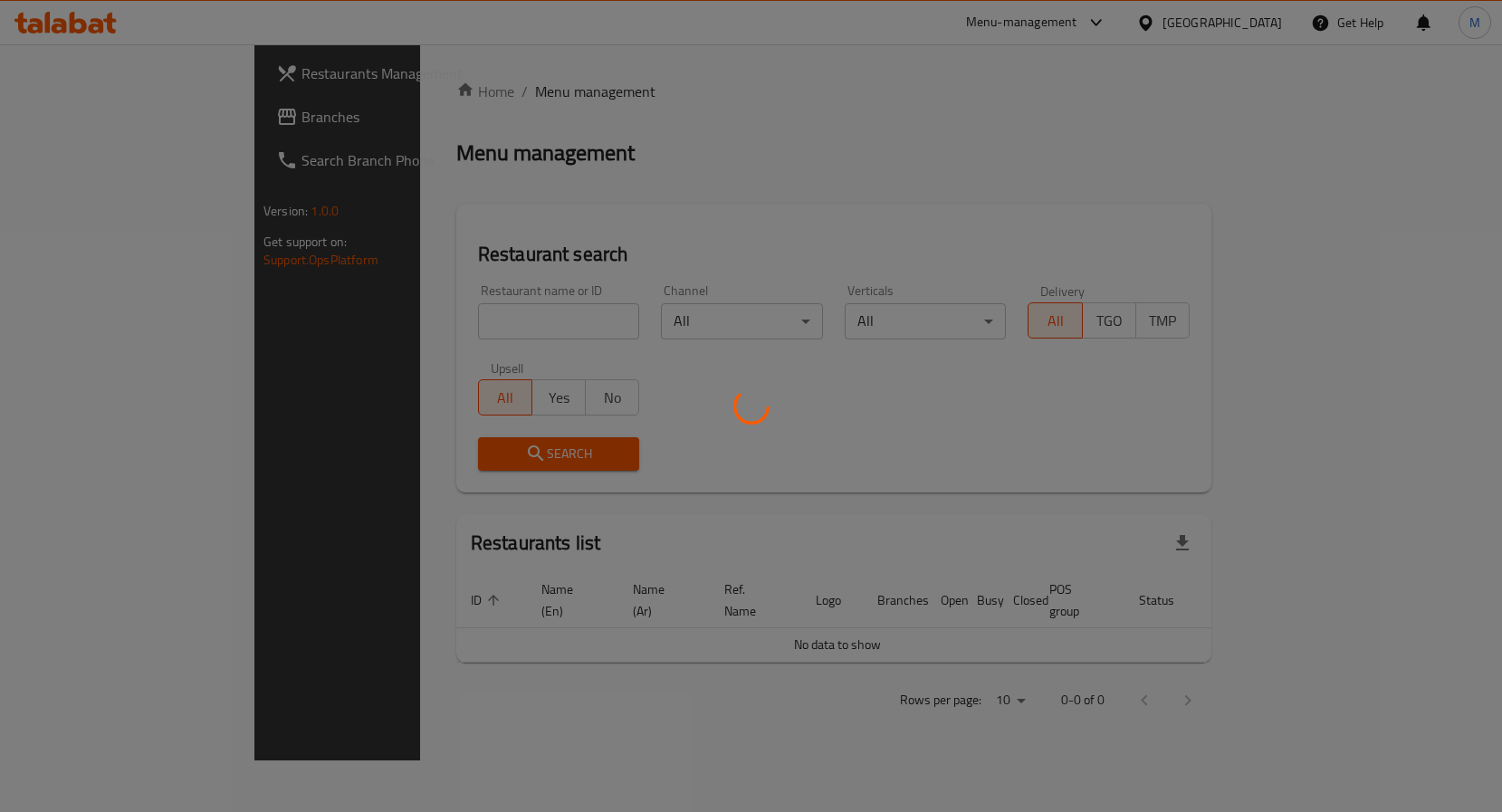
click at [421, 317] on div at bounding box center [751, 406] width 1502 height 812
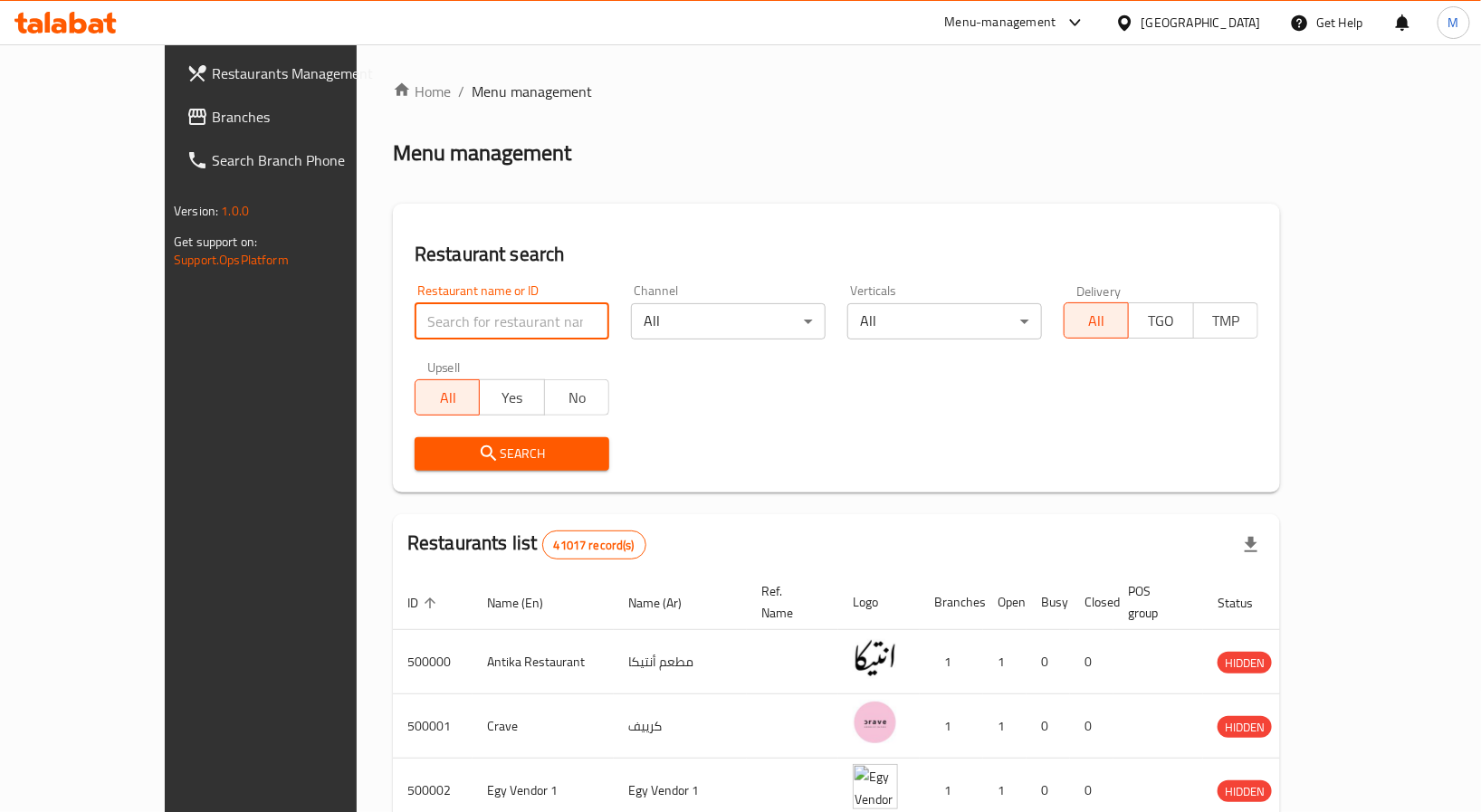
click at [424, 318] on input "search" at bounding box center [511, 320] width 195 height 37
type input "س"
type input "saco bun"
click button "Search" at bounding box center [511, 454] width 195 height 34
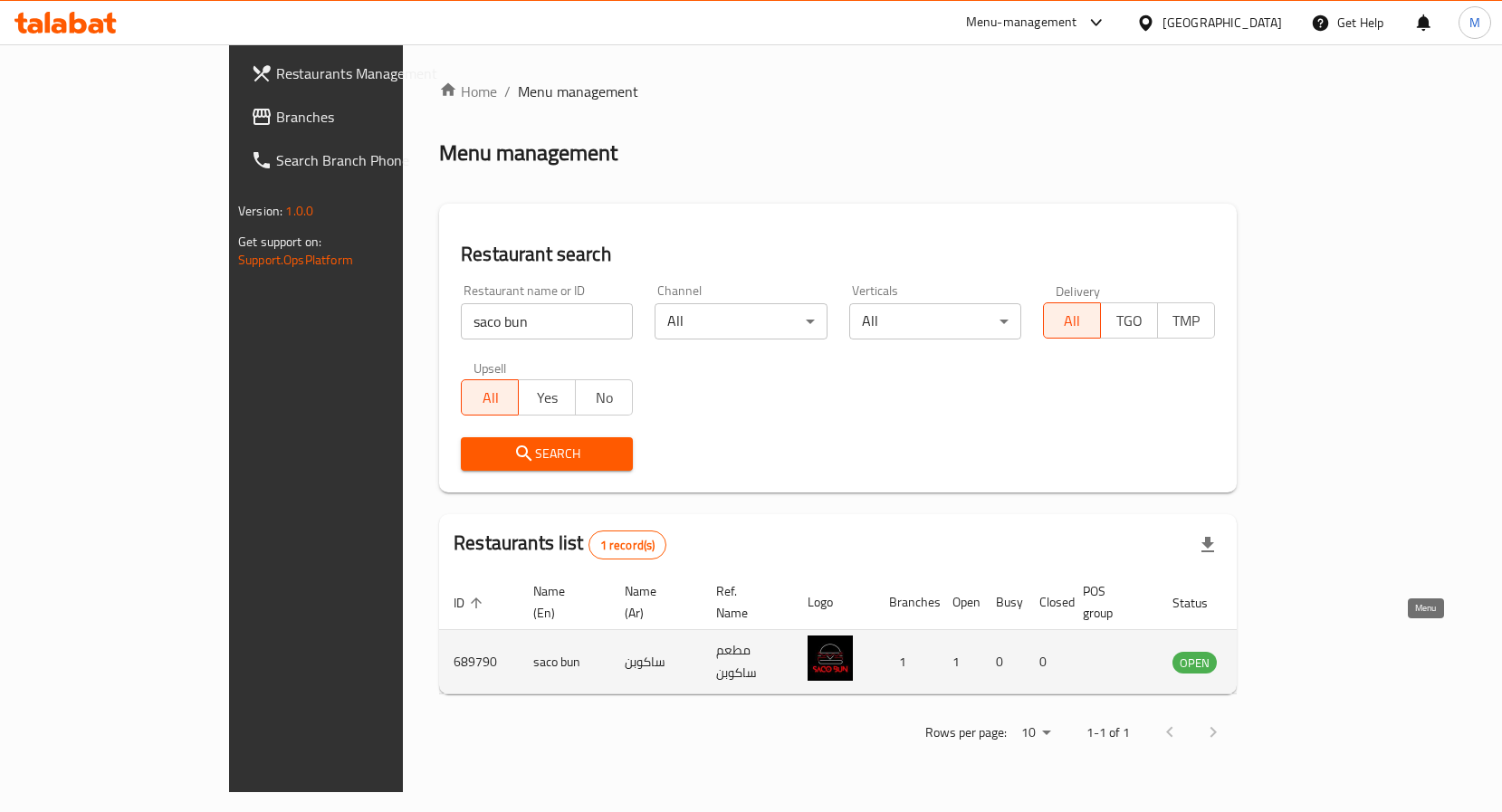
click at [1289, 651] on icon "enhanced table" at bounding box center [1278, 662] width 22 height 22
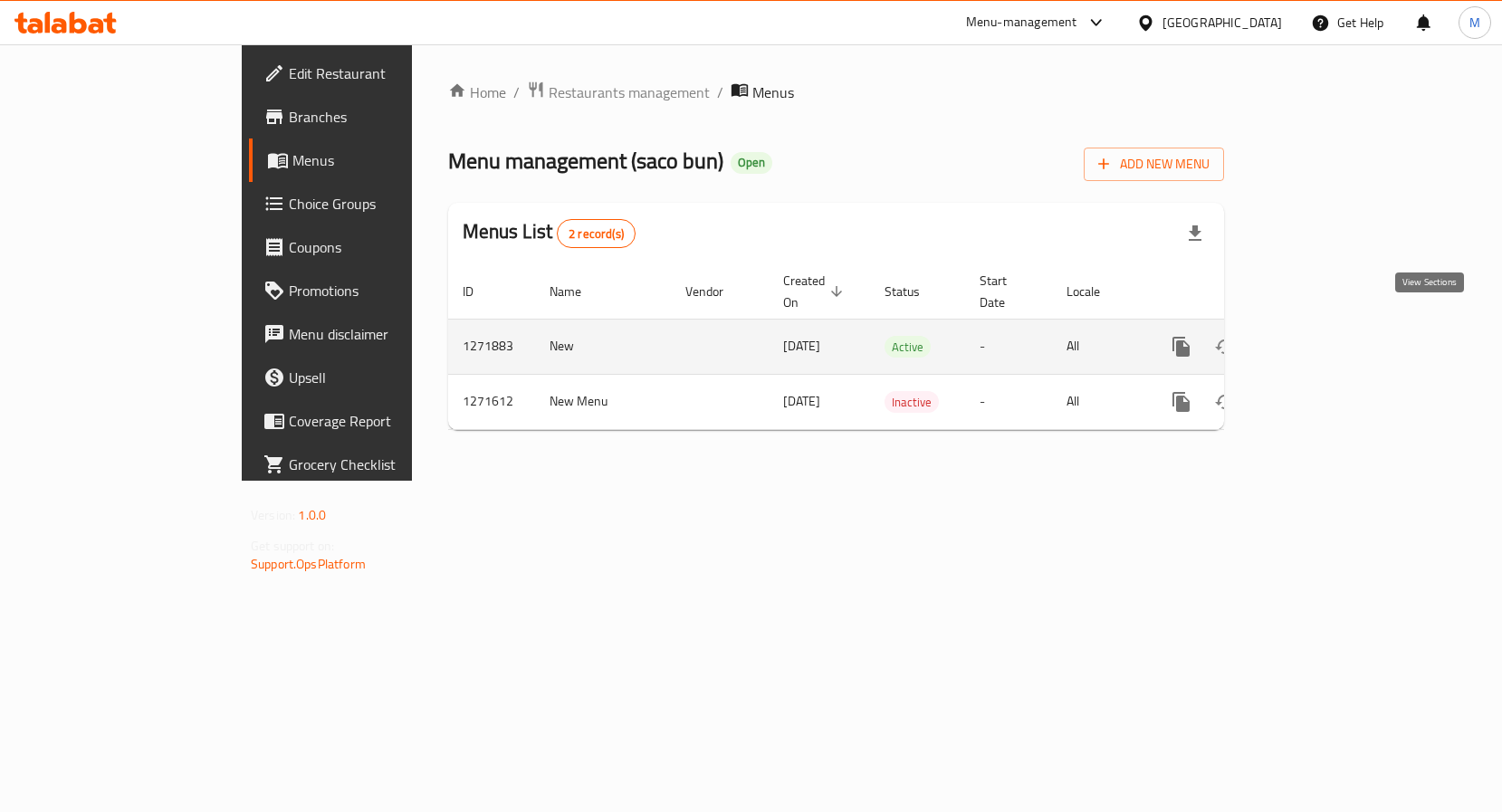
click at [1322, 335] on icon "enhanced table" at bounding box center [1312, 346] width 22 height 22
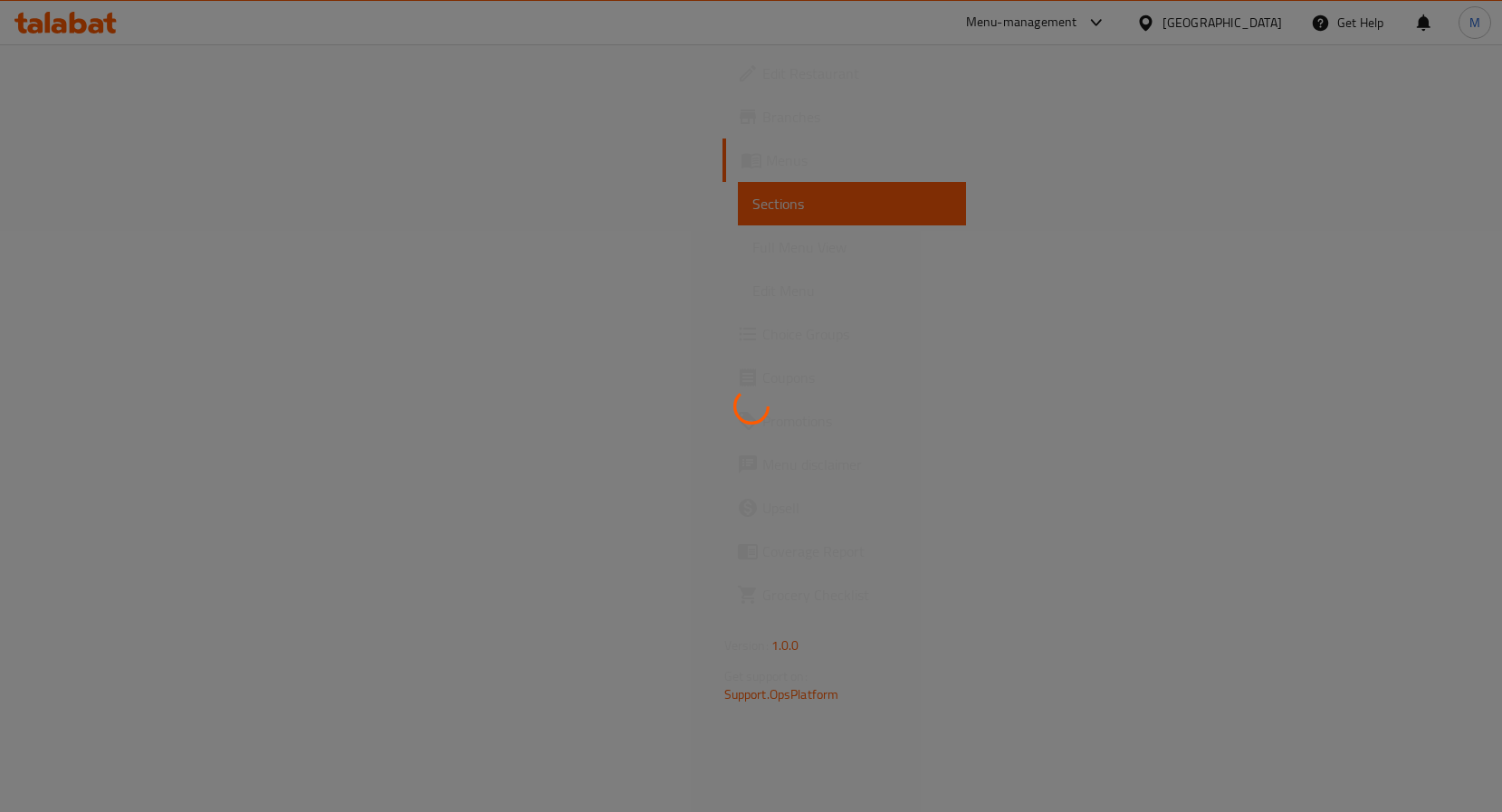
click at [1438, 325] on div at bounding box center [751, 406] width 1502 height 812
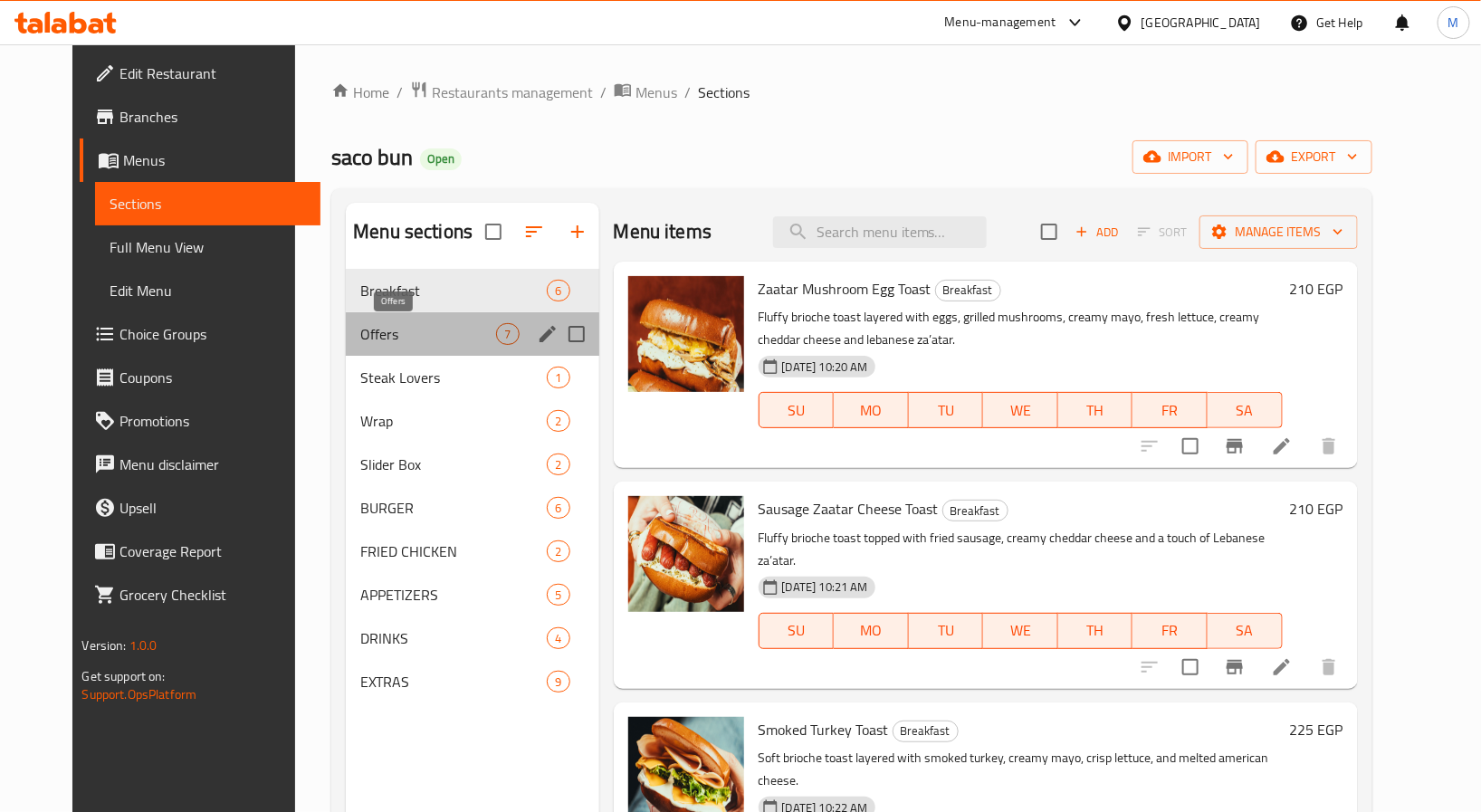
click at [402, 336] on span "Offers" at bounding box center [427, 334] width 136 height 22
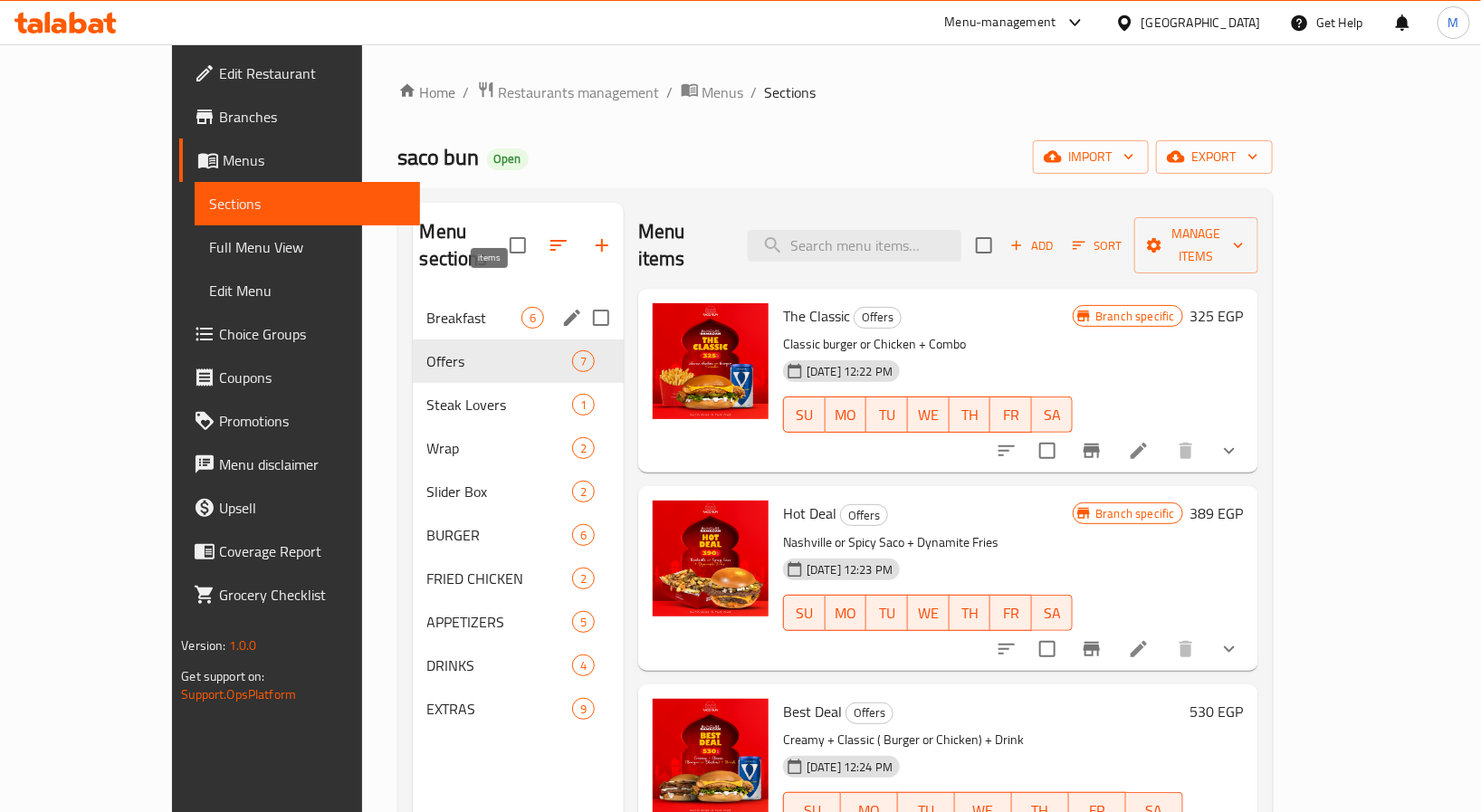
click at [465, 307] on span "Breakfast" at bounding box center [474, 317] width 94 height 22
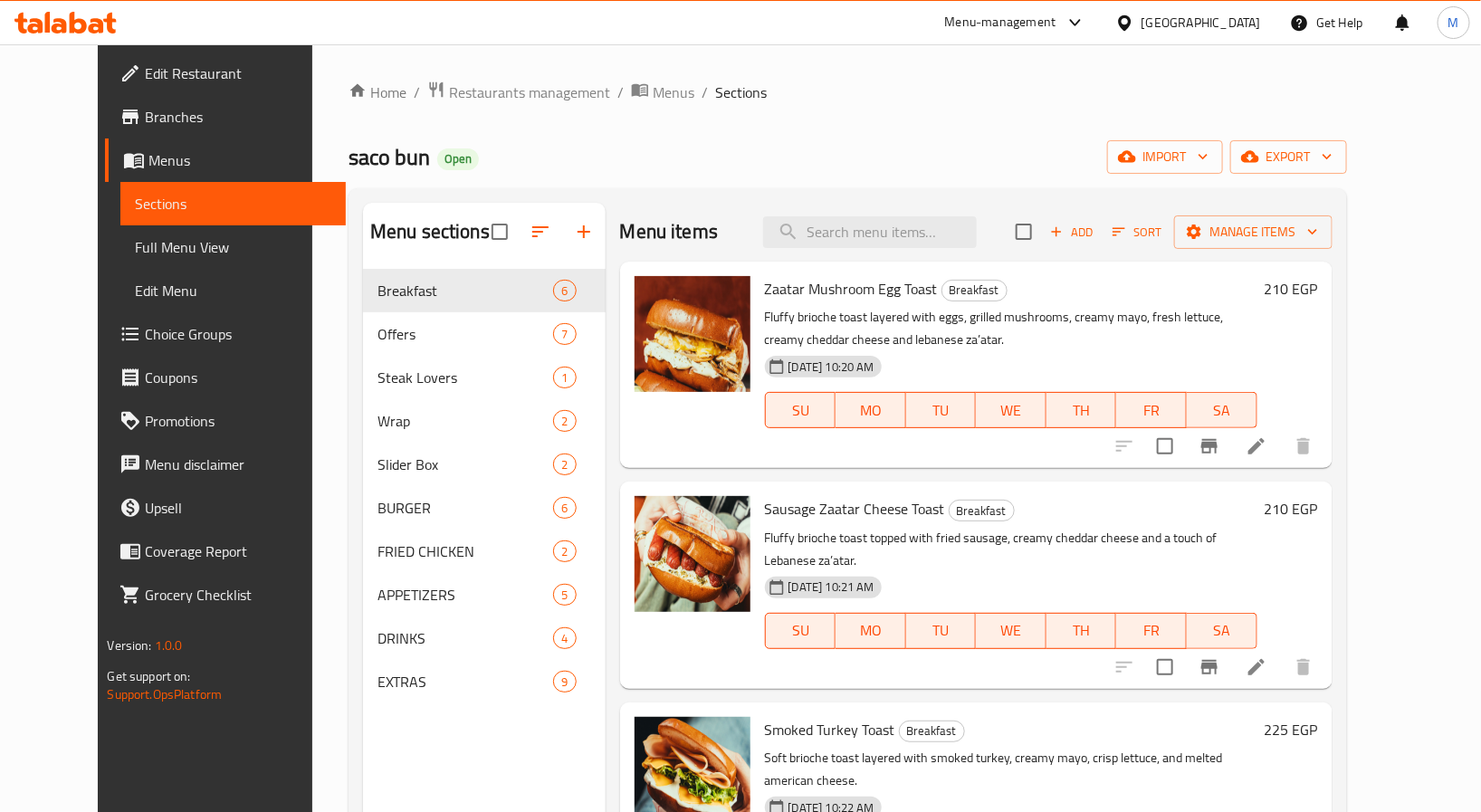
click at [144, 106] on span "Branches" at bounding box center [237, 117] width 186 height 22
